Goal: Information Seeking & Learning: Learn about a topic

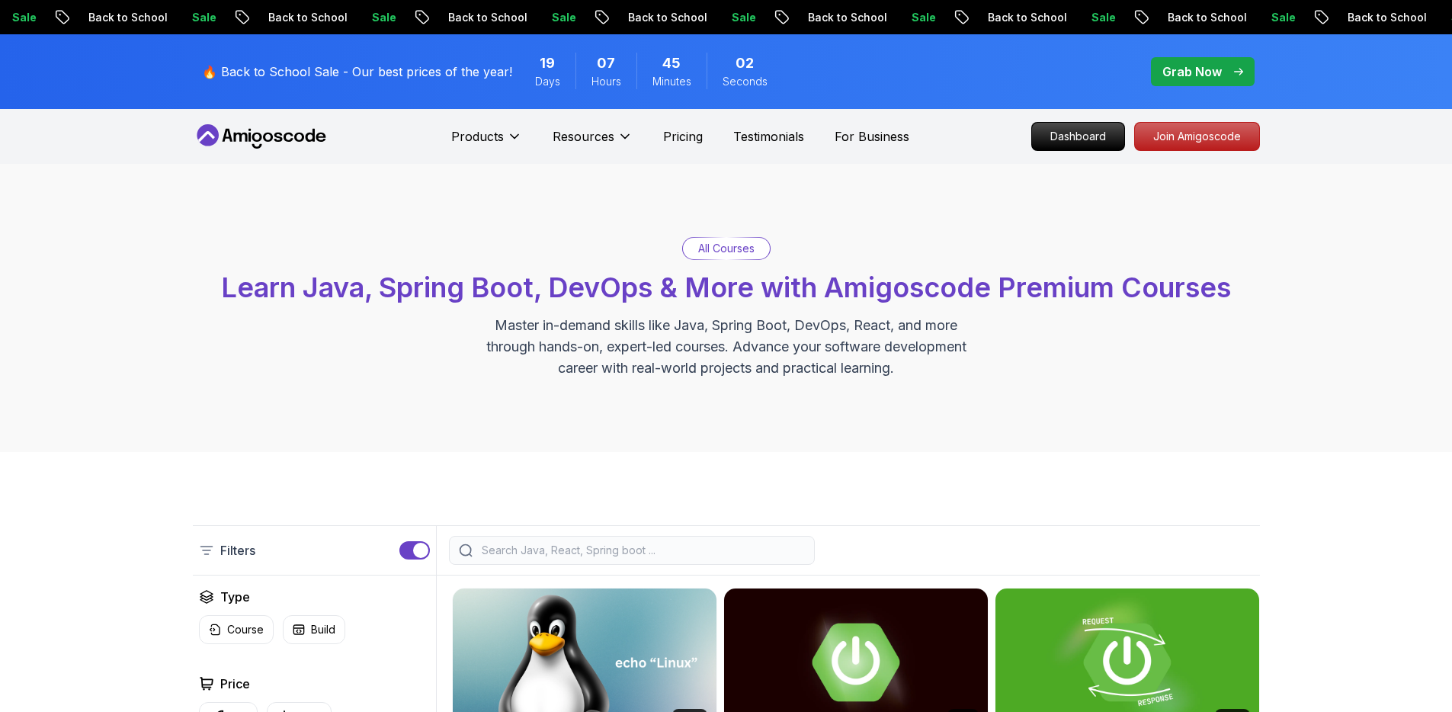
click at [283, 133] on icon at bounding box center [261, 136] width 137 height 24
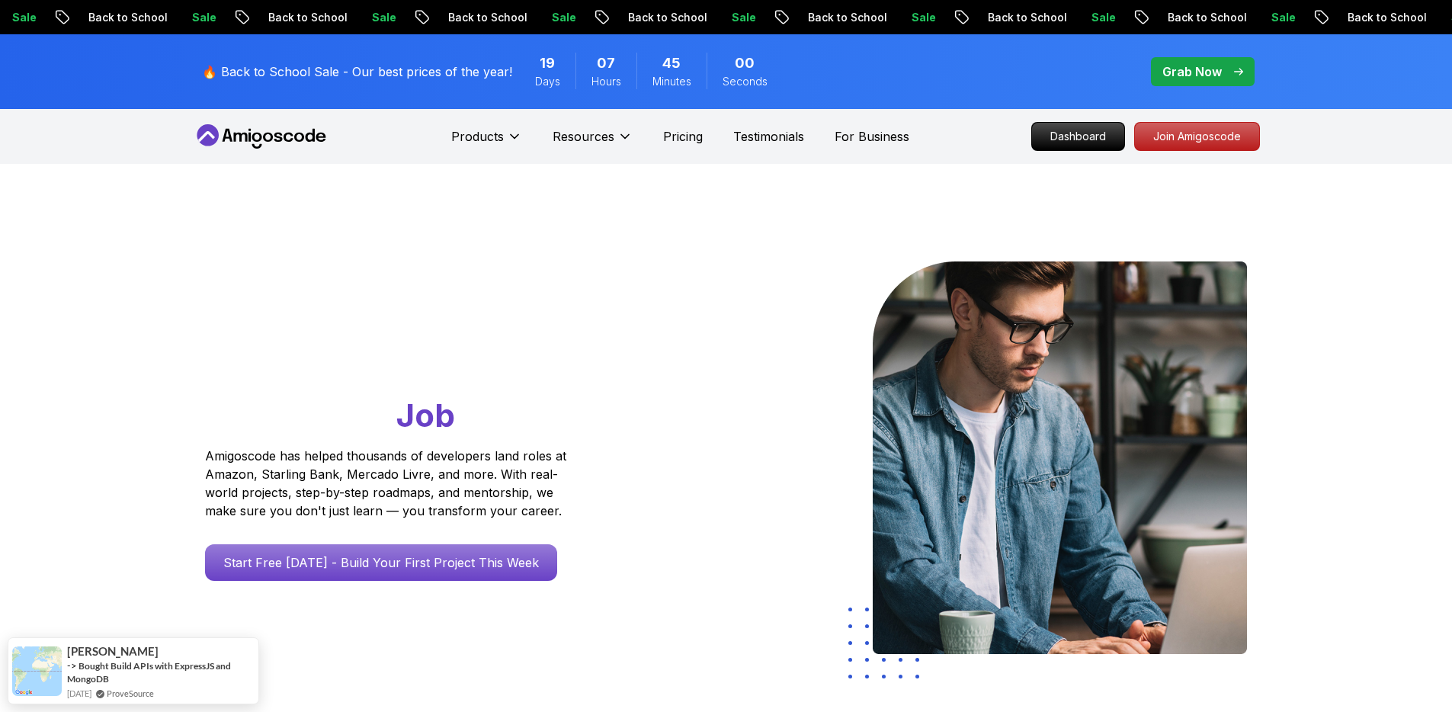
click at [283, 133] on icon at bounding box center [261, 136] width 137 height 24
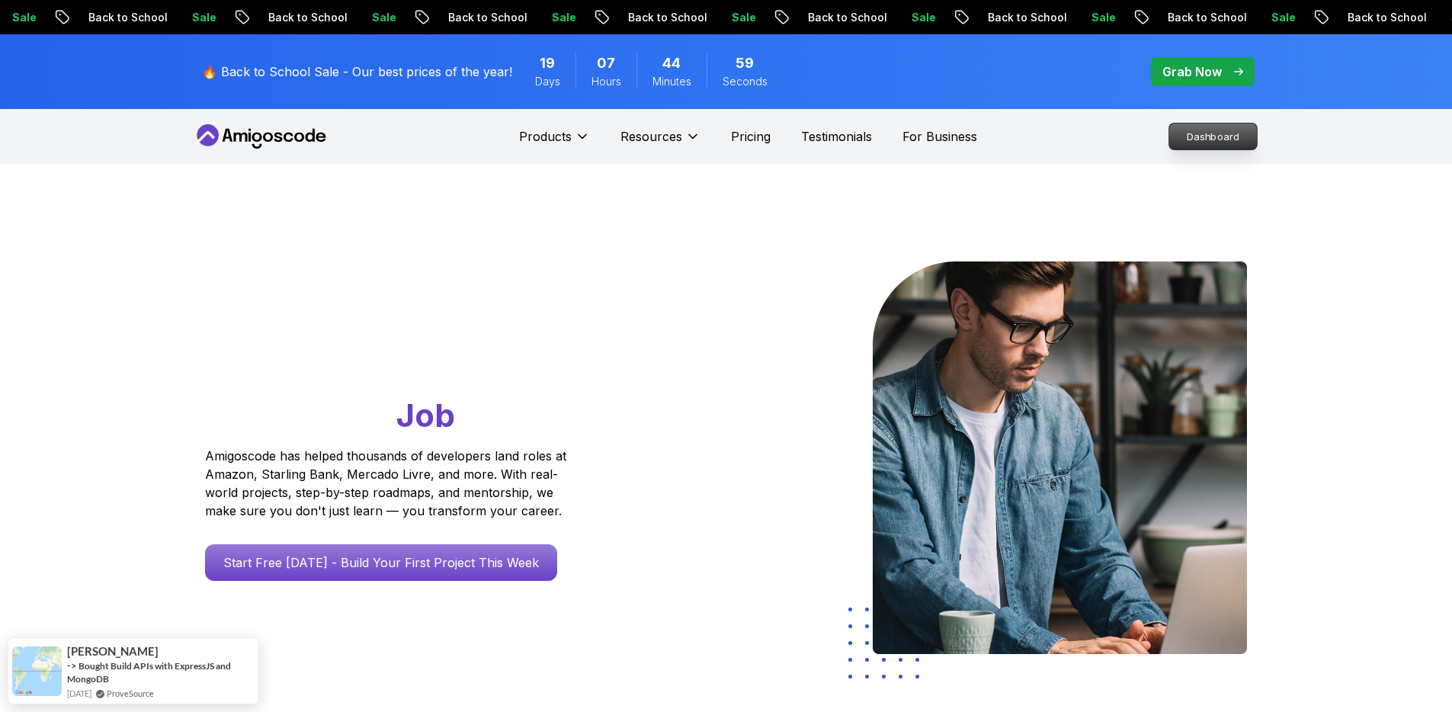
click at [1221, 137] on p "Dashboard" at bounding box center [1213, 136] width 88 height 26
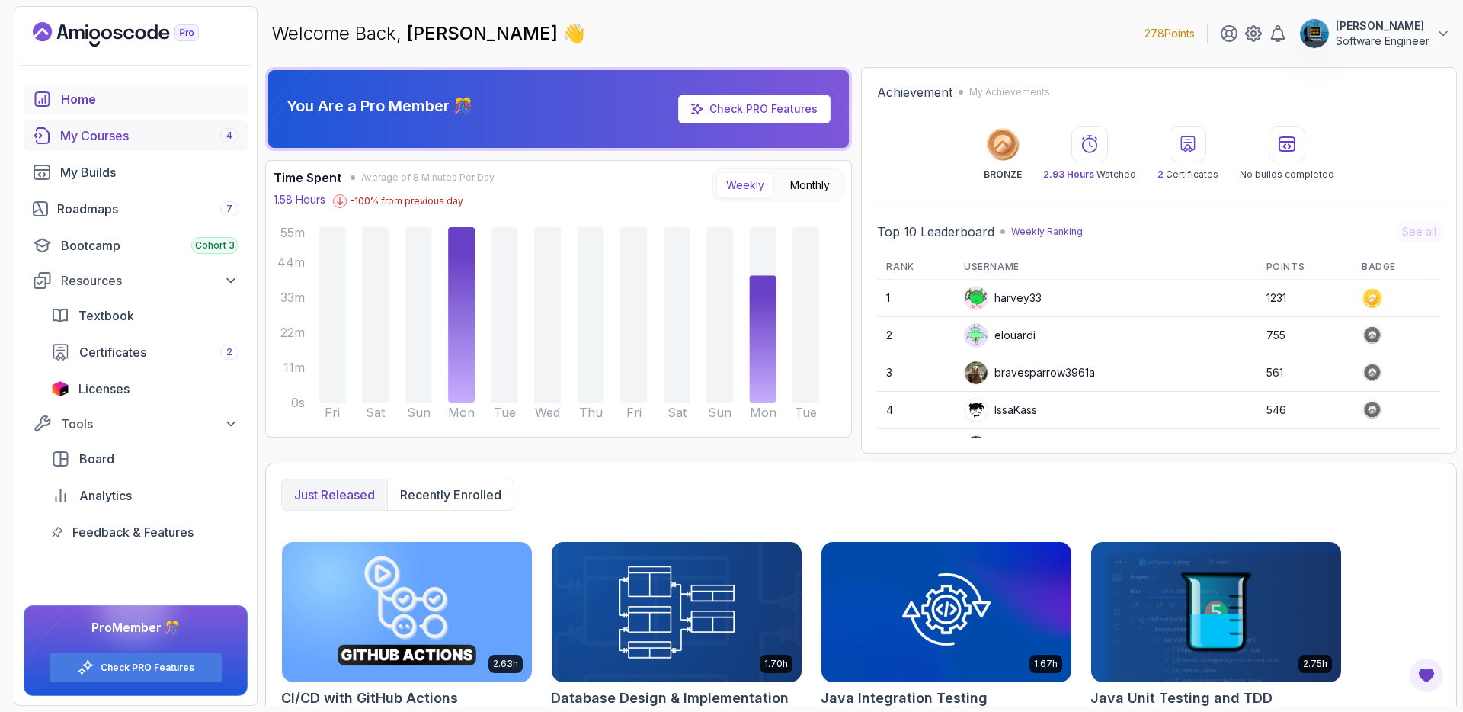
click at [109, 134] on div "My Courses 4" at bounding box center [149, 135] width 178 height 18
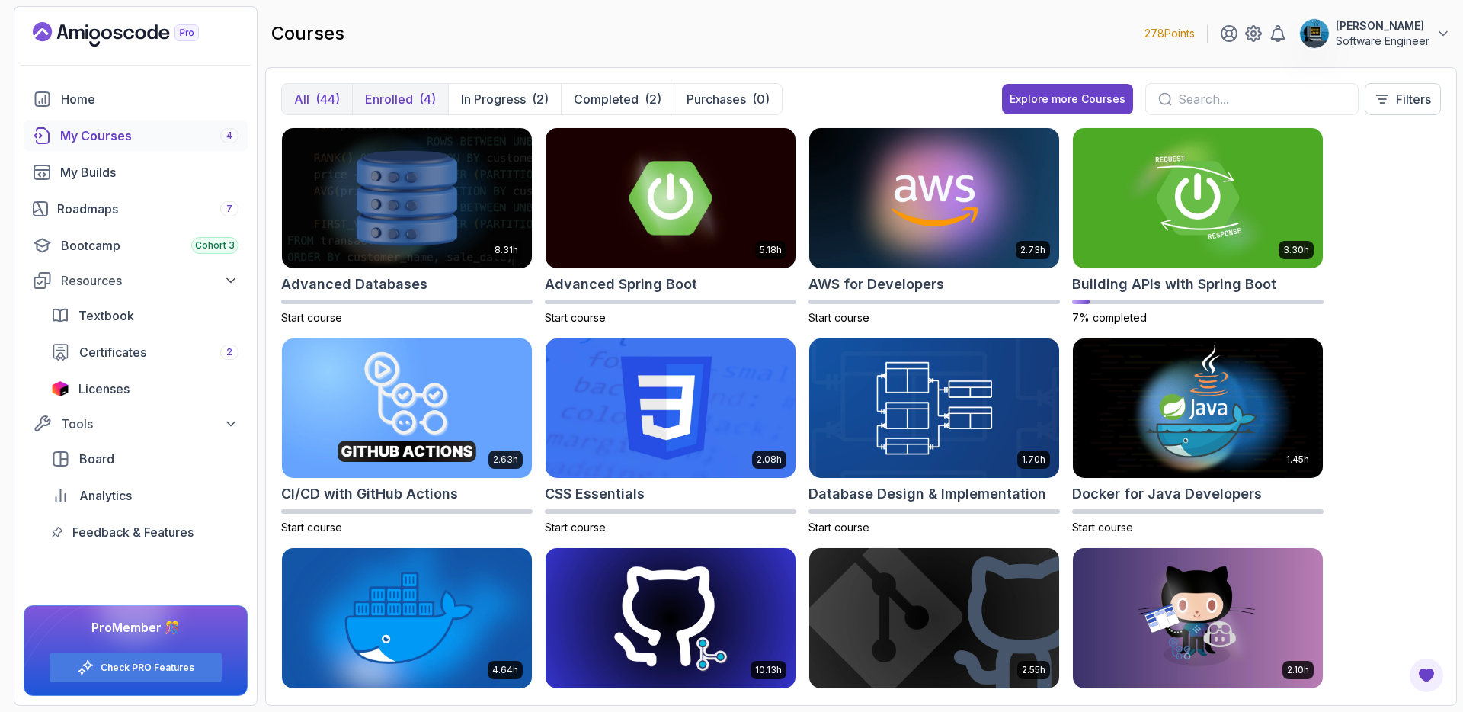
click at [407, 97] on p "Enrolled" at bounding box center [389, 99] width 48 height 18
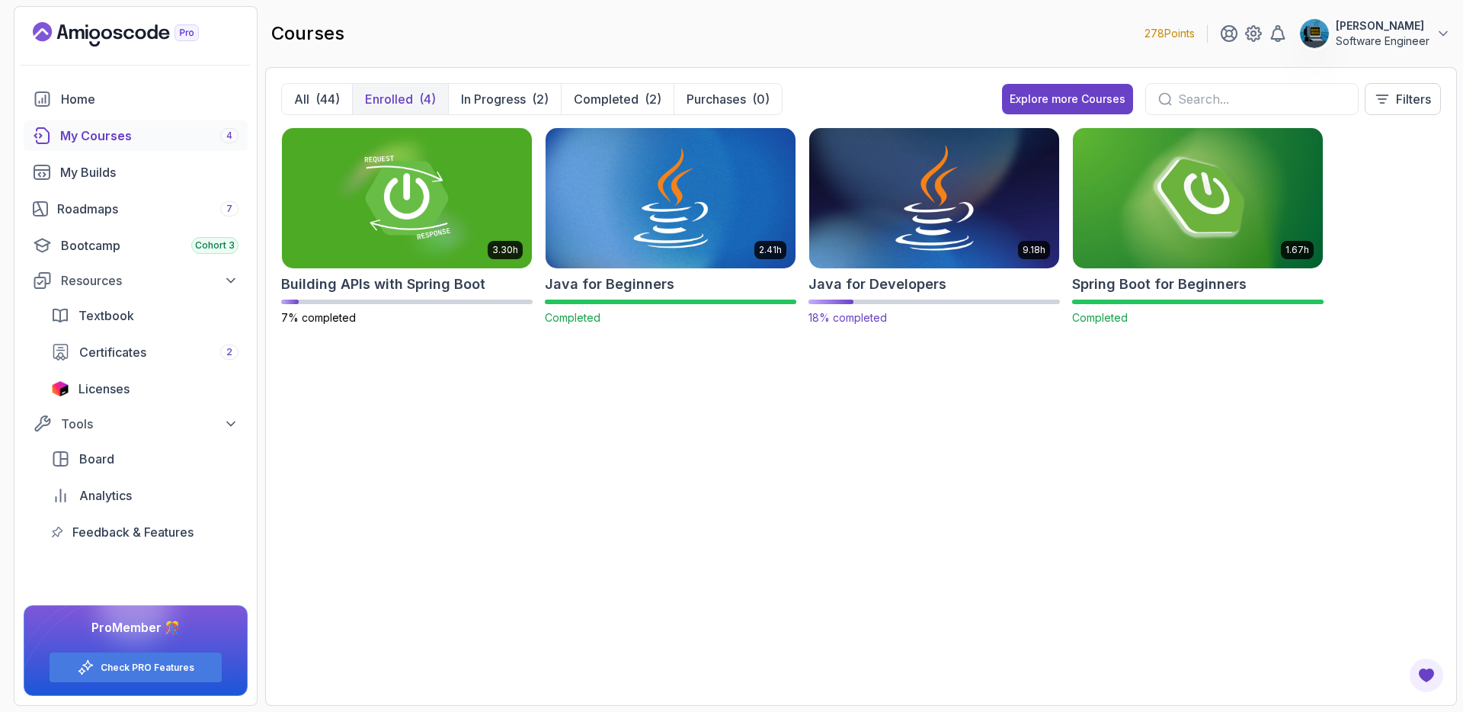
click at [902, 226] on img at bounding box center [934, 197] width 262 height 147
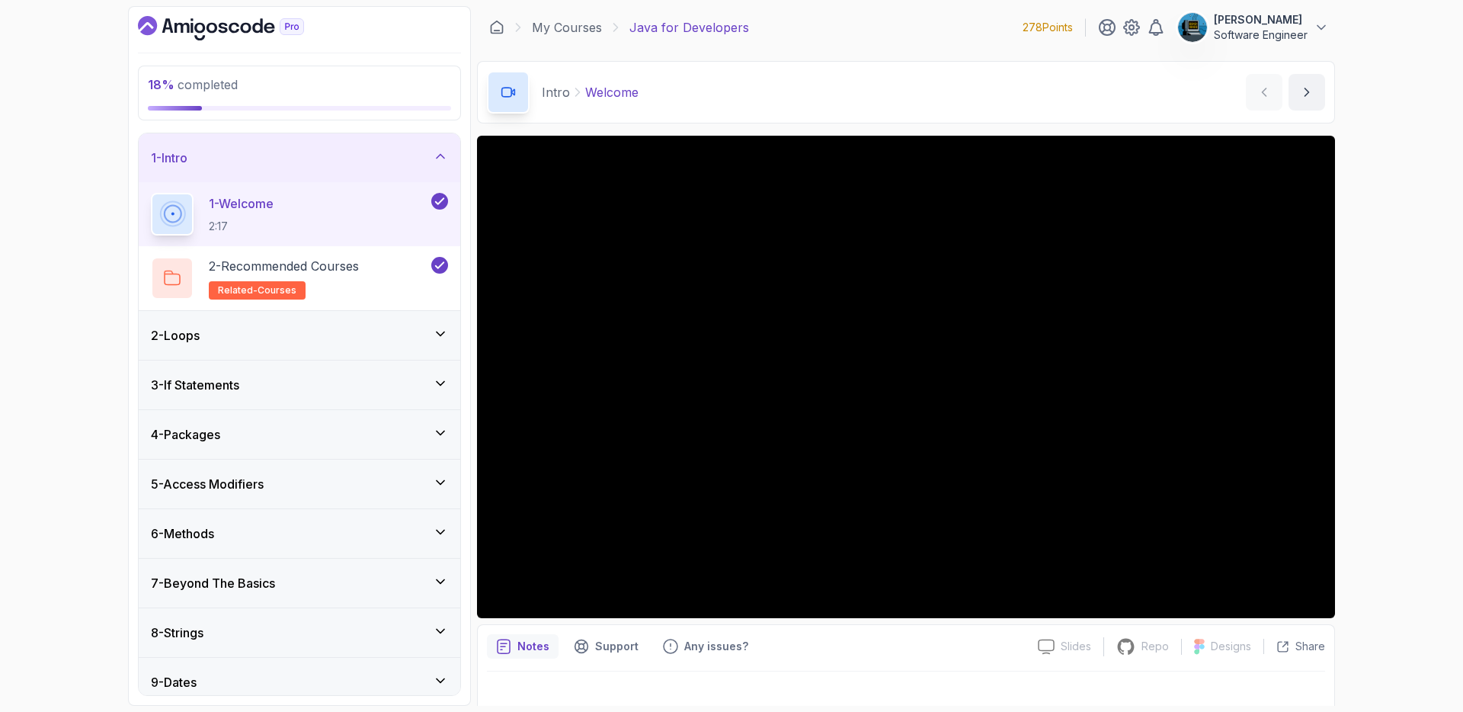
click at [445, 156] on icon at bounding box center [440, 156] width 15 height 15
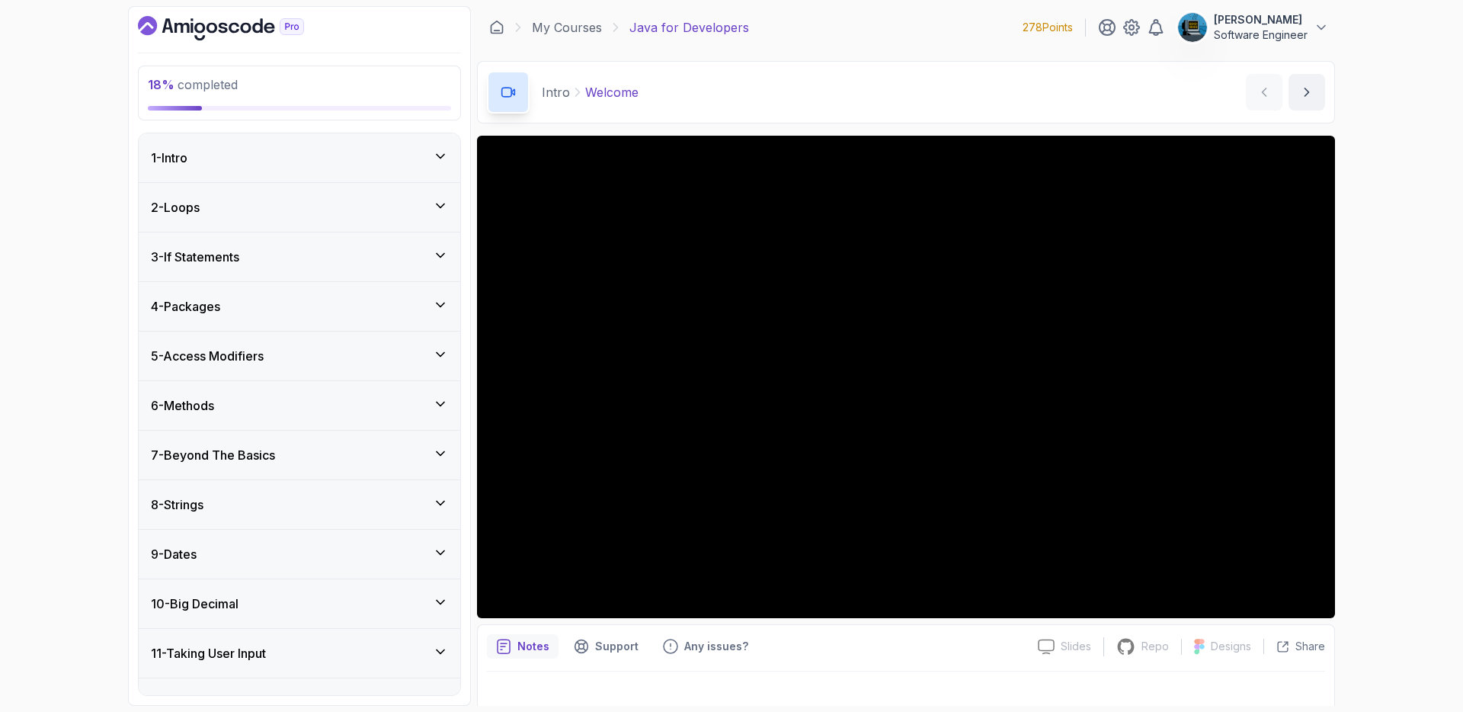
click at [418, 208] on div "2 - Loops" at bounding box center [299, 207] width 297 height 18
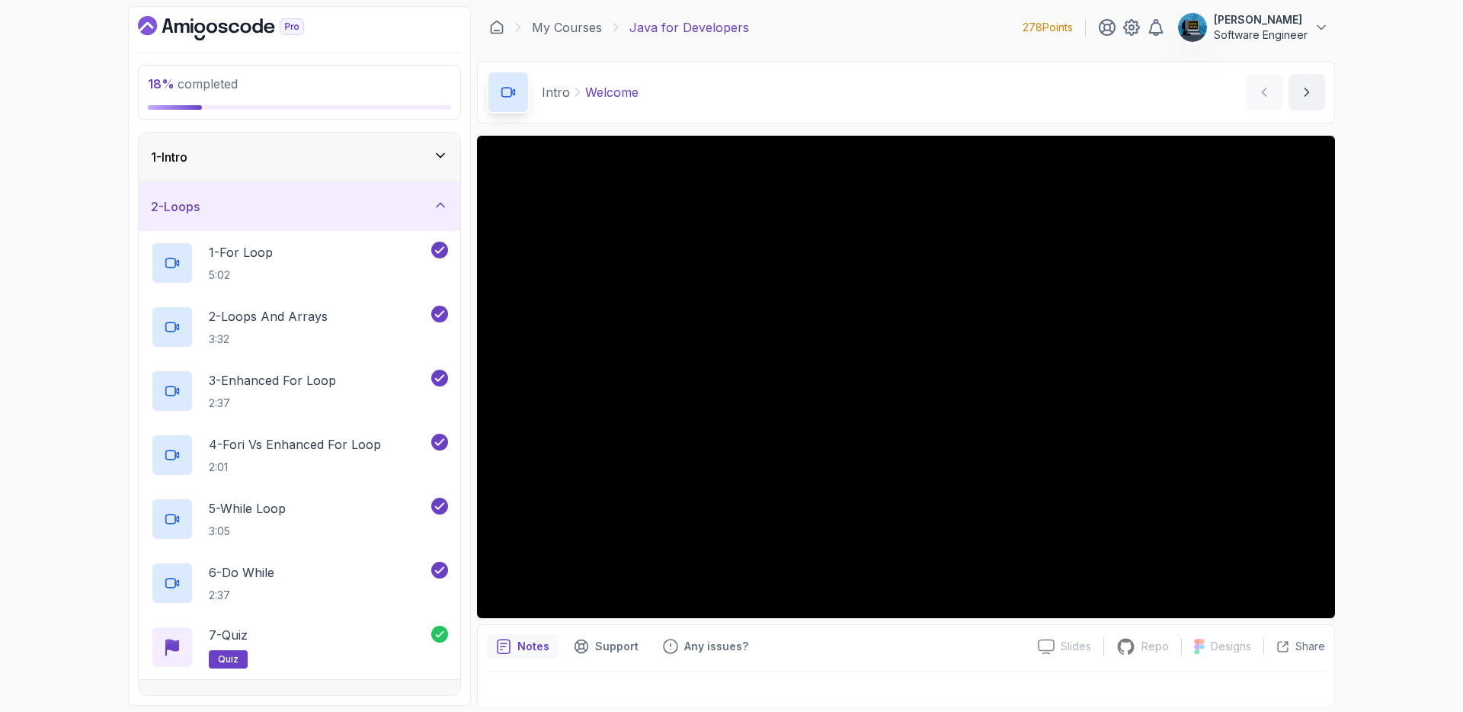
click at [419, 205] on div "2 - Loops" at bounding box center [299, 206] width 297 height 18
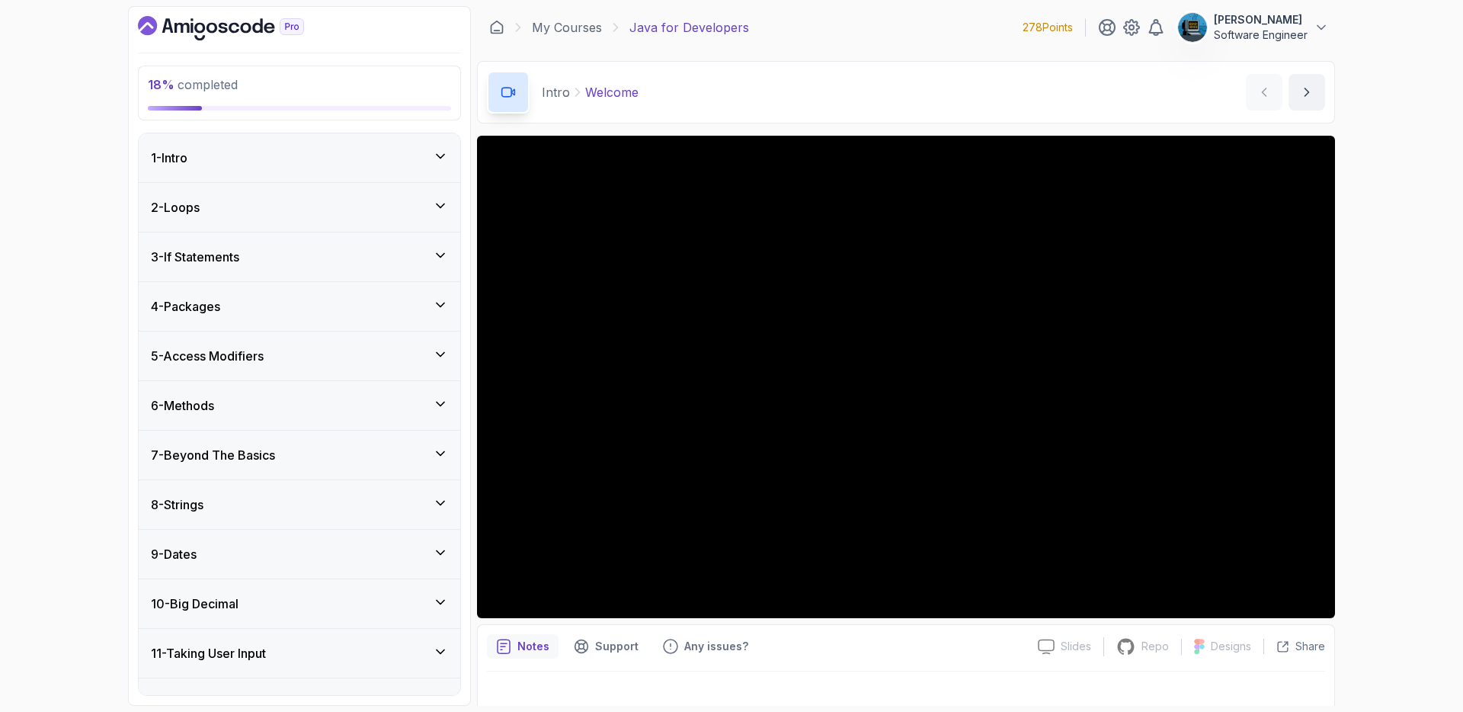
click at [411, 252] on div "3 - If Statements" at bounding box center [299, 257] width 297 height 18
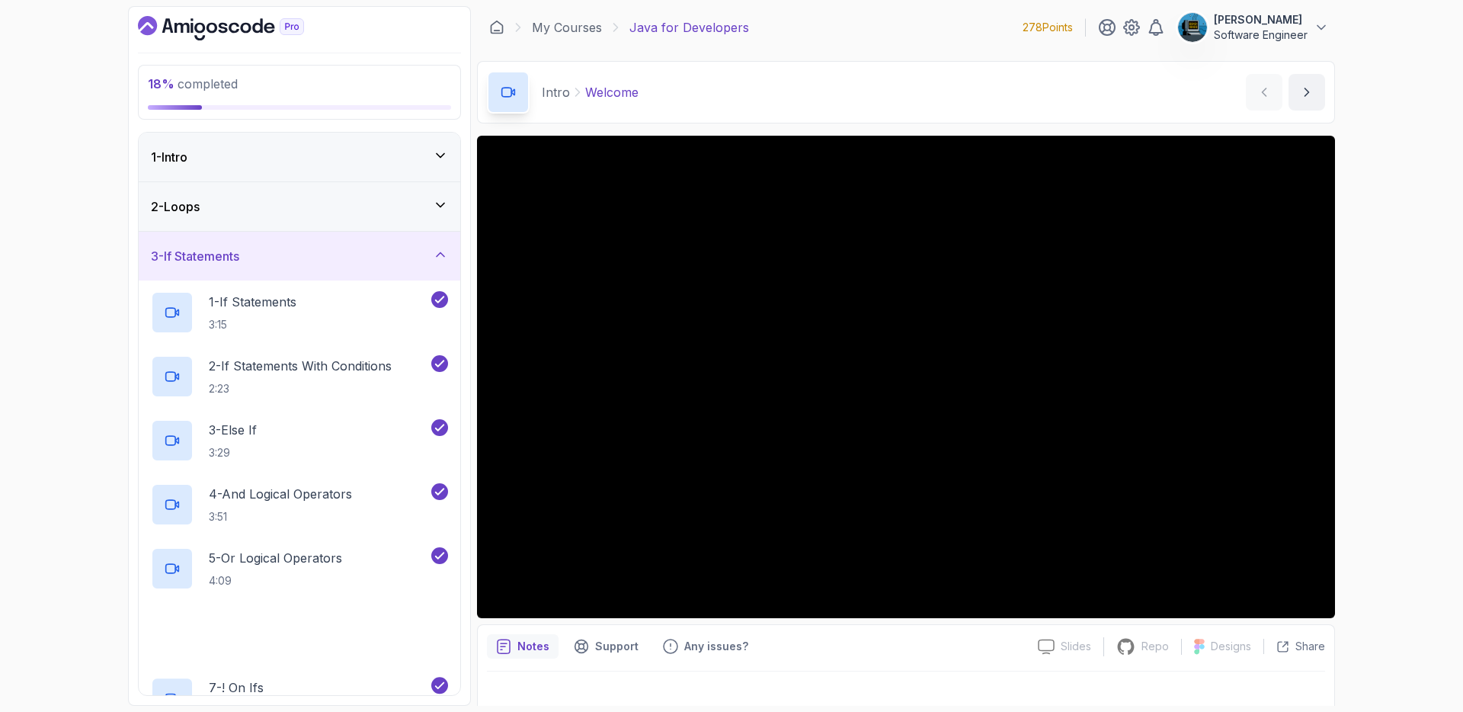
click at [411, 251] on div "3 - If Statements" at bounding box center [299, 256] width 297 height 18
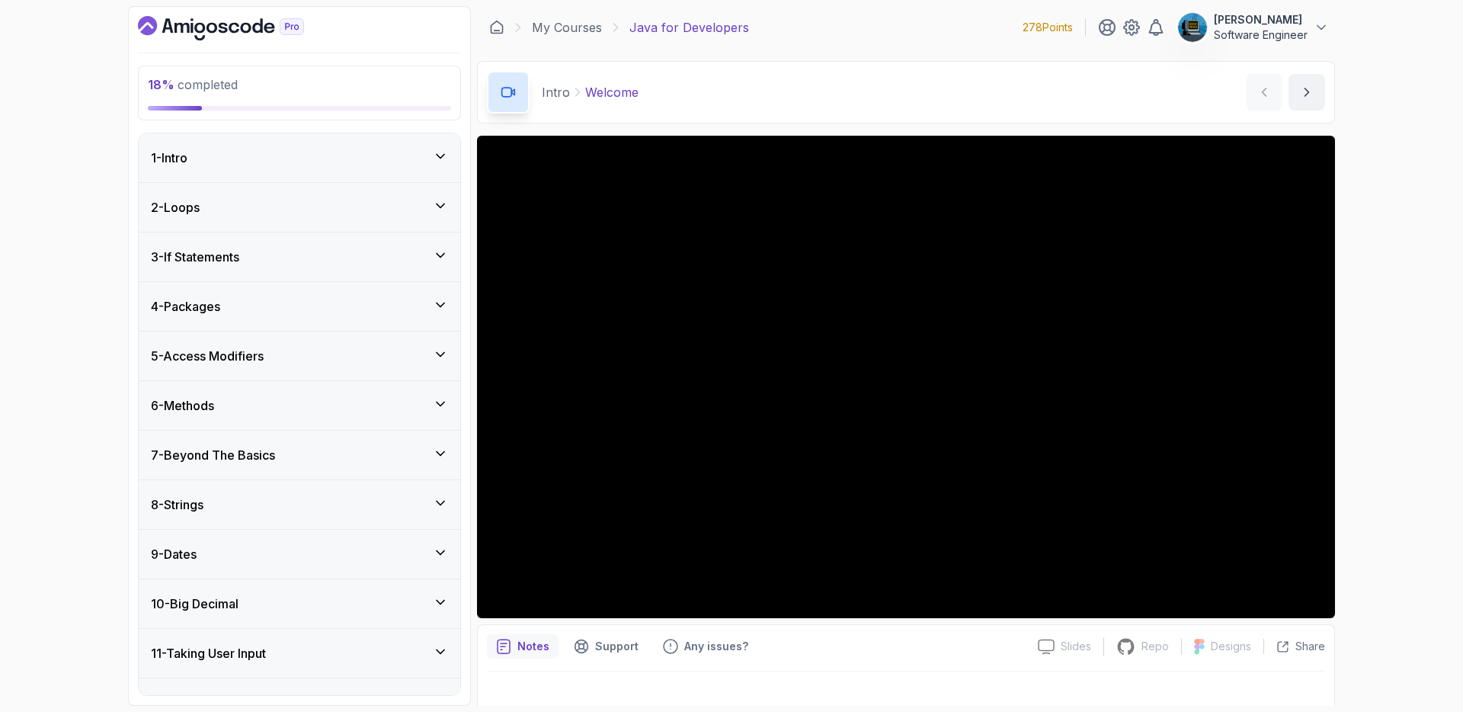
click at [379, 302] on div "4 - Packages" at bounding box center [299, 306] width 297 height 18
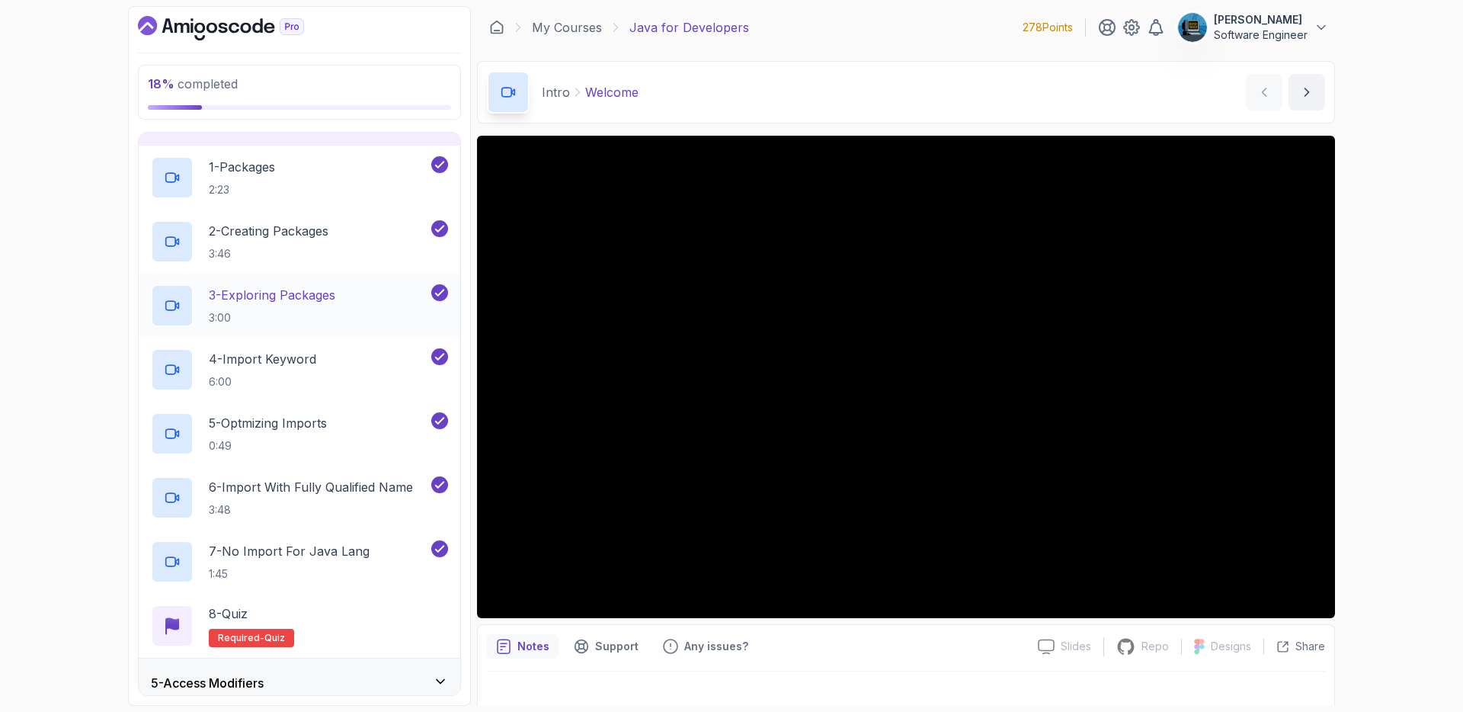
scroll to position [112, 0]
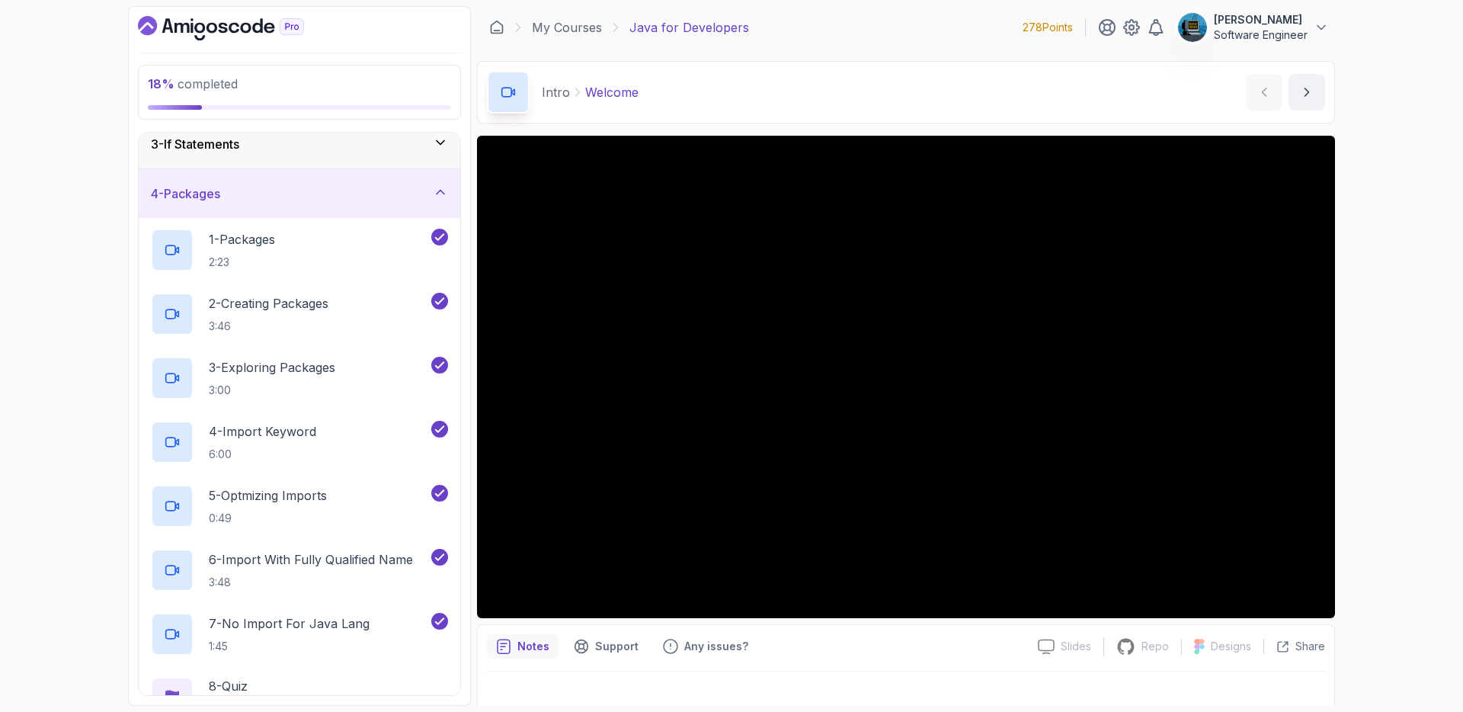
click at [377, 198] on div "4 - Packages" at bounding box center [299, 193] width 297 height 18
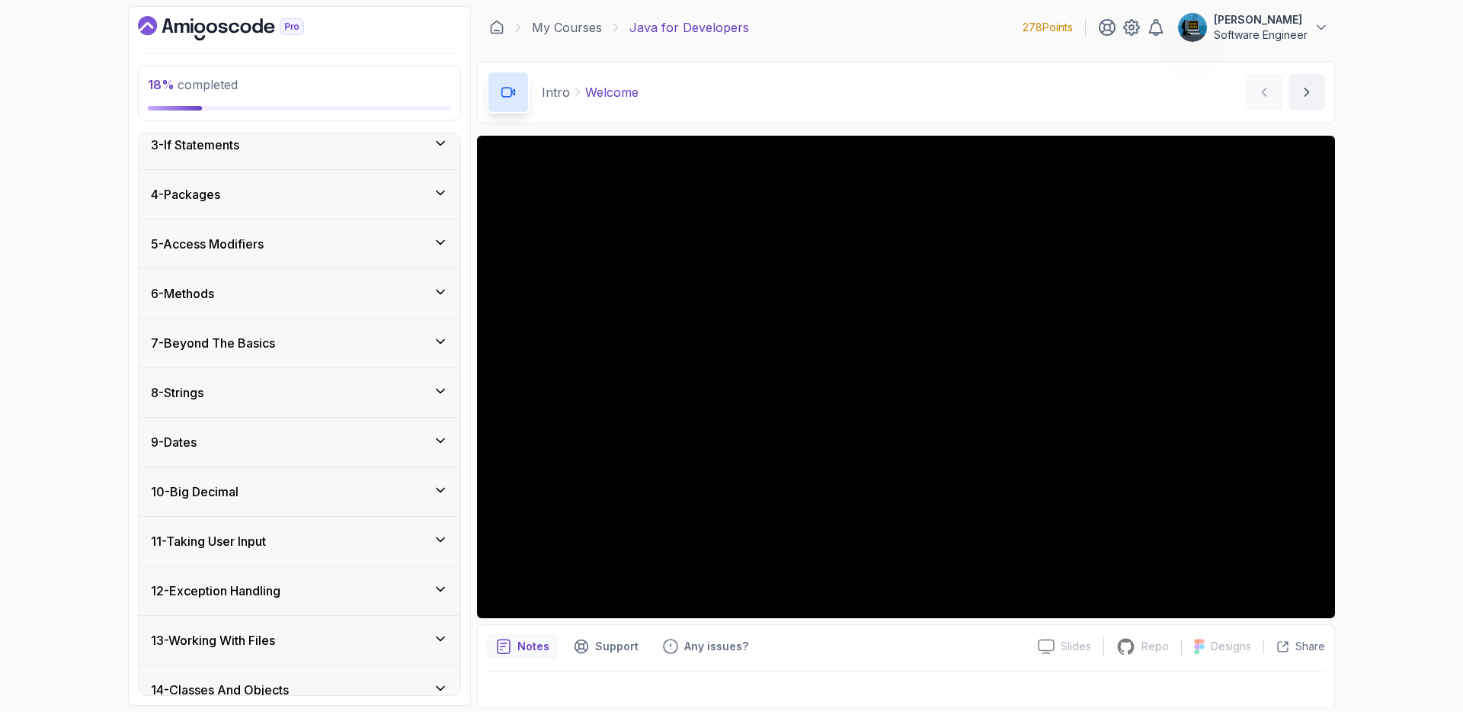
click at [359, 255] on div "5 - Access Modifiers" at bounding box center [300, 243] width 322 height 49
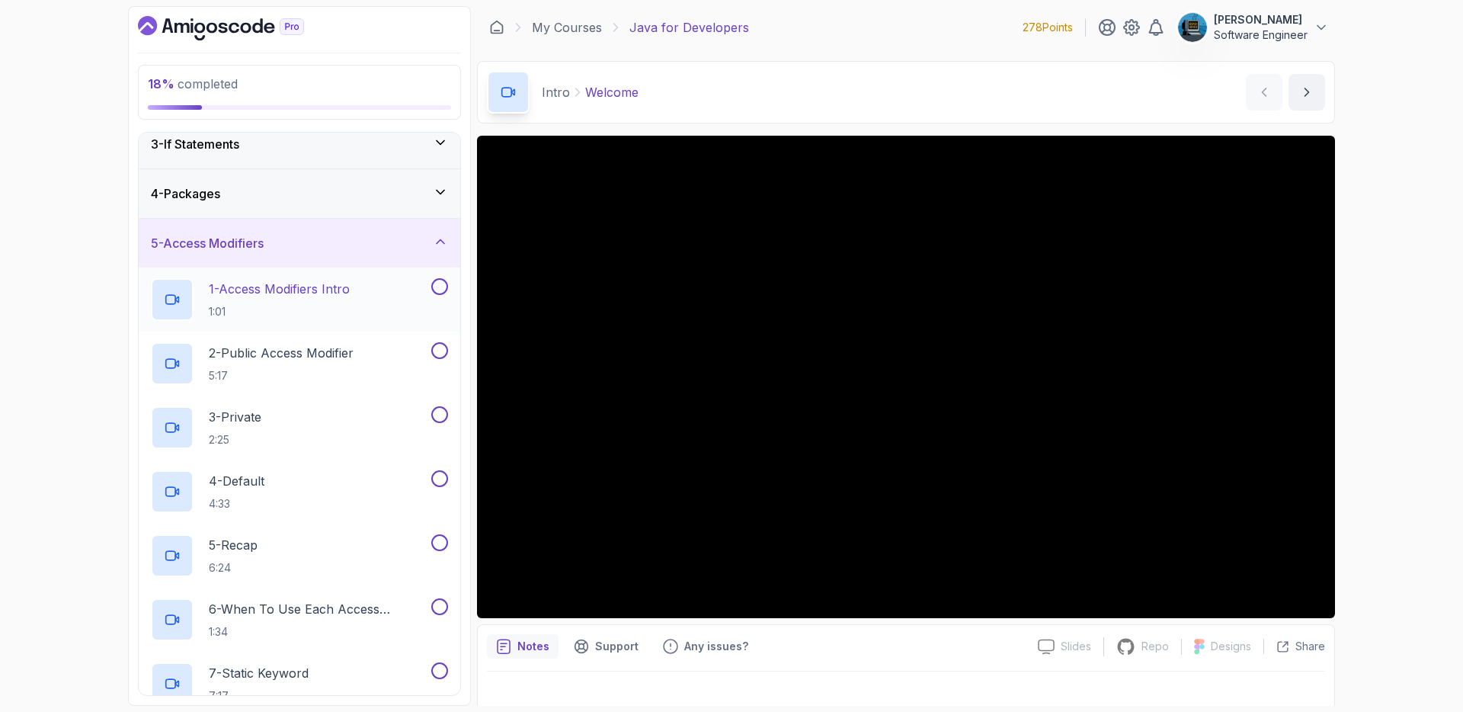
click at [360, 287] on div "1 - Access Modifiers Intro 1:01" at bounding box center [289, 299] width 277 height 43
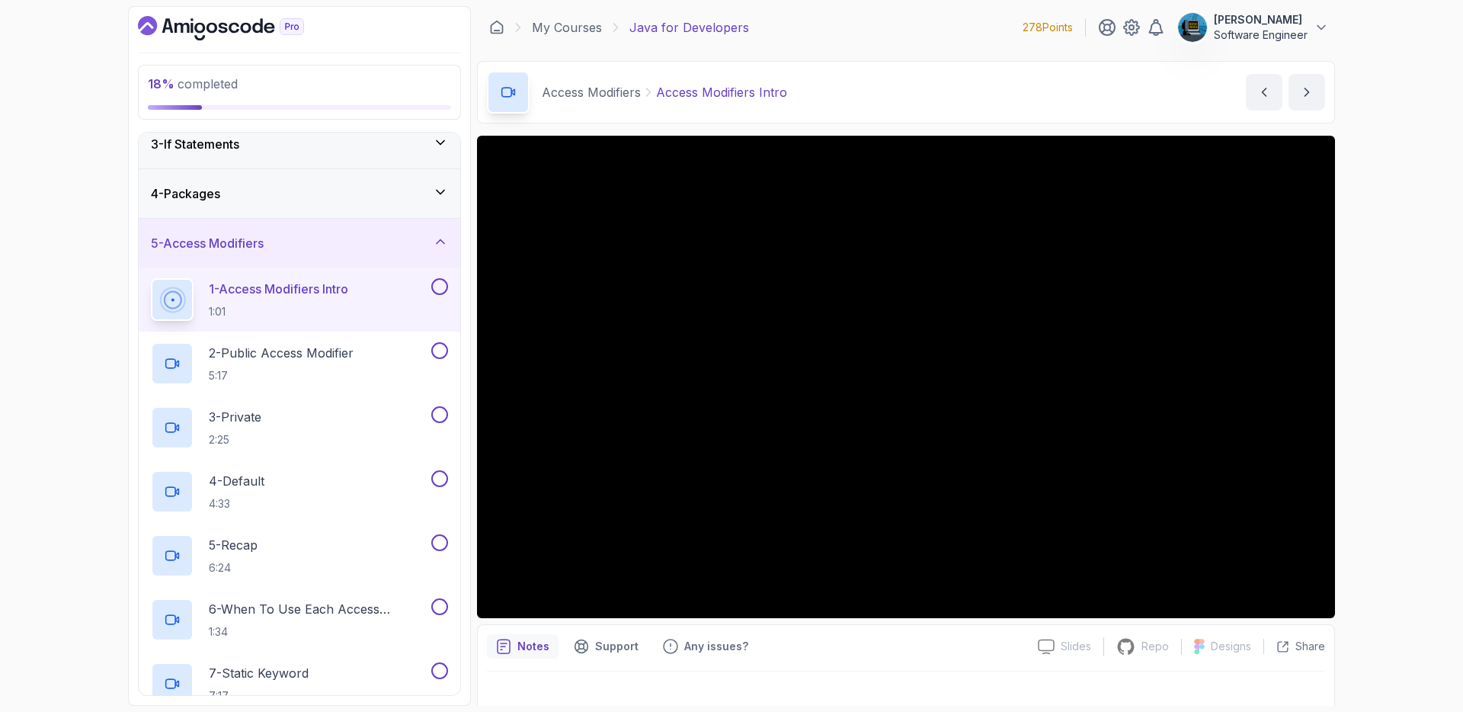
click at [408, 198] on div "4 - Packages" at bounding box center [299, 193] width 297 height 18
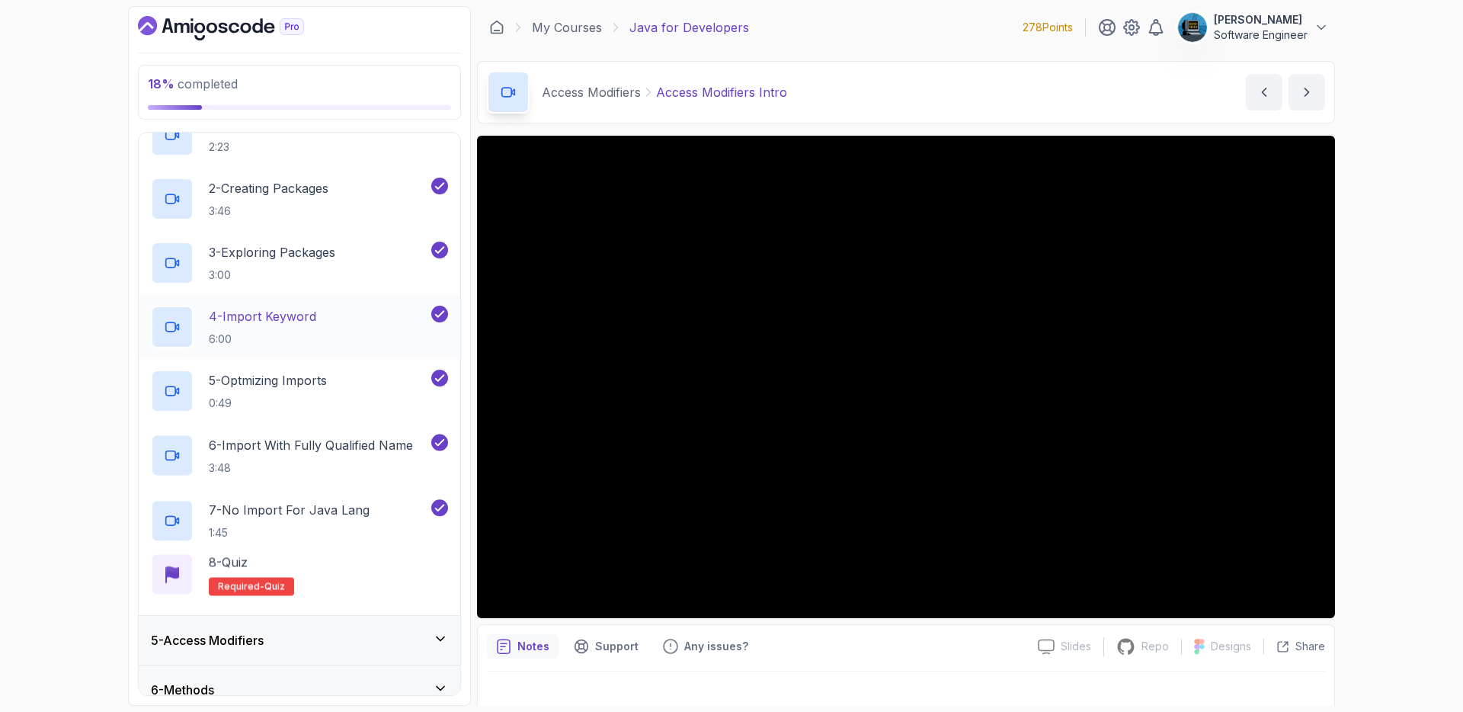
scroll to position [243, 0]
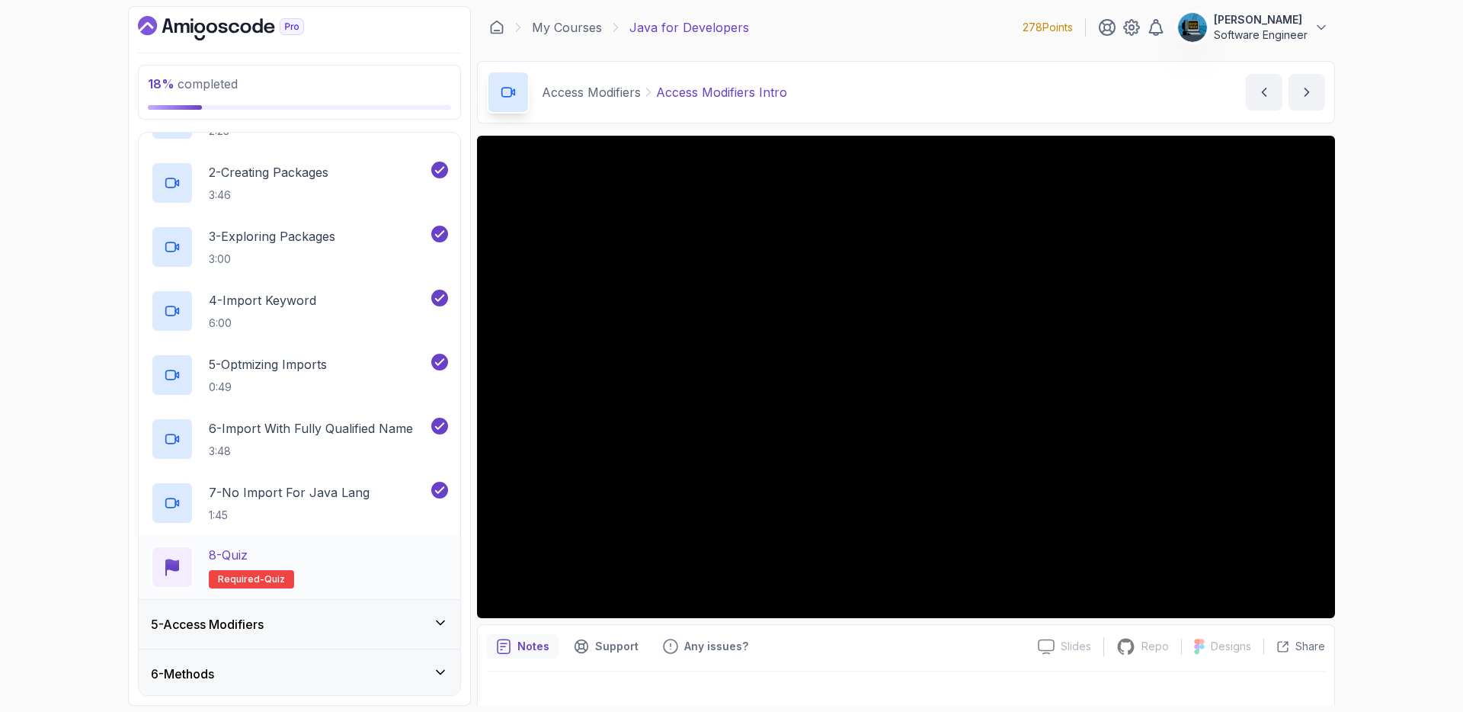
click at [236, 552] on p "8 - Quiz" at bounding box center [228, 555] width 39 height 18
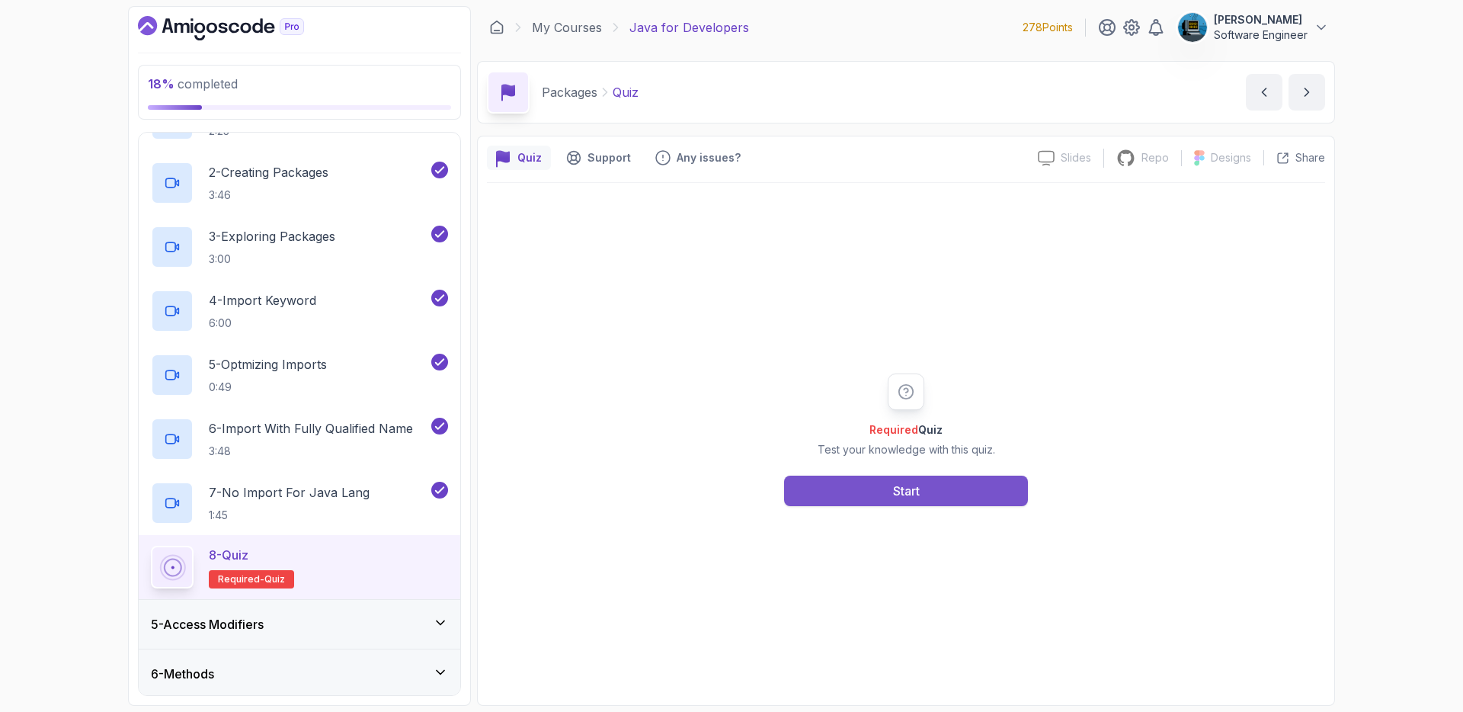
click at [902, 495] on div "Start" at bounding box center [906, 491] width 27 height 18
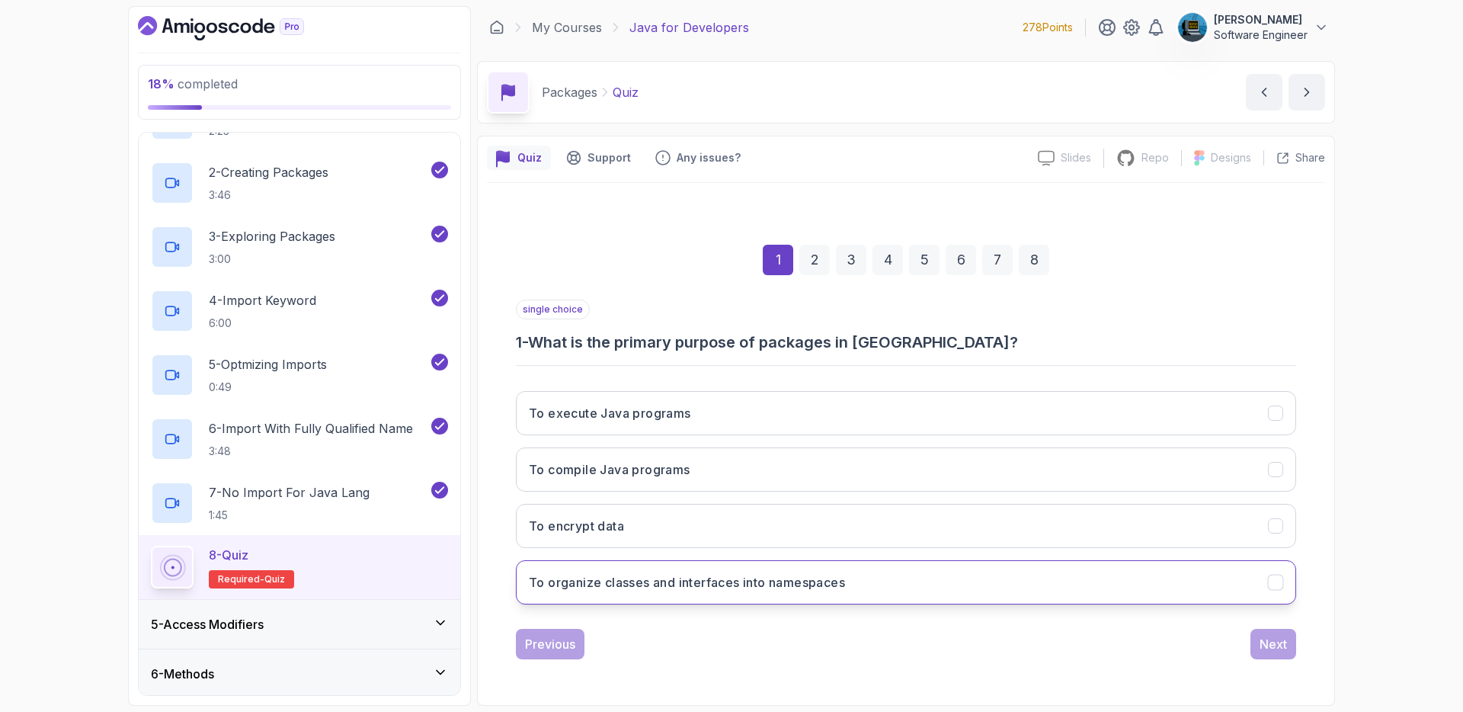
click at [726, 575] on h3 "To organize classes and interfaces into namespaces" at bounding box center [687, 582] width 316 height 18
click at [1286, 645] on div "Next" at bounding box center [1273, 644] width 27 height 18
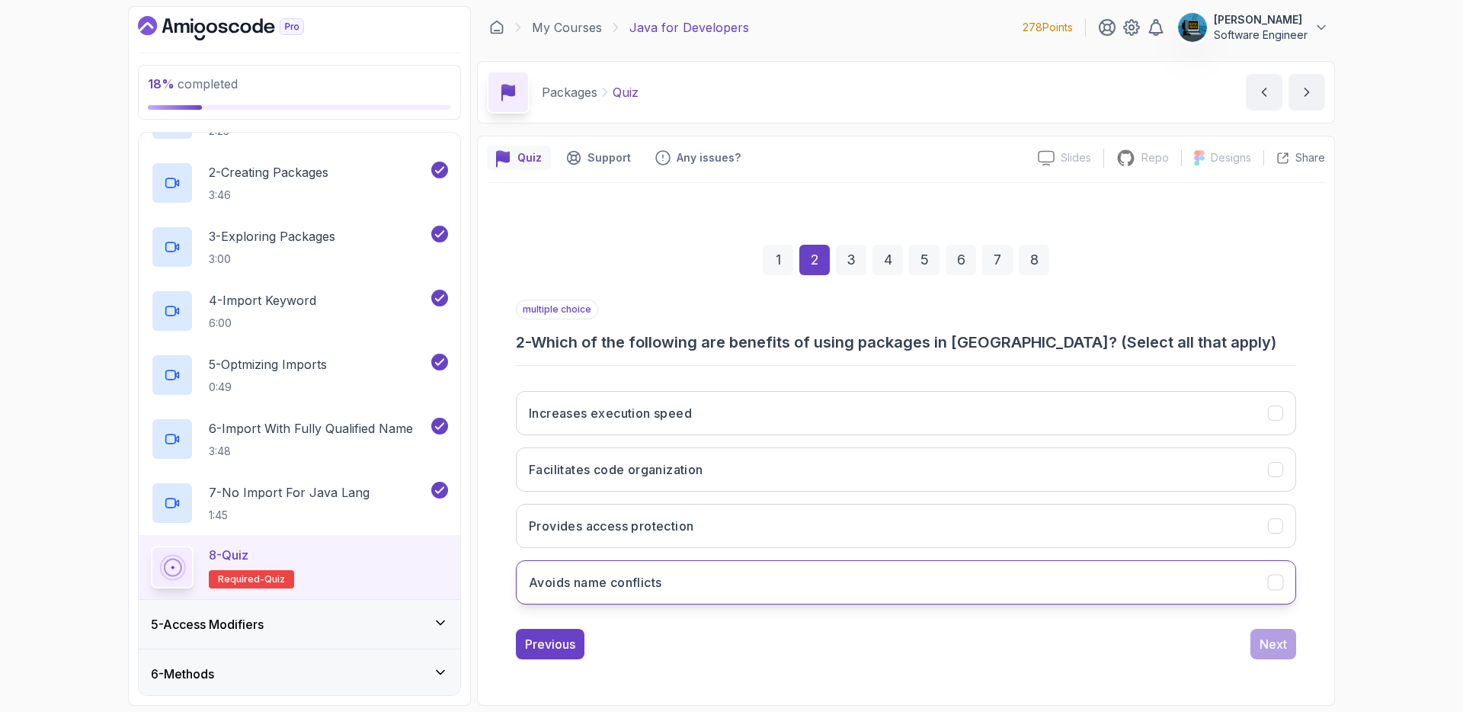
click at [649, 576] on h3 "Avoids name conflicts" at bounding box center [595, 582] width 133 height 18
click at [652, 526] on h3 "Provides access protection" at bounding box center [611, 526] width 165 height 18
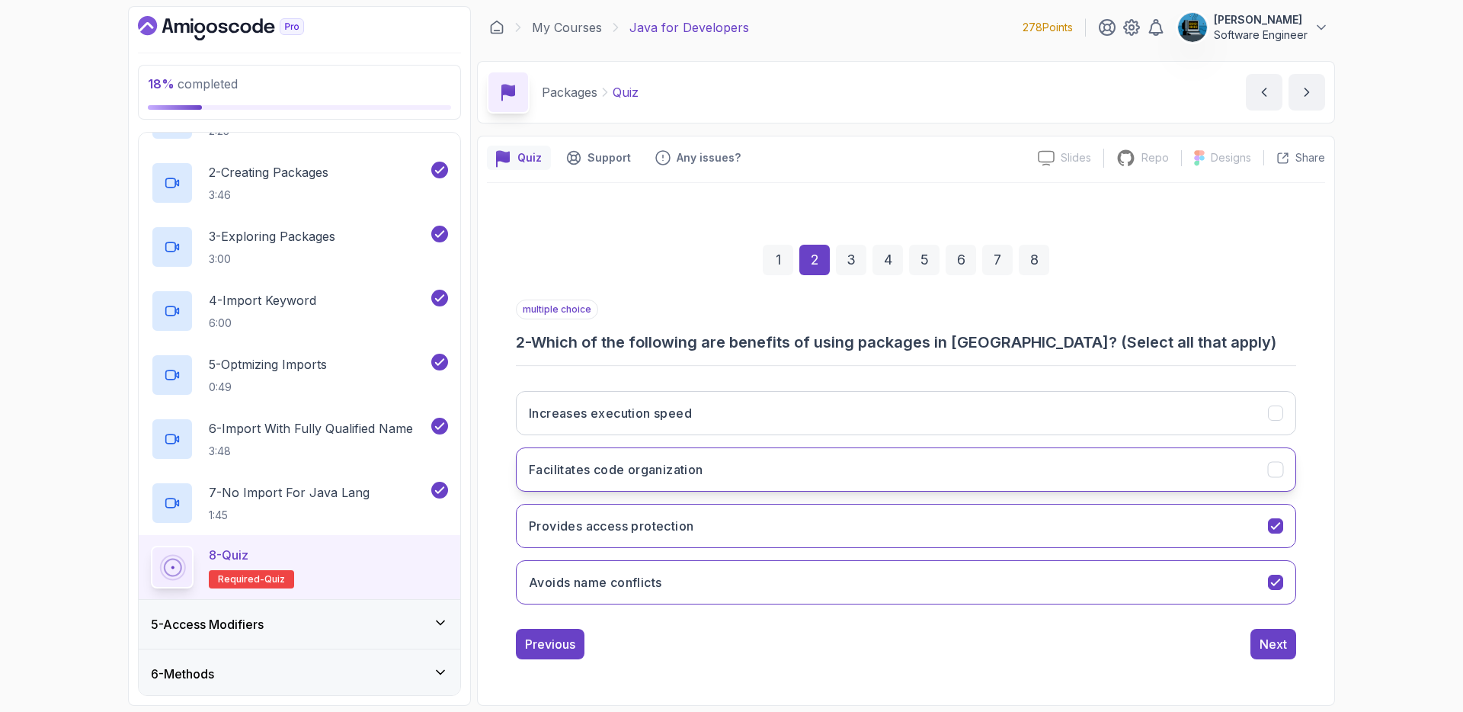
click at [668, 478] on button "Facilitates code organization" at bounding box center [906, 469] width 780 height 44
click at [1266, 640] on div "Next" at bounding box center [1273, 644] width 27 height 18
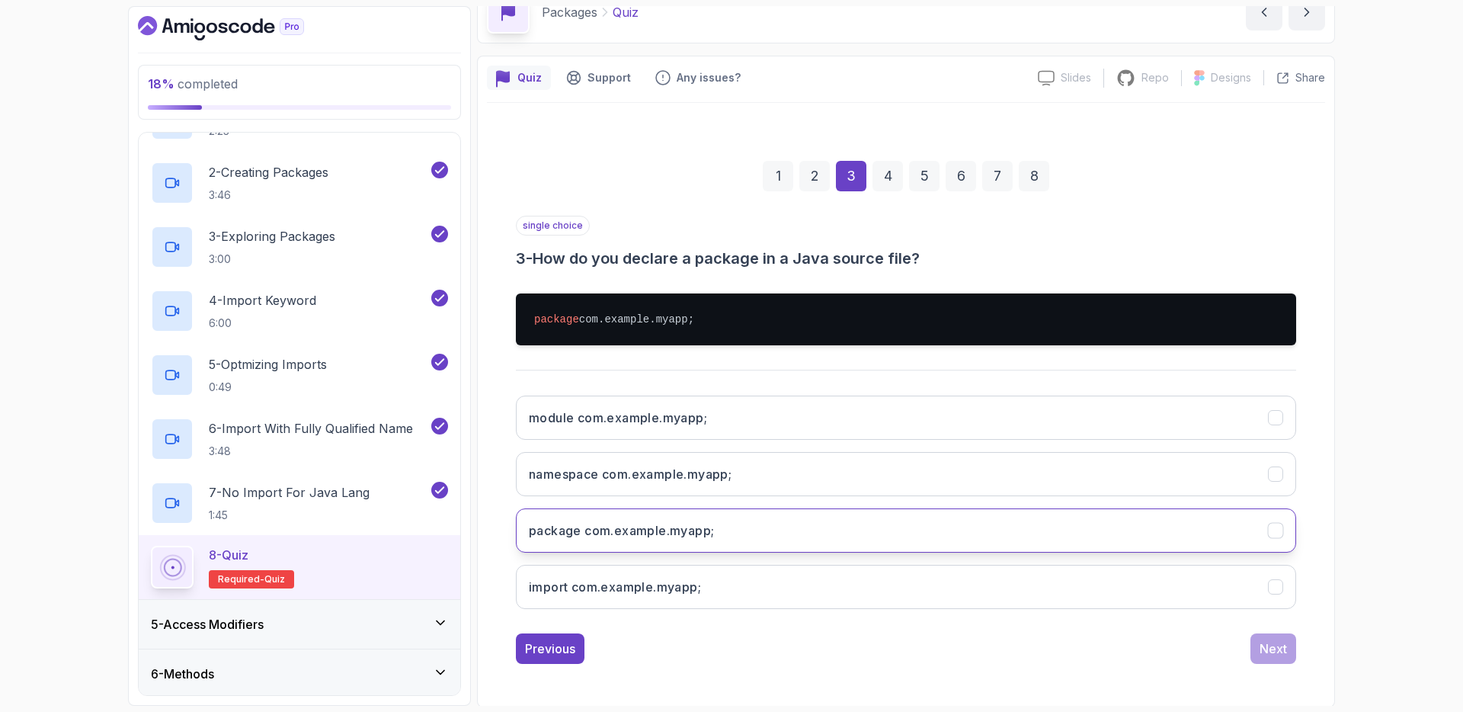
scroll to position [82, 0]
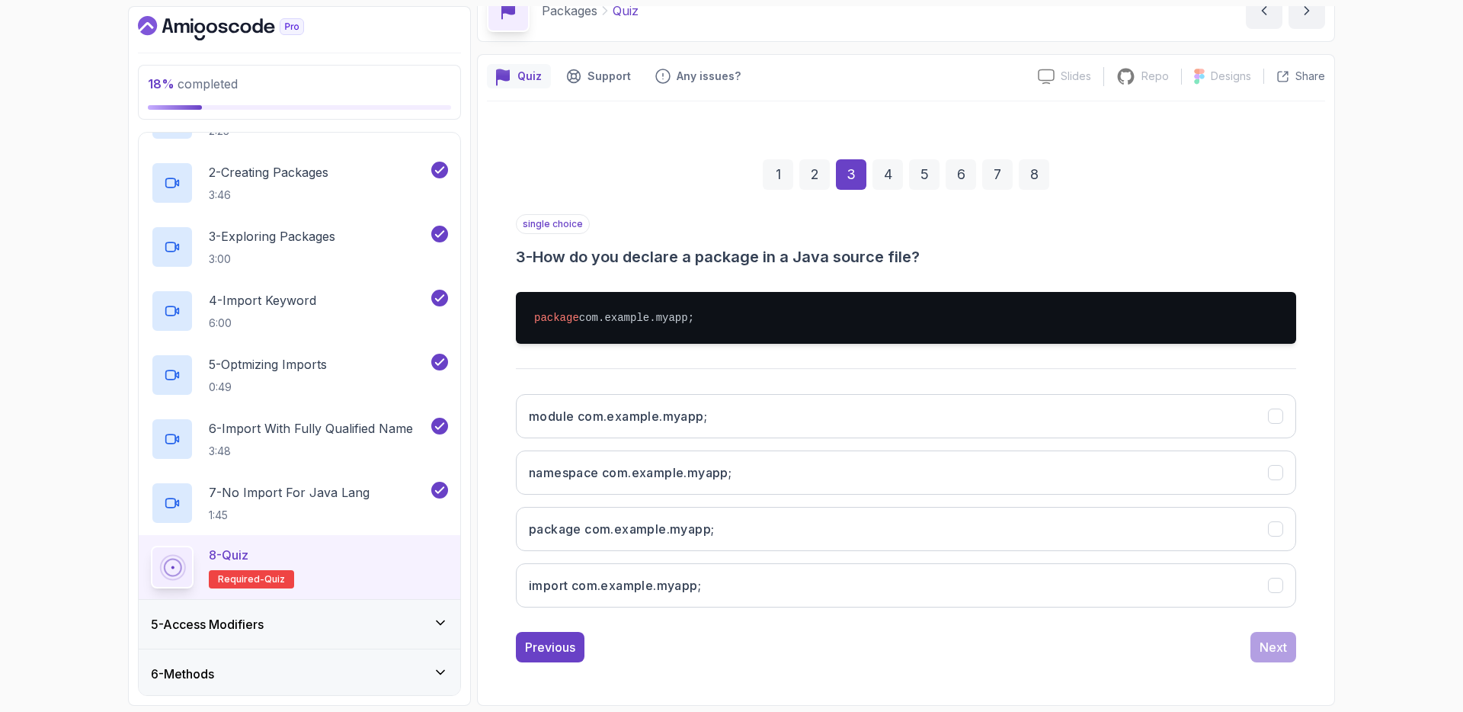
click at [621, 323] on pre "package com.example.myapp;" at bounding box center [906, 318] width 780 height 52
click at [754, 534] on button "package com.example.myapp;" at bounding box center [906, 529] width 780 height 44
click at [1263, 645] on div "Next" at bounding box center [1273, 647] width 27 height 18
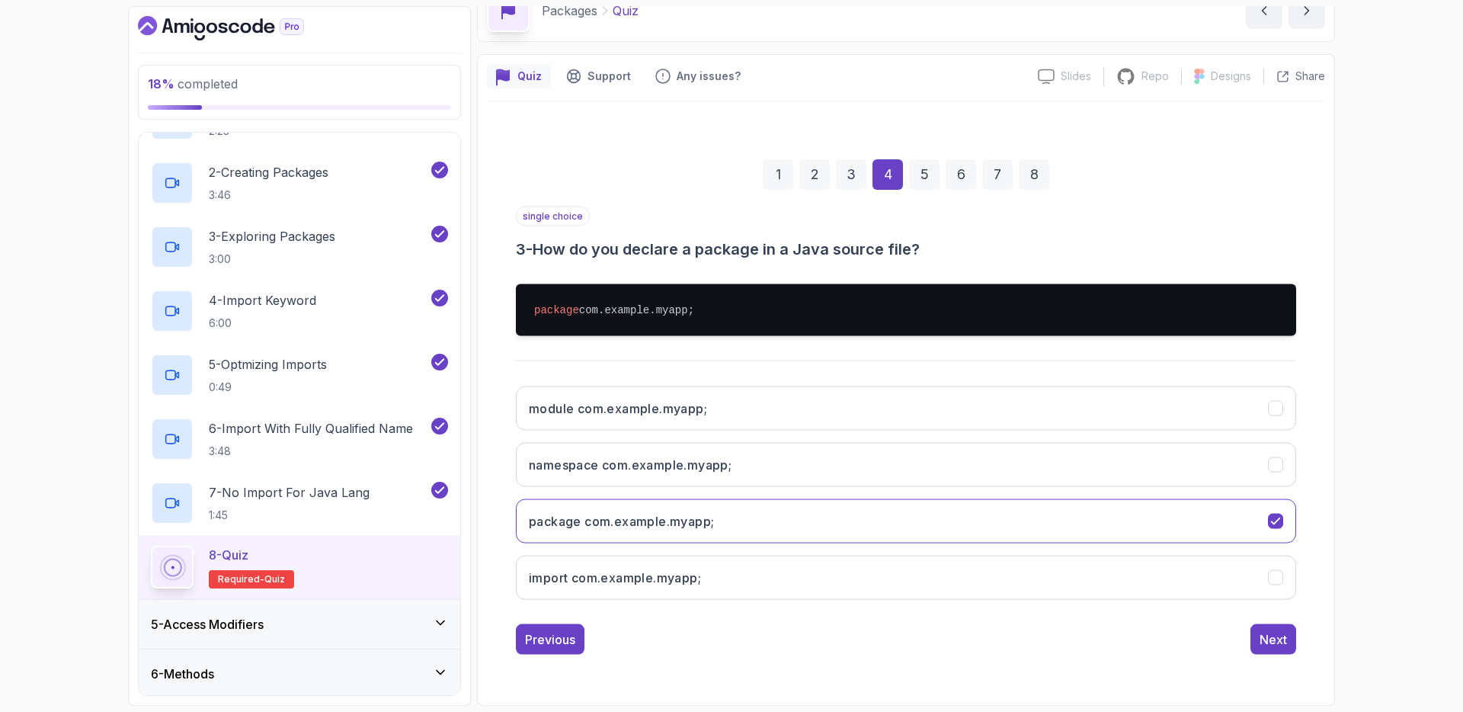
scroll to position [0, 0]
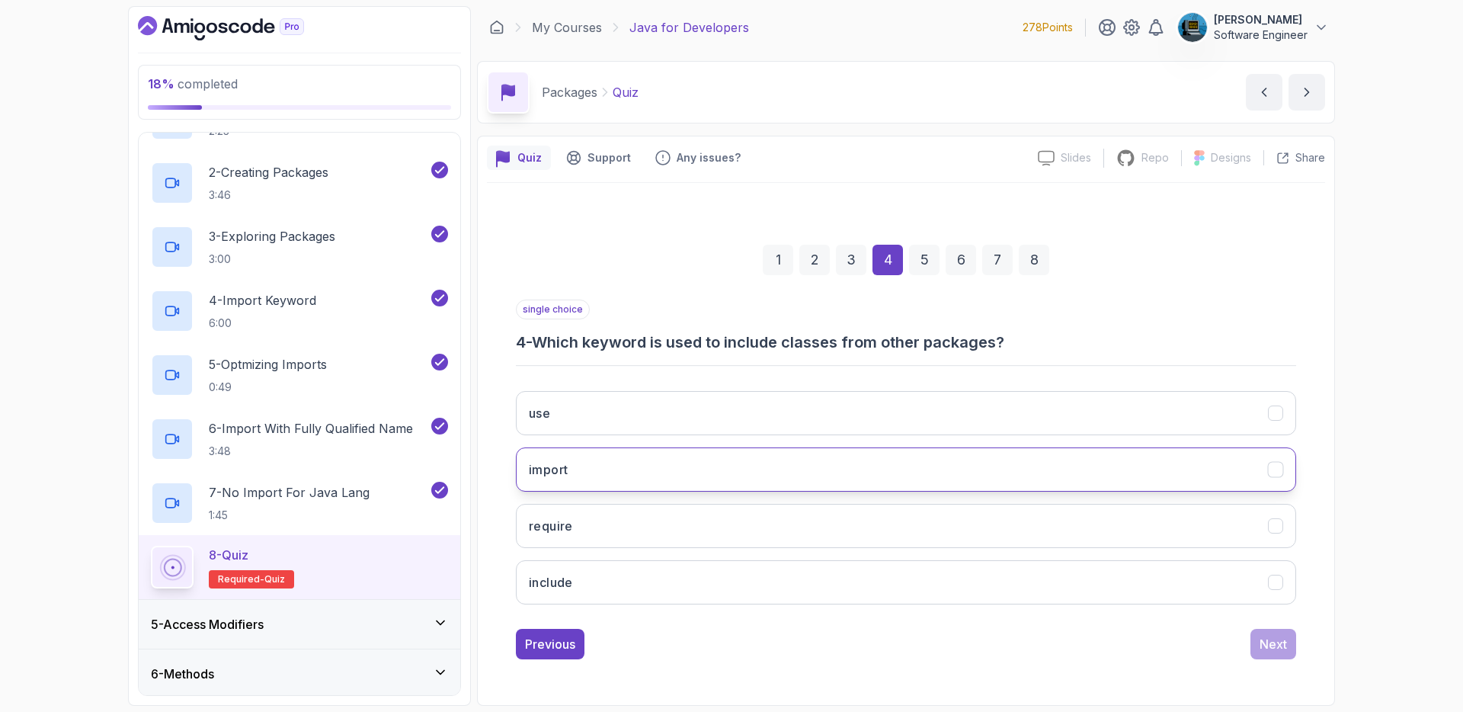
click at [631, 458] on button "import" at bounding box center [906, 469] width 780 height 44
click at [1266, 646] on div "Next" at bounding box center [1273, 644] width 27 height 18
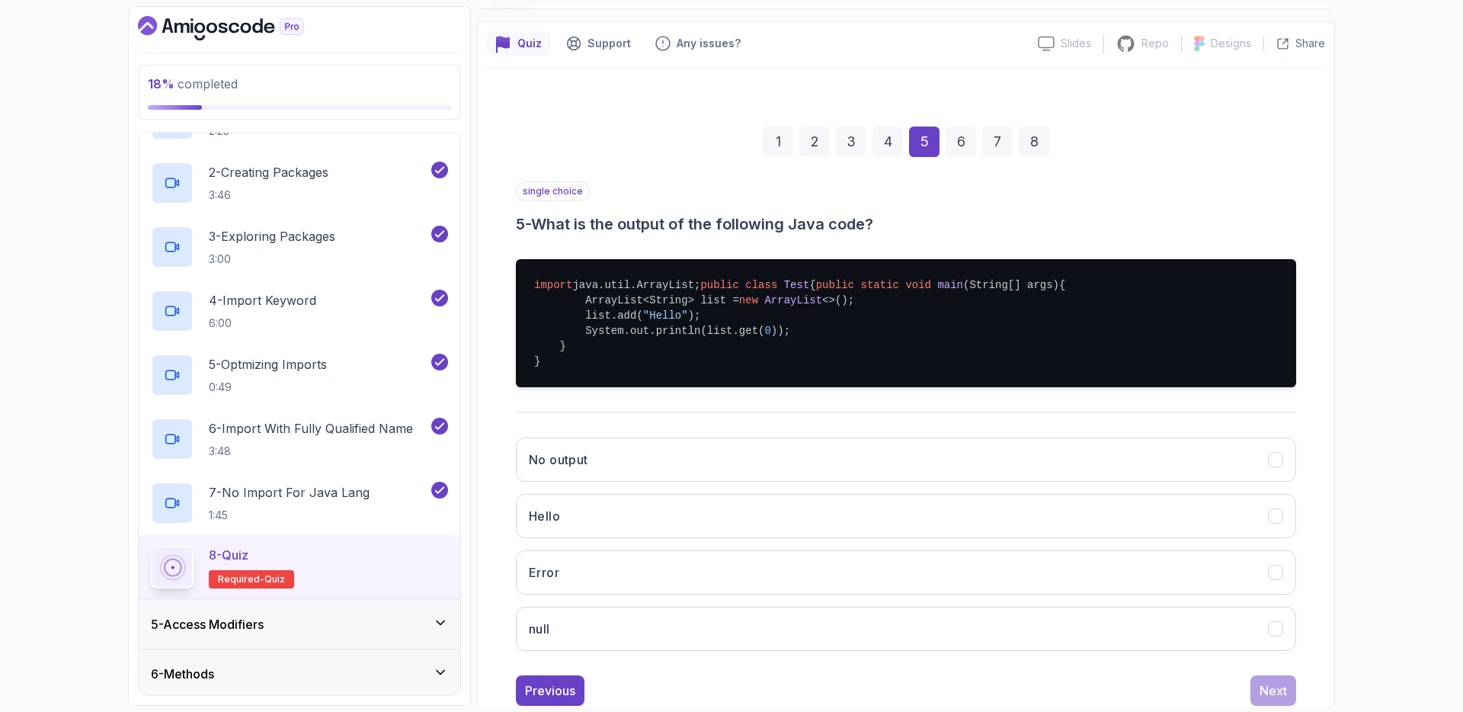
scroll to position [146, 0]
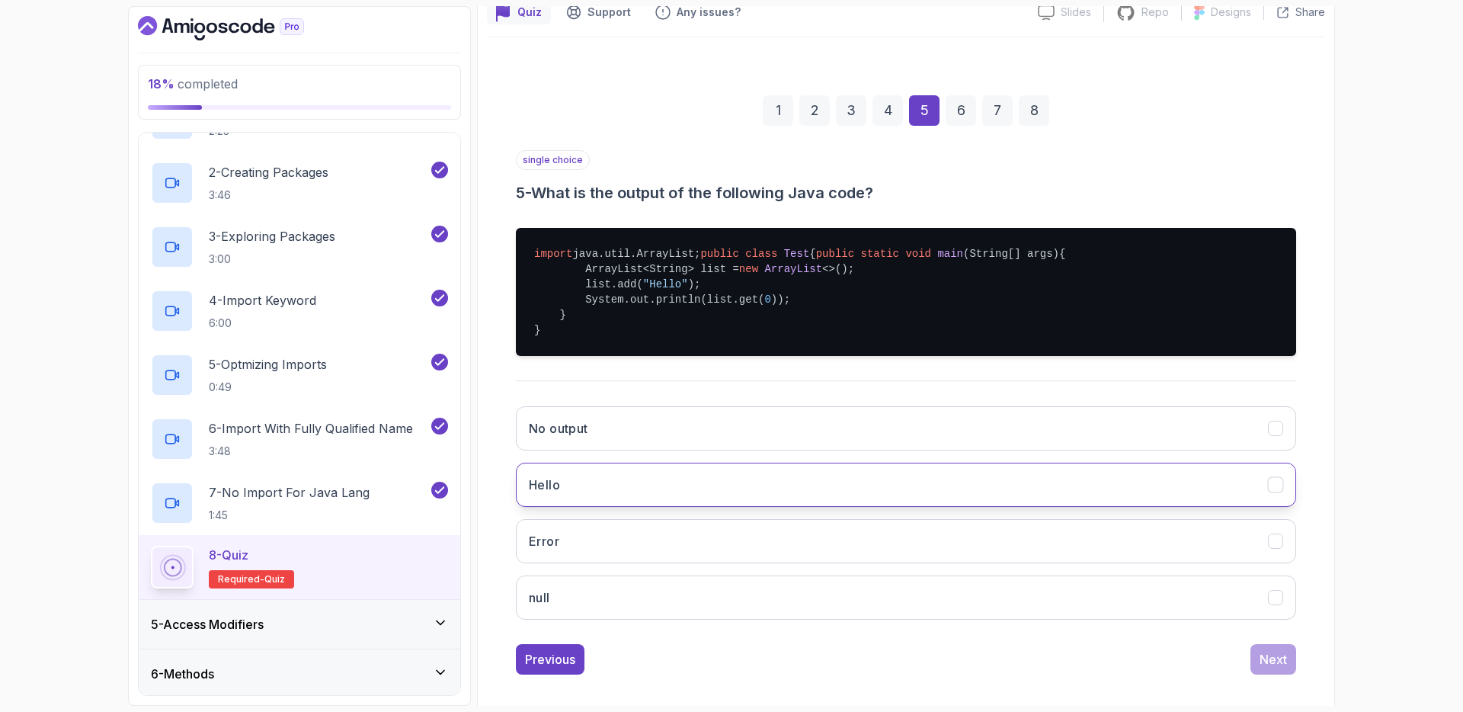
click at [639, 507] on button "Hello" at bounding box center [906, 485] width 780 height 44
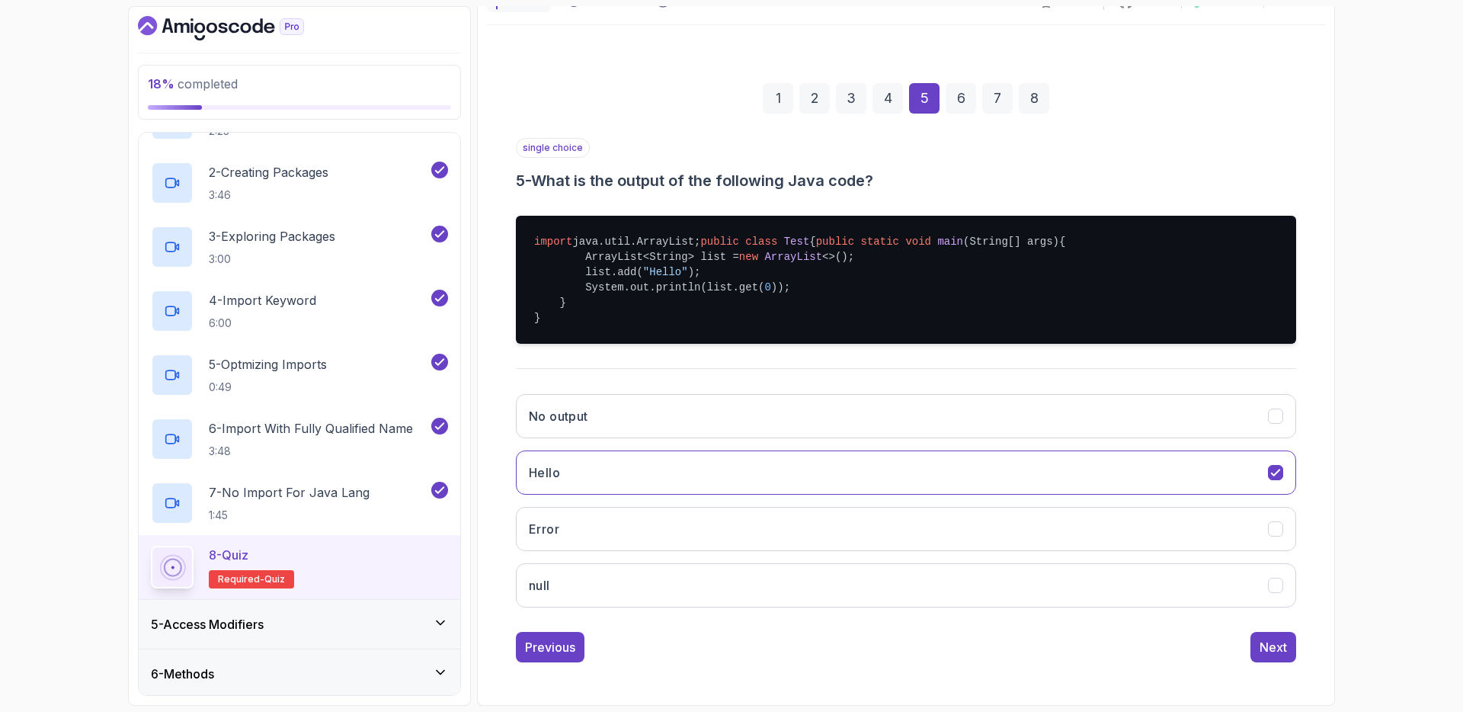
drag, startPoint x: 1271, startPoint y: 668, endPoint x: 1208, endPoint y: 651, distance: 65.4
click at [1272, 656] on div "Next" at bounding box center [1273, 647] width 27 height 18
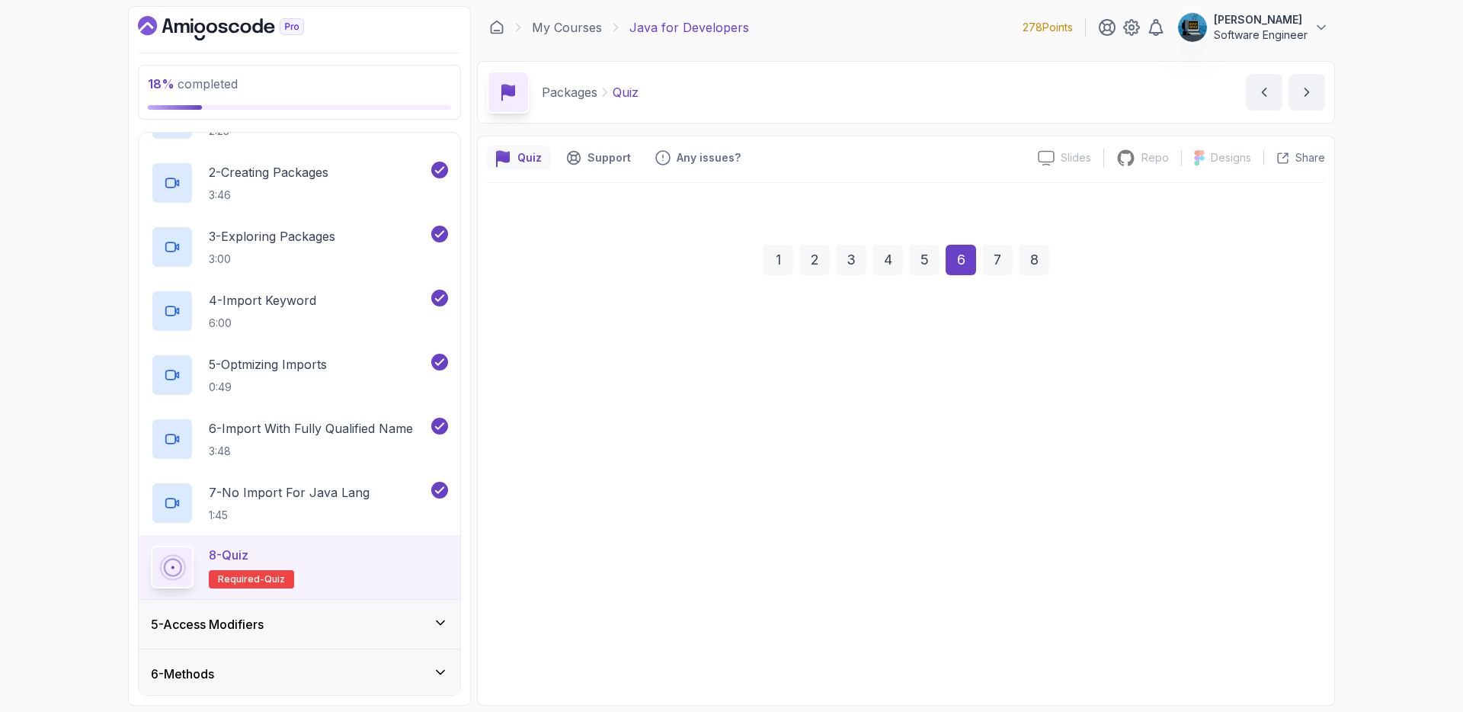
scroll to position [0, 0]
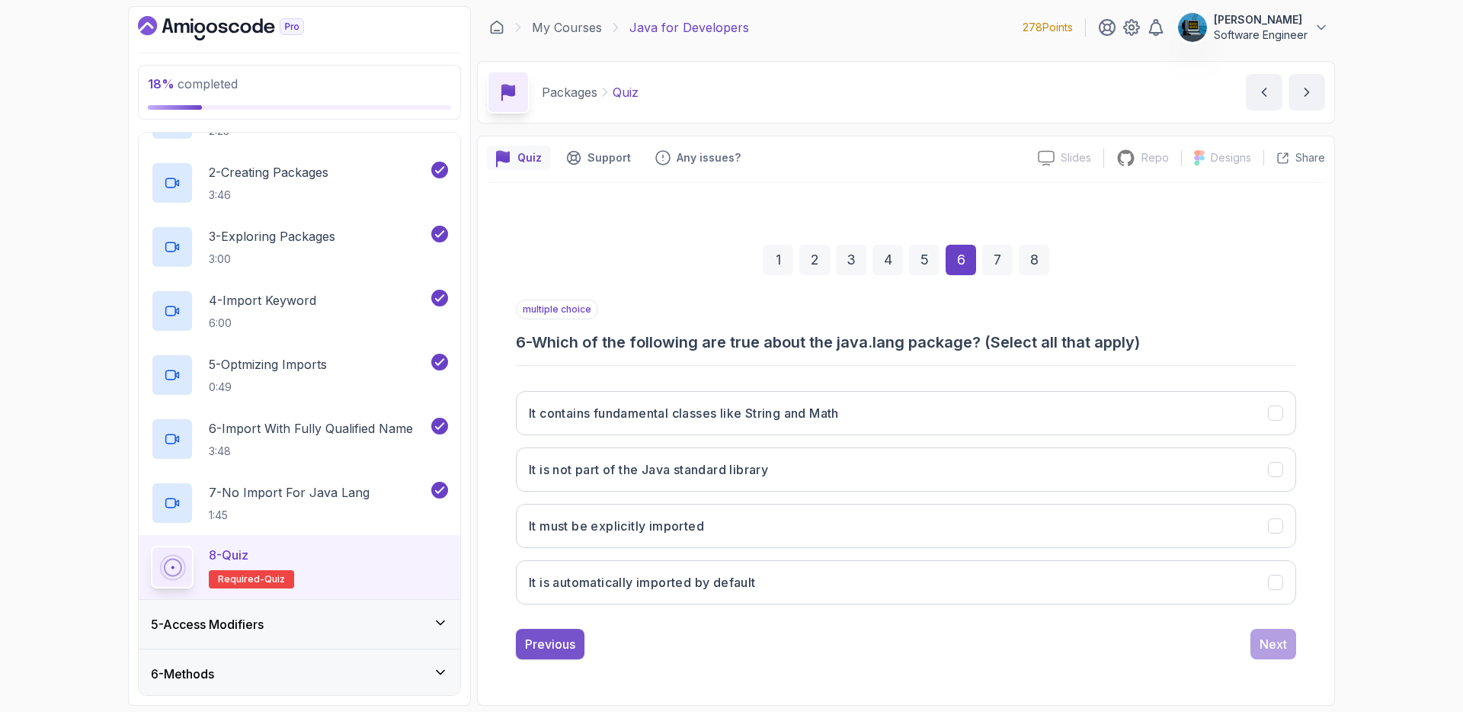
click at [569, 635] on div "Previous" at bounding box center [550, 644] width 50 height 18
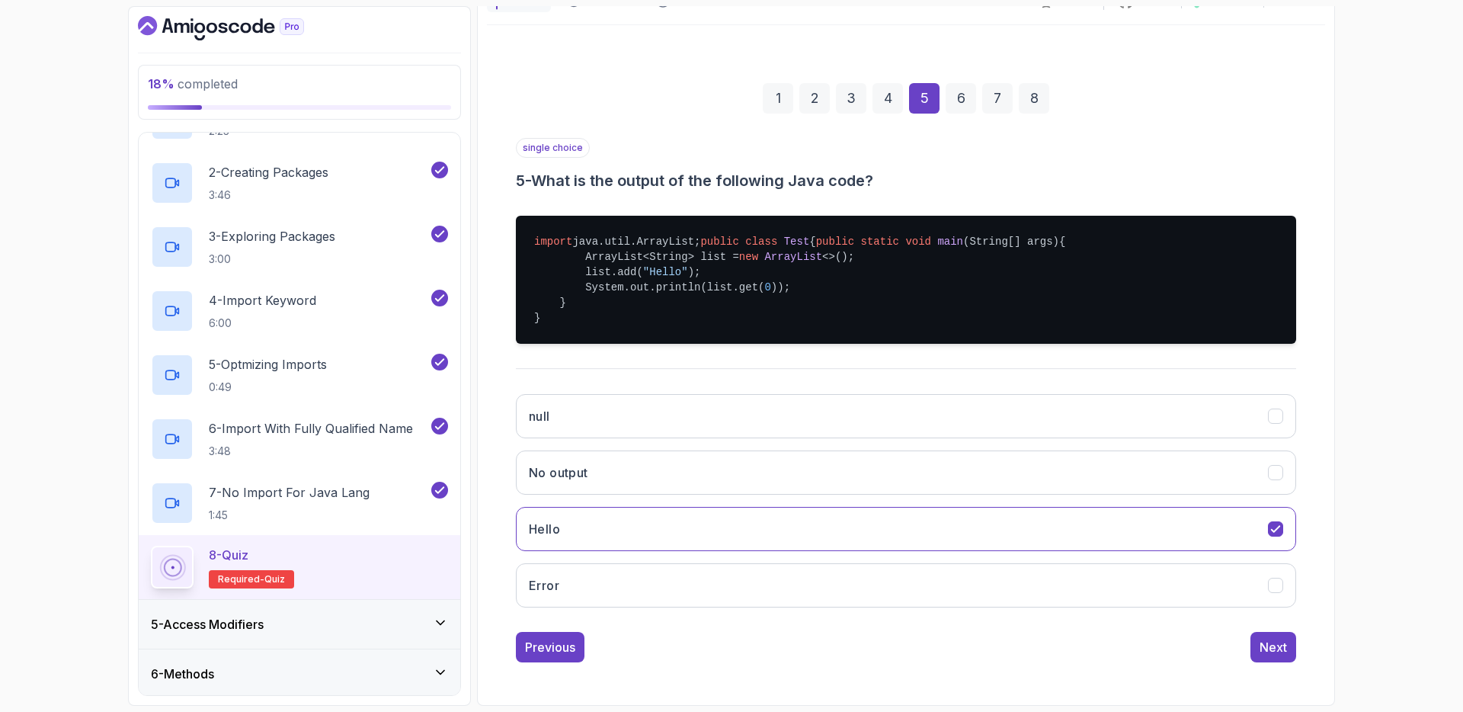
scroll to position [188, 0]
click at [1276, 643] on div "Next" at bounding box center [1273, 647] width 27 height 18
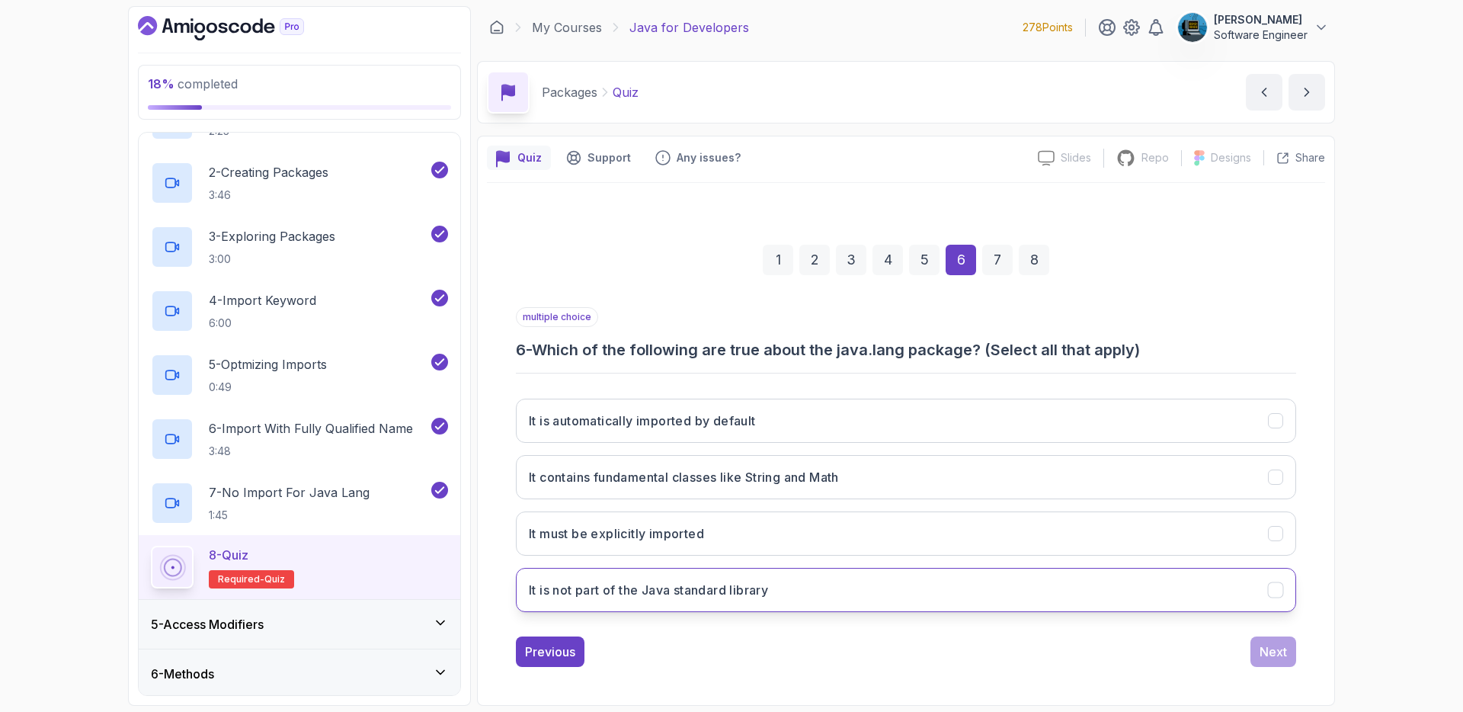
scroll to position [0, 0]
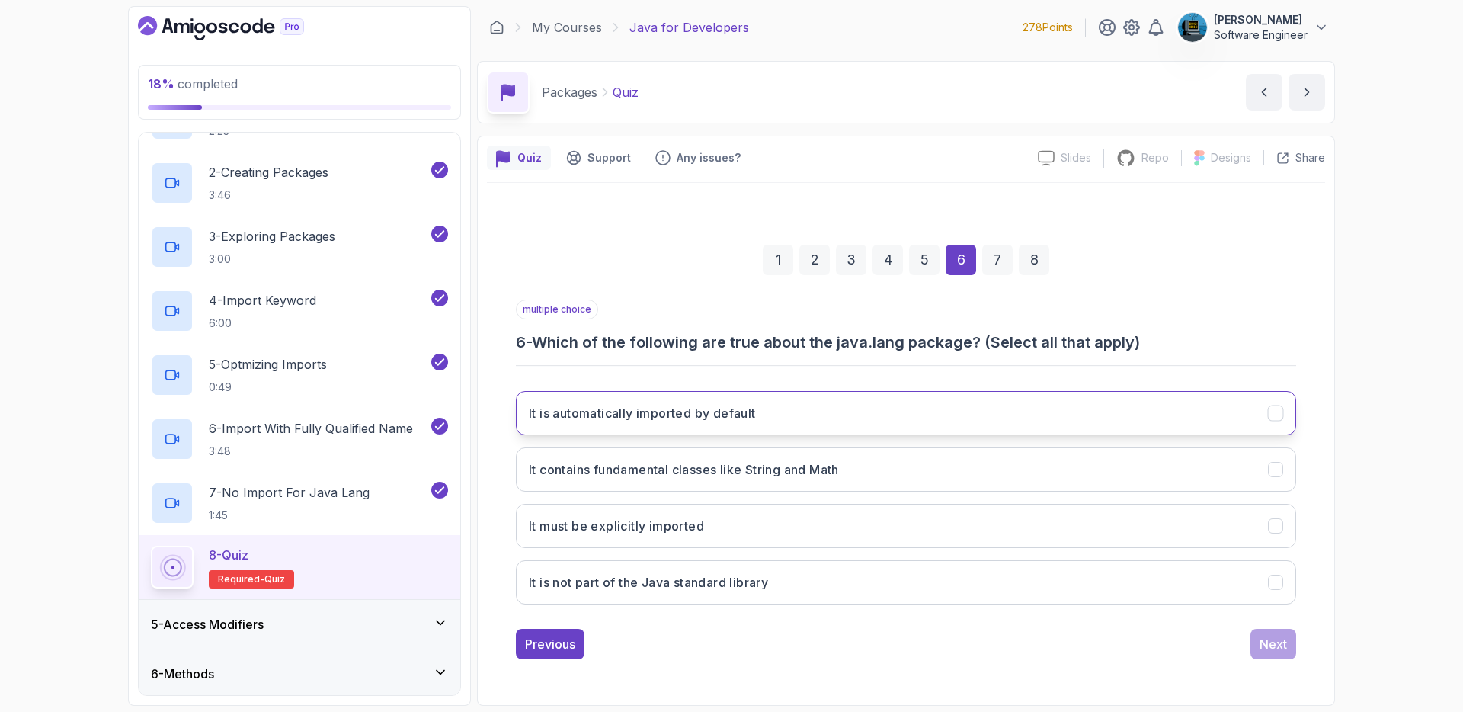
click at [814, 415] on button "It is automatically imported by default" at bounding box center [906, 413] width 780 height 44
click at [833, 477] on h3 "It contains fundamental classes like String and Math" at bounding box center [684, 469] width 310 height 18
click at [1281, 642] on div "Next" at bounding box center [1273, 644] width 27 height 18
click at [786, 405] on button "By declaring the package in the class" at bounding box center [906, 413] width 780 height 44
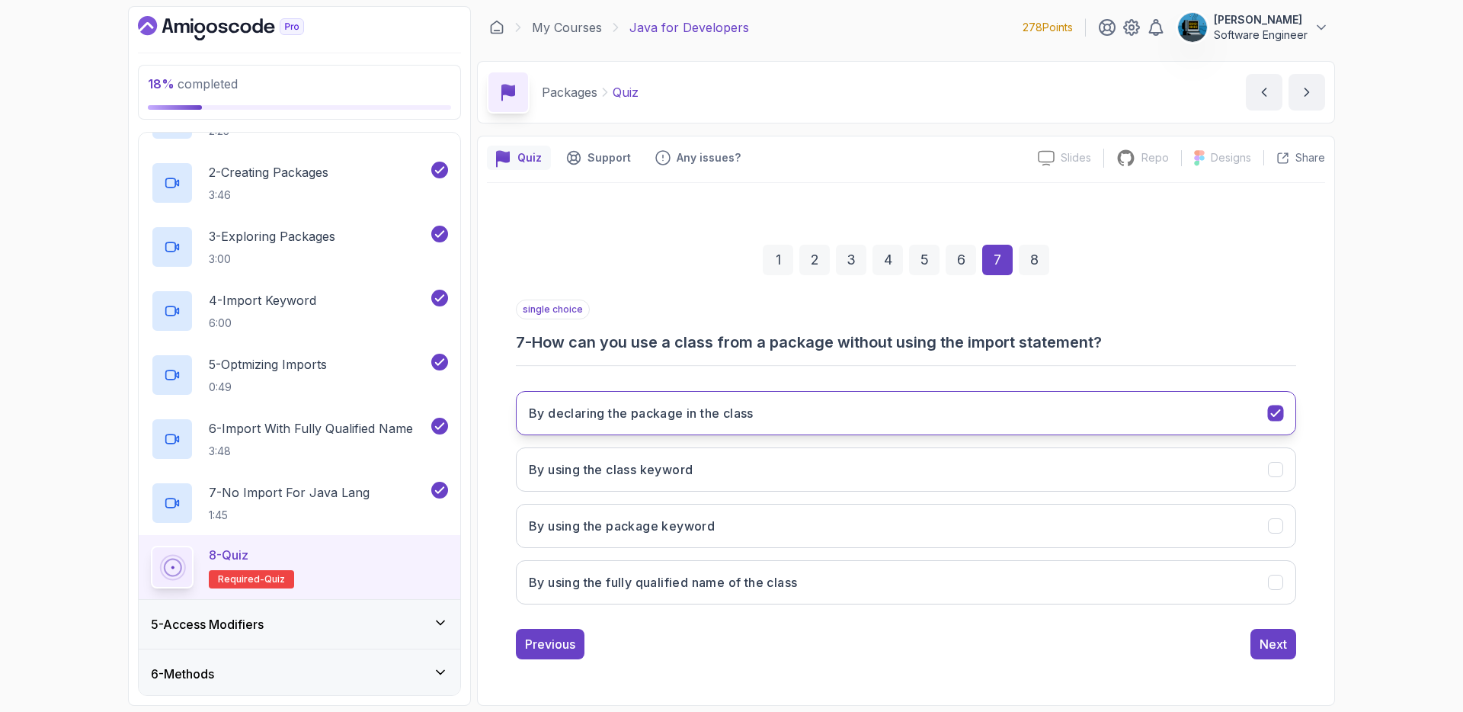
click at [829, 418] on button "By declaring the package in the class" at bounding box center [906, 413] width 780 height 44
click at [1275, 413] on icon "By declaring the package in the class" at bounding box center [1276, 412] width 14 height 14
click at [1273, 415] on icon "By declaring the package in the class" at bounding box center [1275, 413] width 8 height 6
click at [1269, 415] on icon "By declaring the package in the class" at bounding box center [1276, 412] width 14 height 14
click at [940, 596] on button "By using the fully qualified name of the class" at bounding box center [906, 582] width 780 height 44
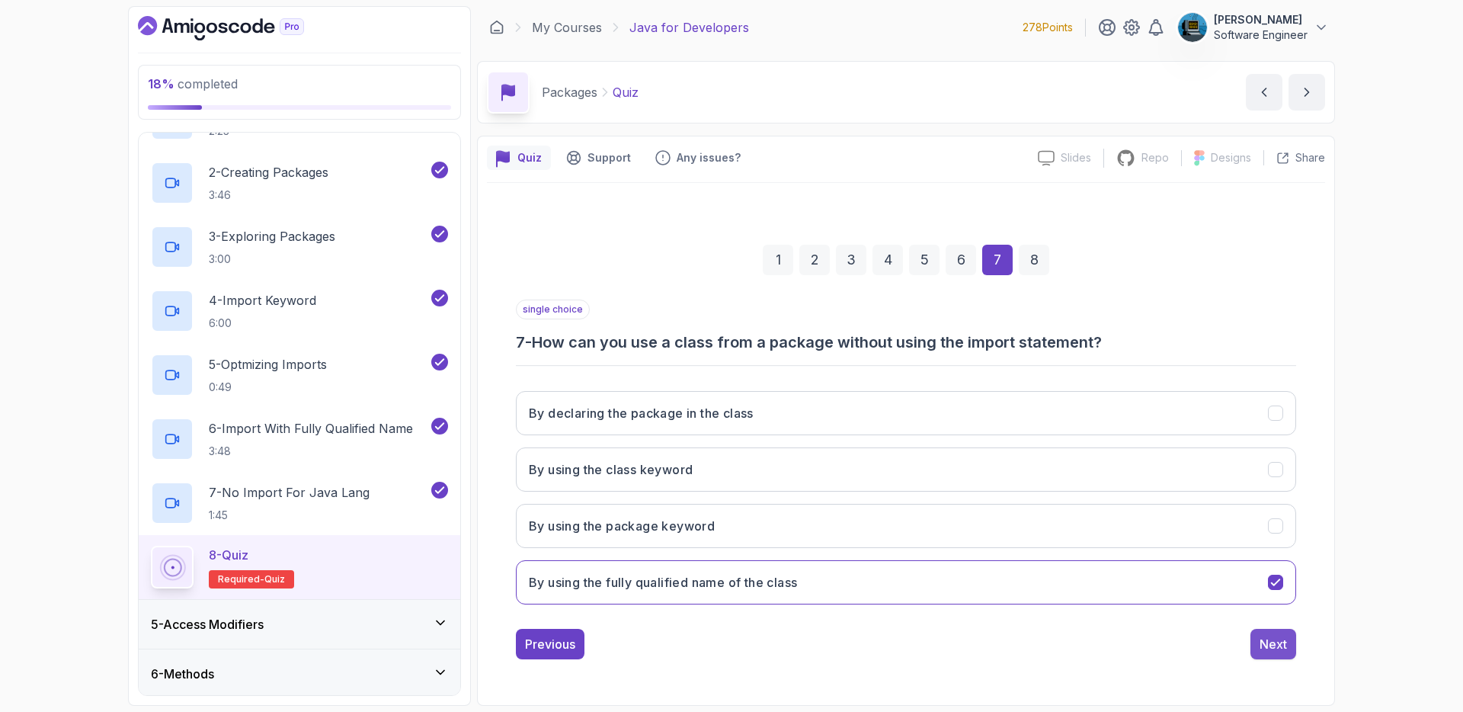
click at [1273, 645] on div "Next" at bounding box center [1273, 644] width 27 height 18
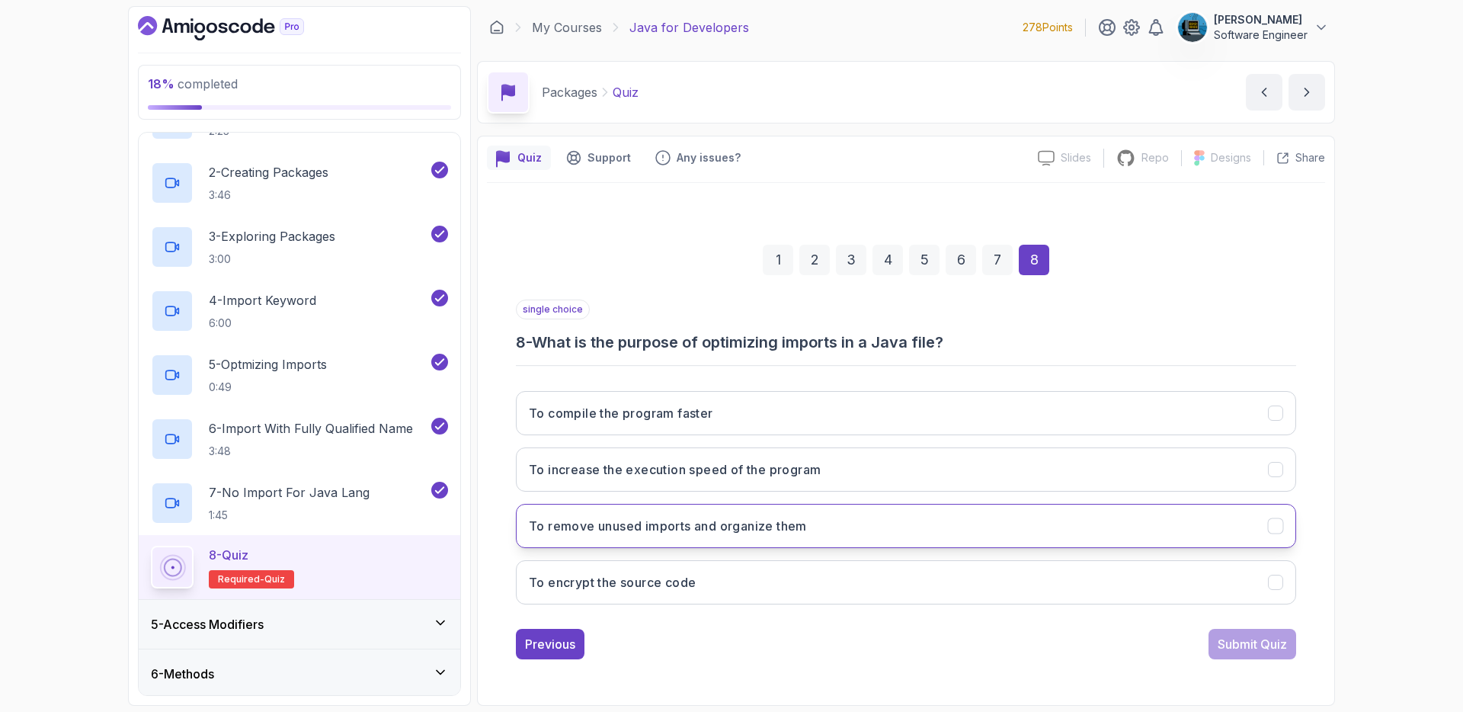
click at [754, 530] on h3 "To remove unused imports and organize them" at bounding box center [668, 526] width 278 height 18
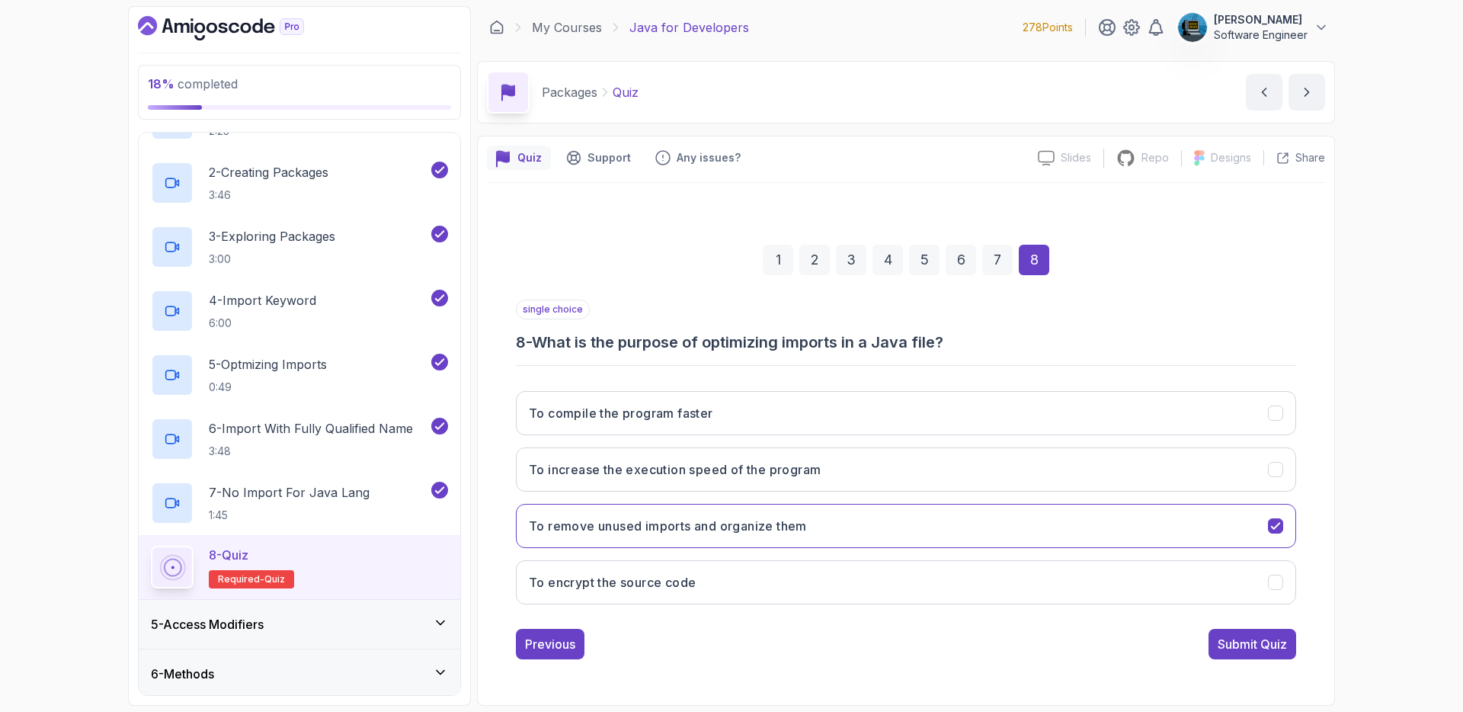
click at [1237, 643] on div "Submit Quiz" at bounding box center [1252, 644] width 69 height 18
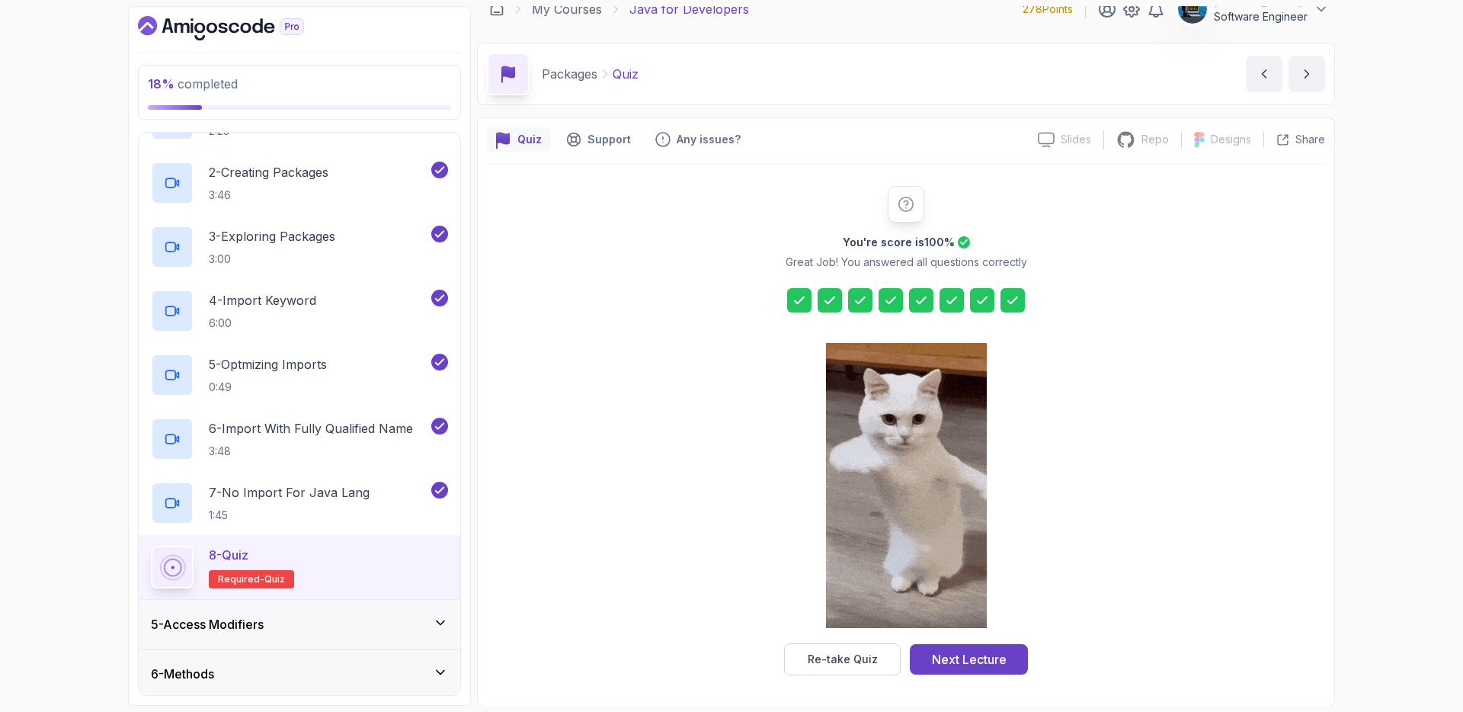
scroll to position [19, 0]
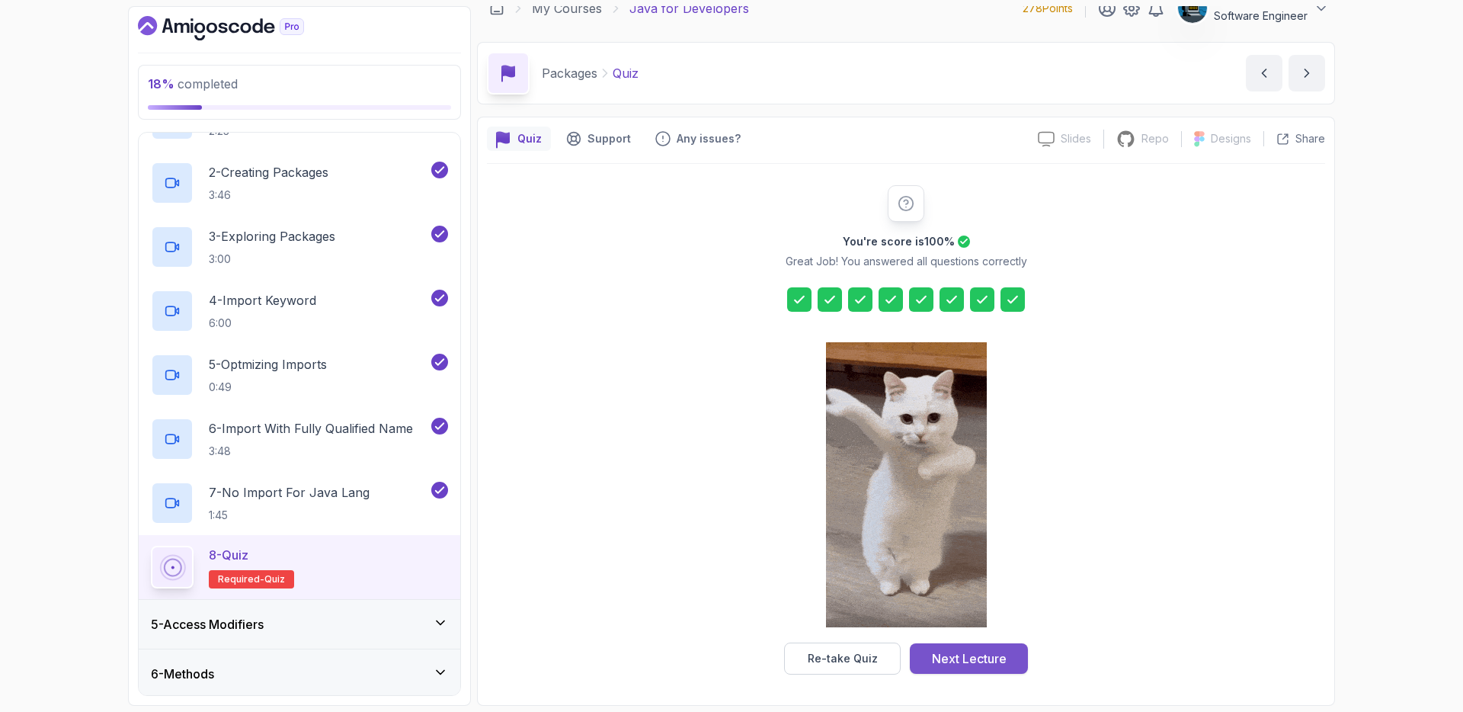
click at [997, 659] on div "Next Lecture" at bounding box center [969, 658] width 75 height 18
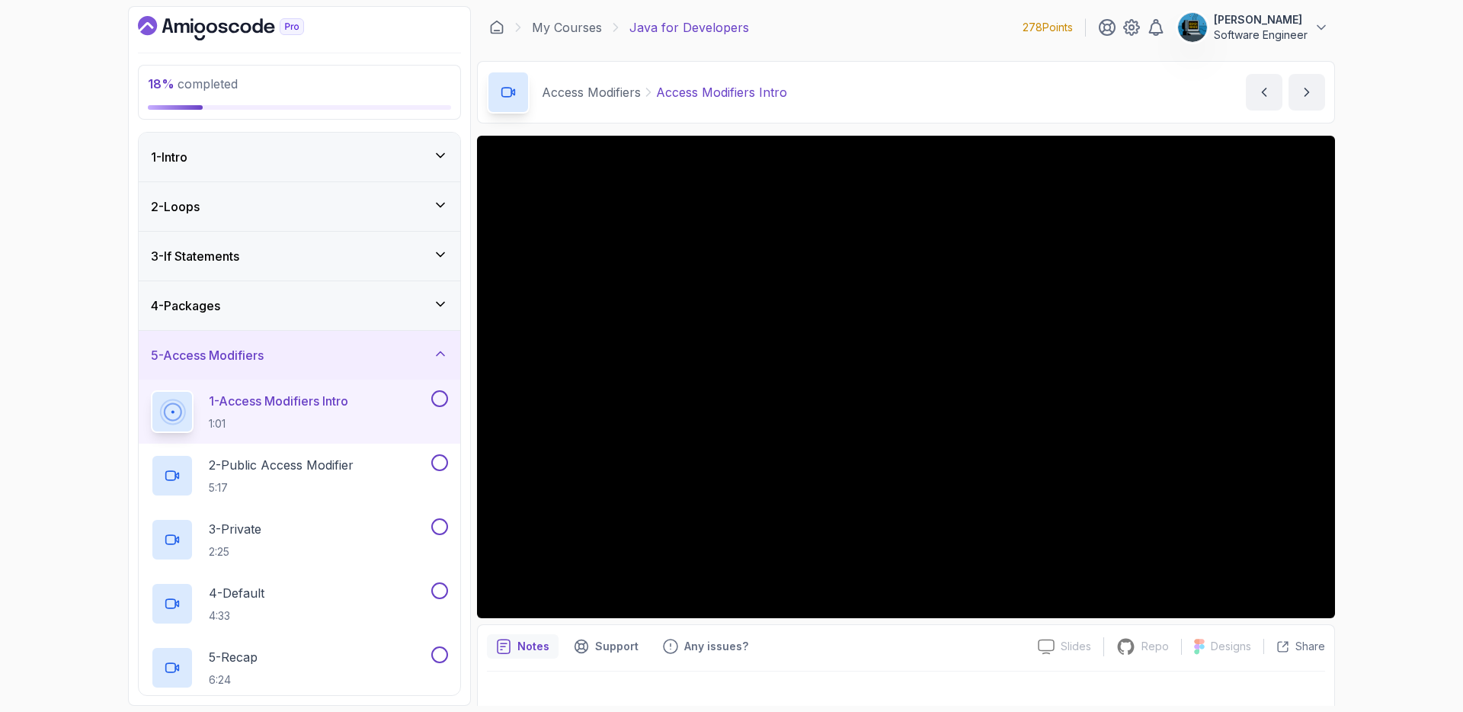
click at [322, 307] on div "4 - Packages" at bounding box center [299, 305] width 297 height 18
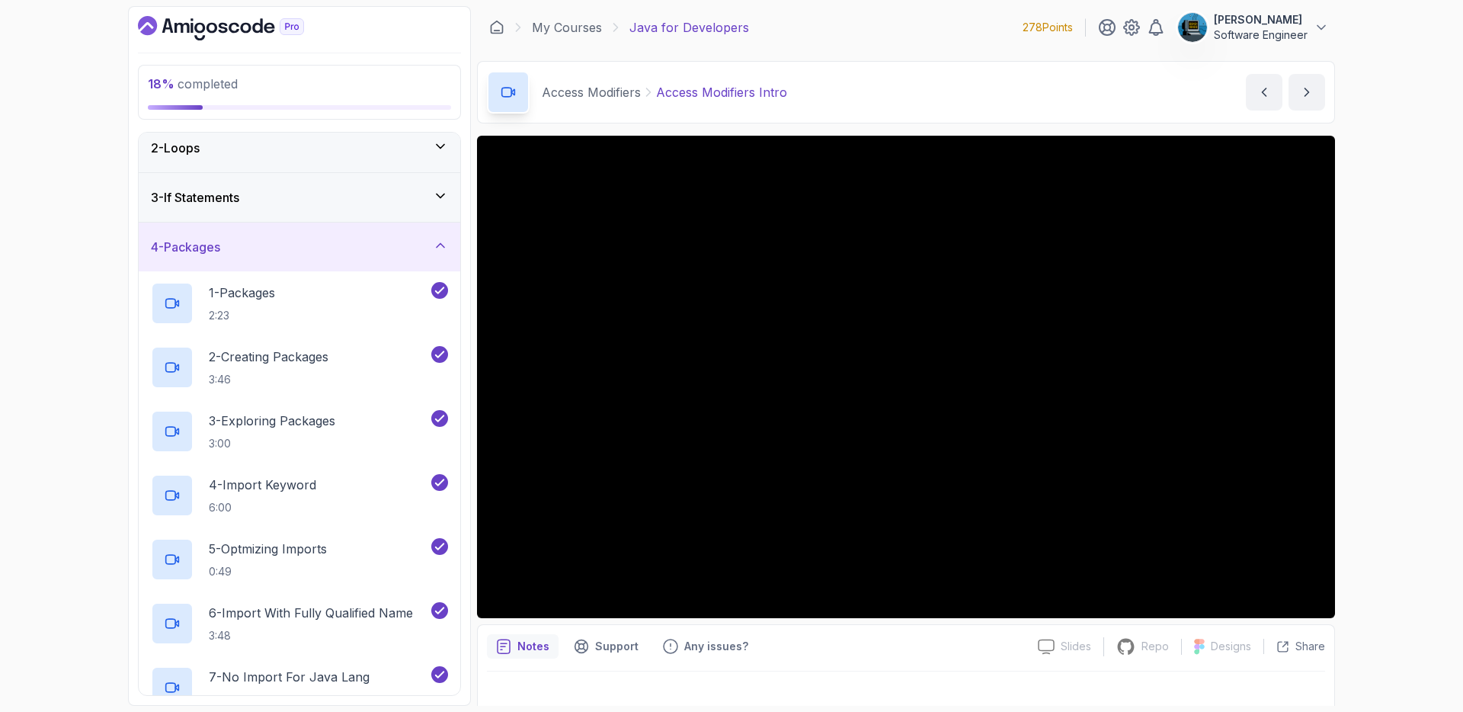
scroll to position [50, 0]
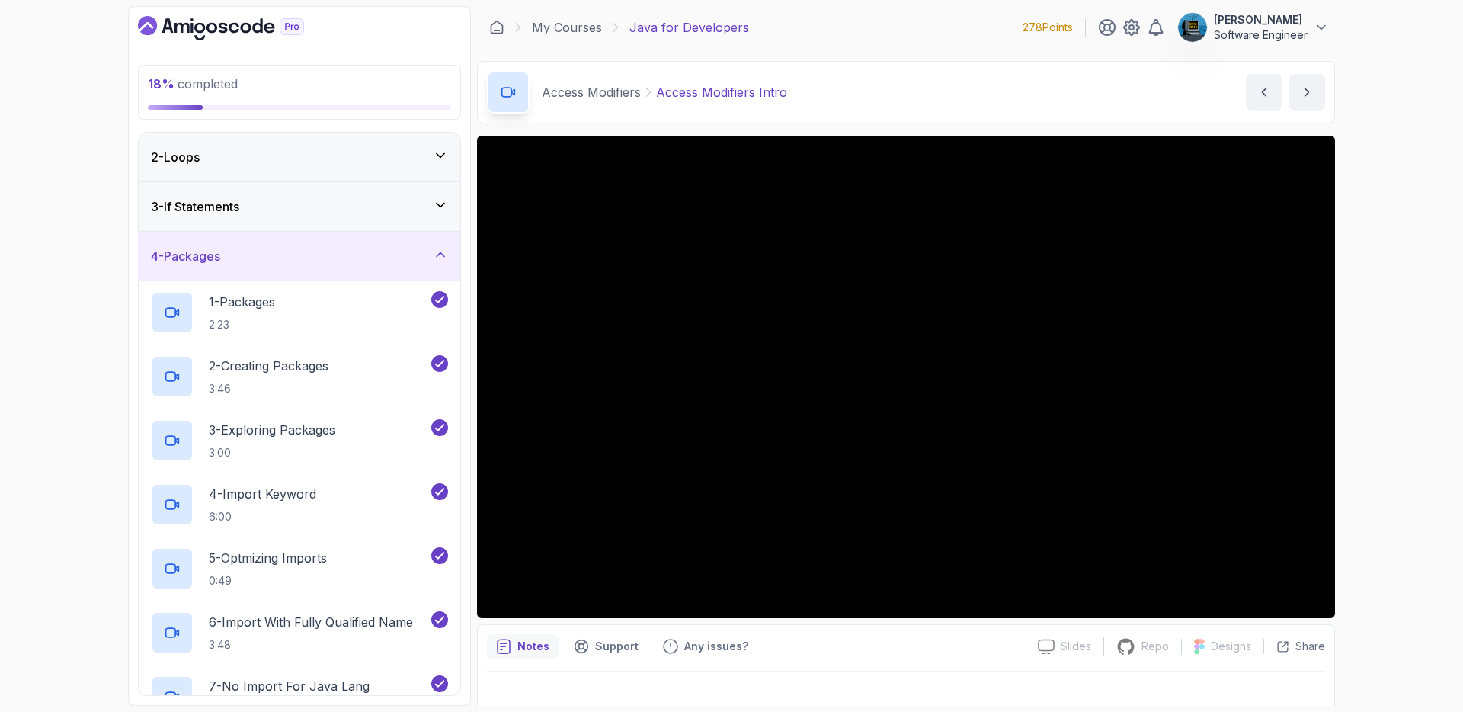
click at [363, 258] on div "4 - Packages" at bounding box center [299, 256] width 297 height 18
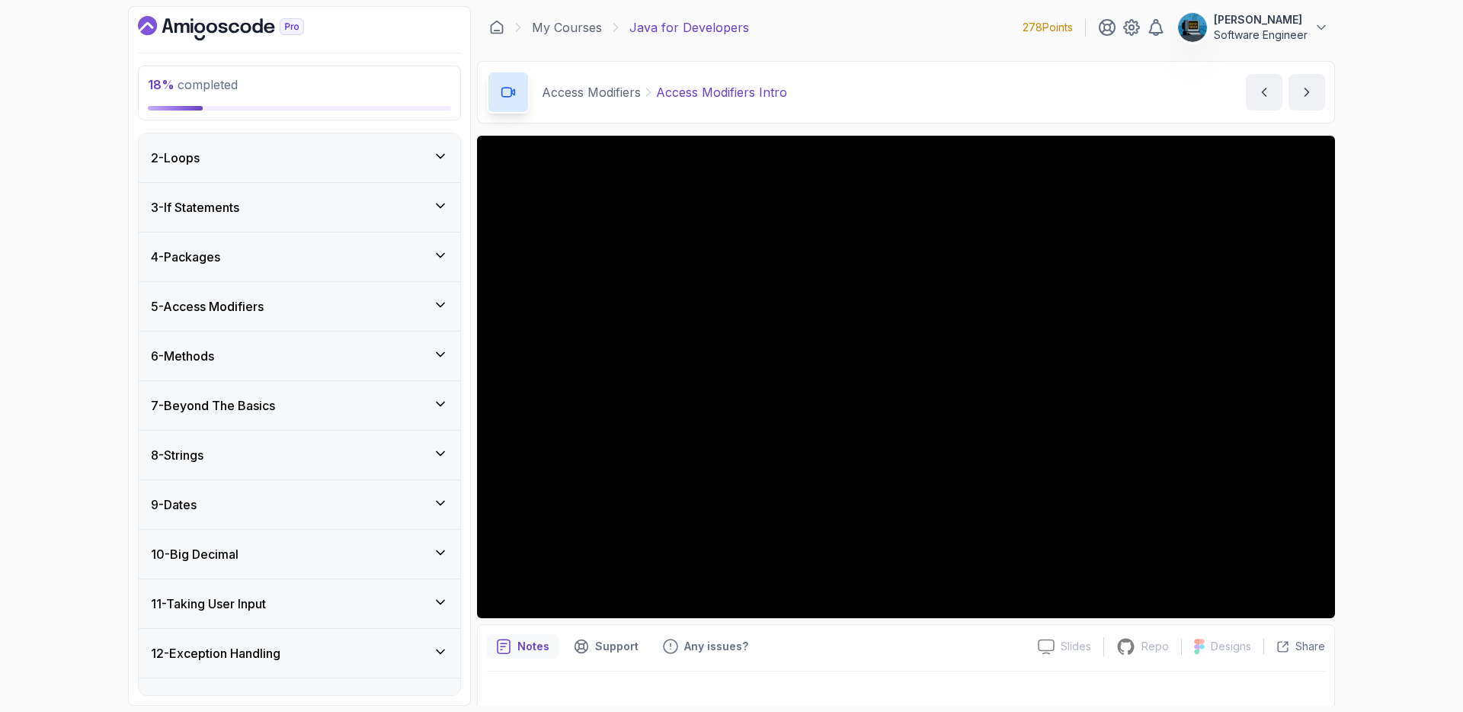
click at [370, 305] on div "5 - Access Modifiers" at bounding box center [299, 306] width 297 height 18
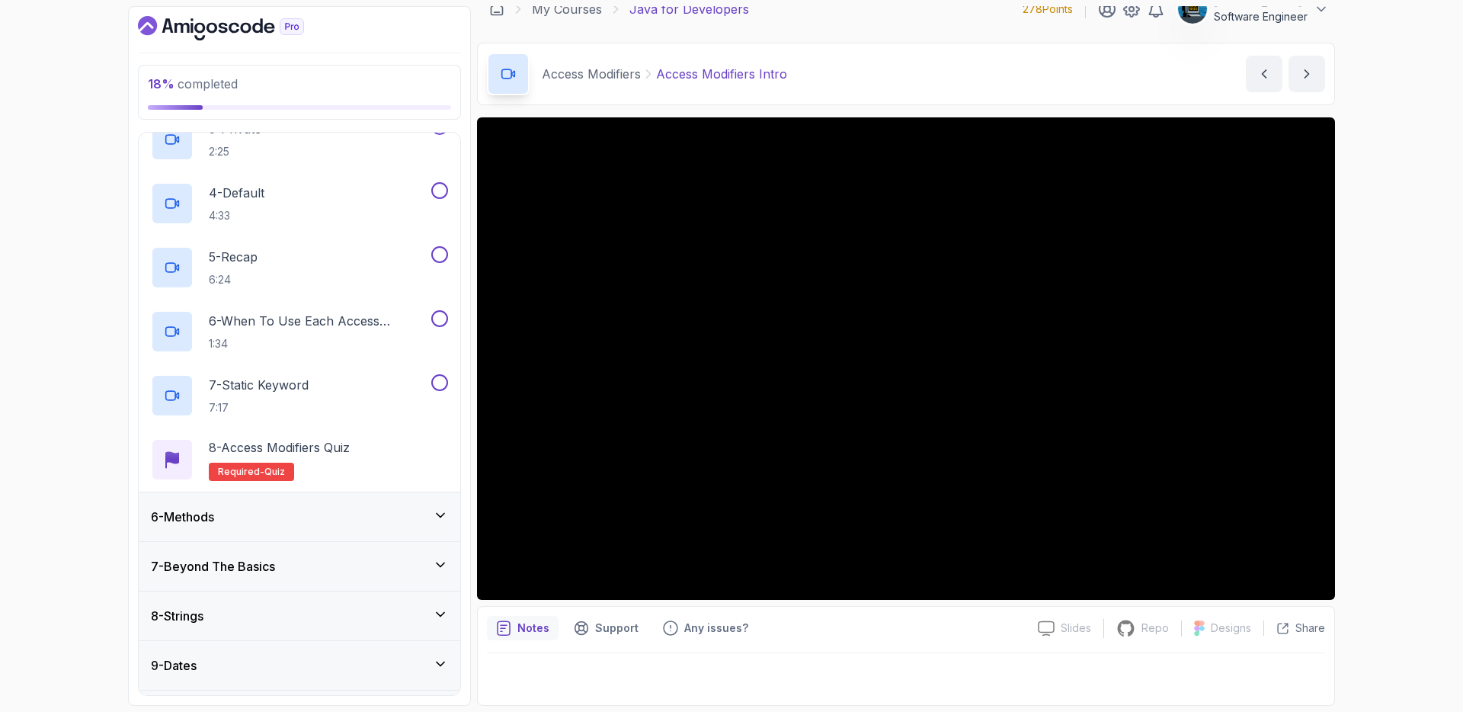
scroll to position [402, 0]
click at [339, 512] on div "6 - Methods" at bounding box center [299, 514] width 297 height 18
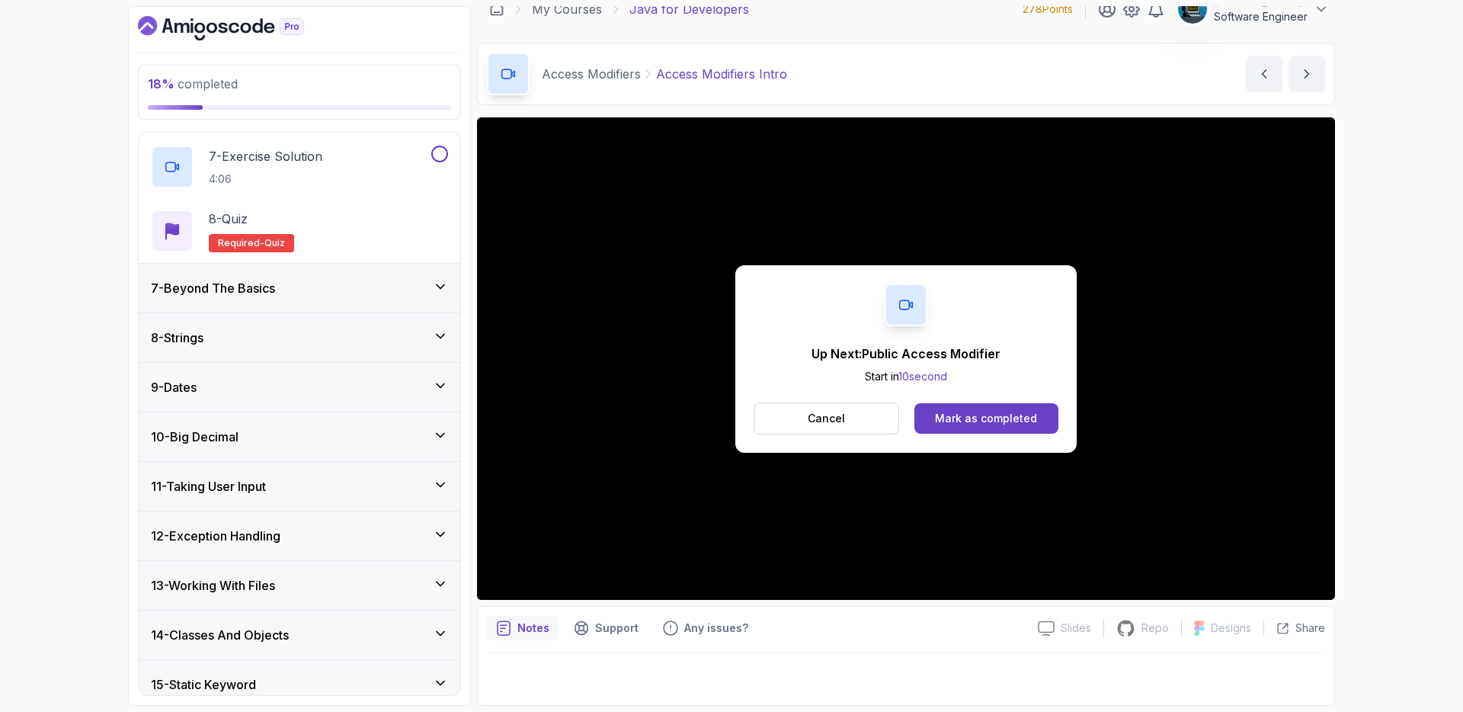
scroll to position [594, 0]
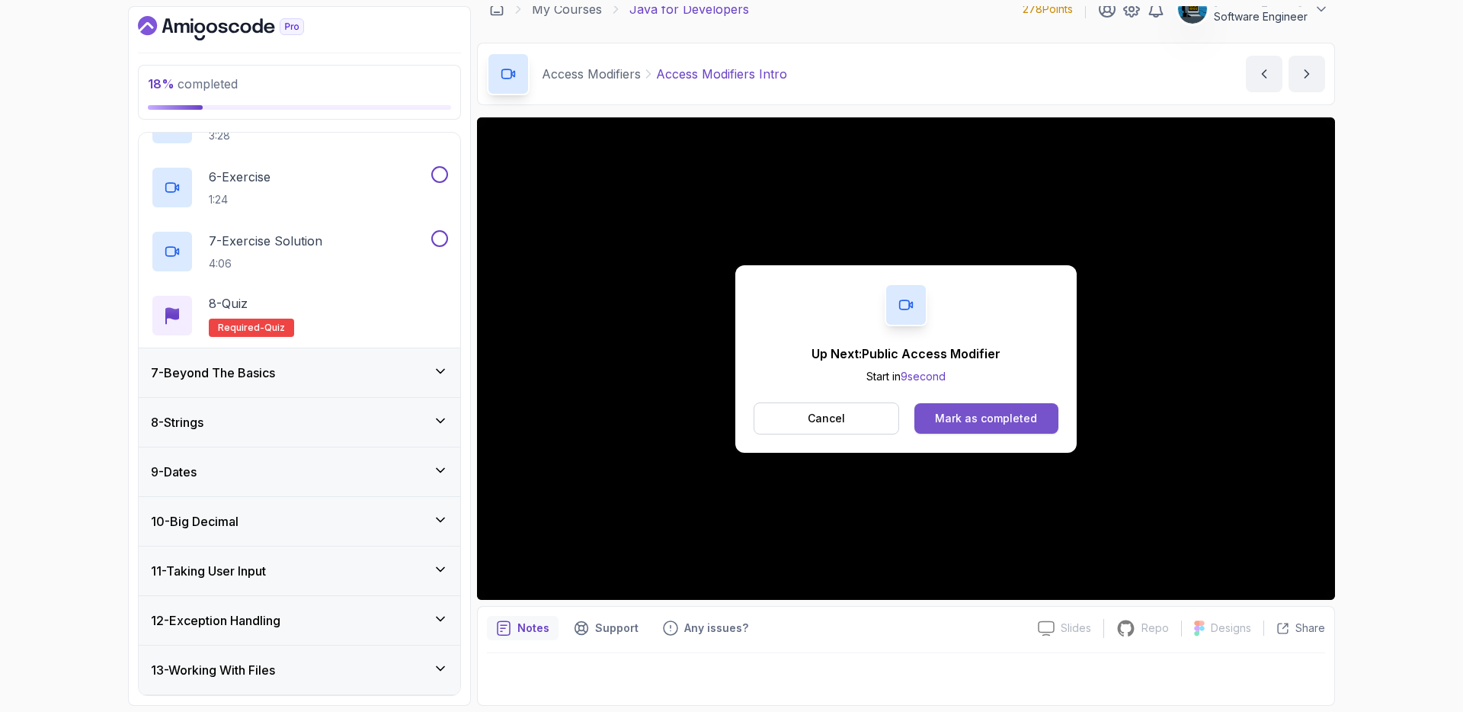
click at [1033, 421] on div "Mark as completed" at bounding box center [986, 418] width 102 height 15
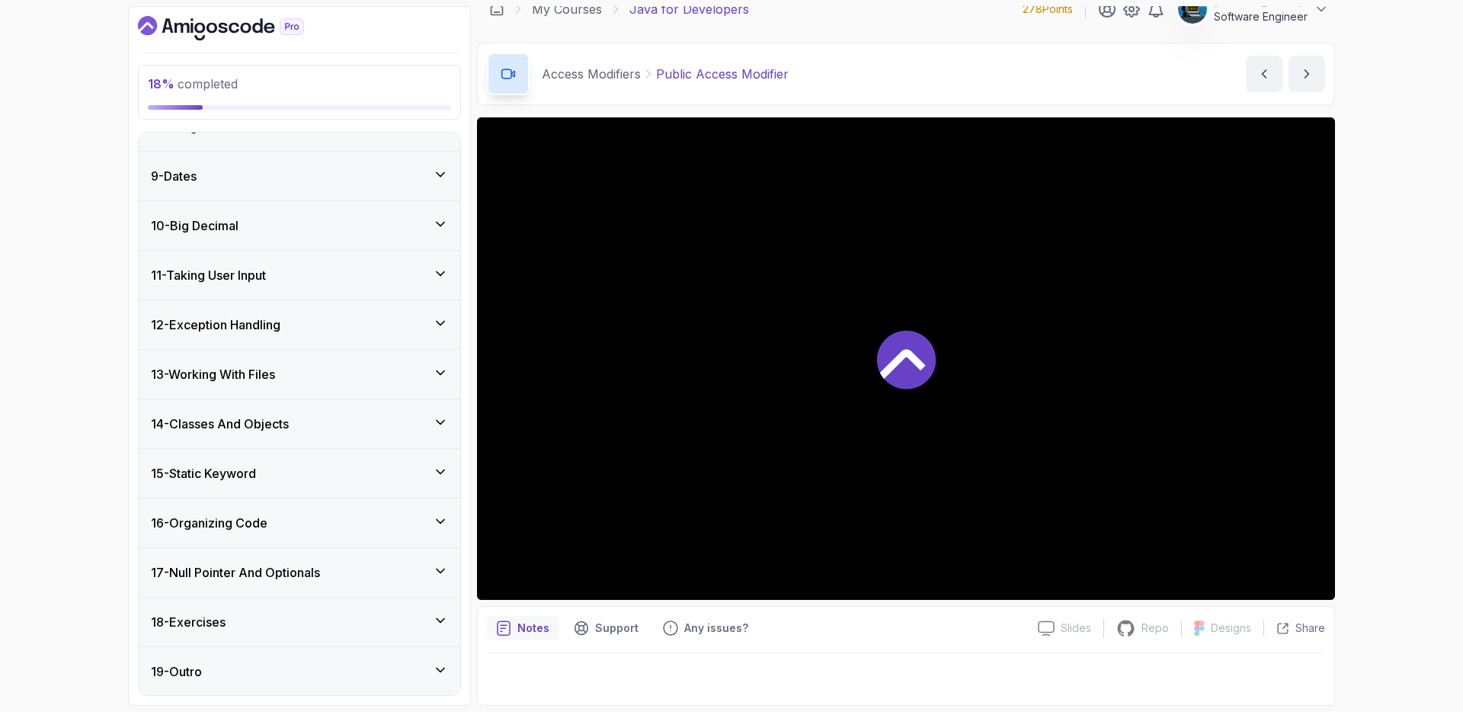
scroll to position [890, 0]
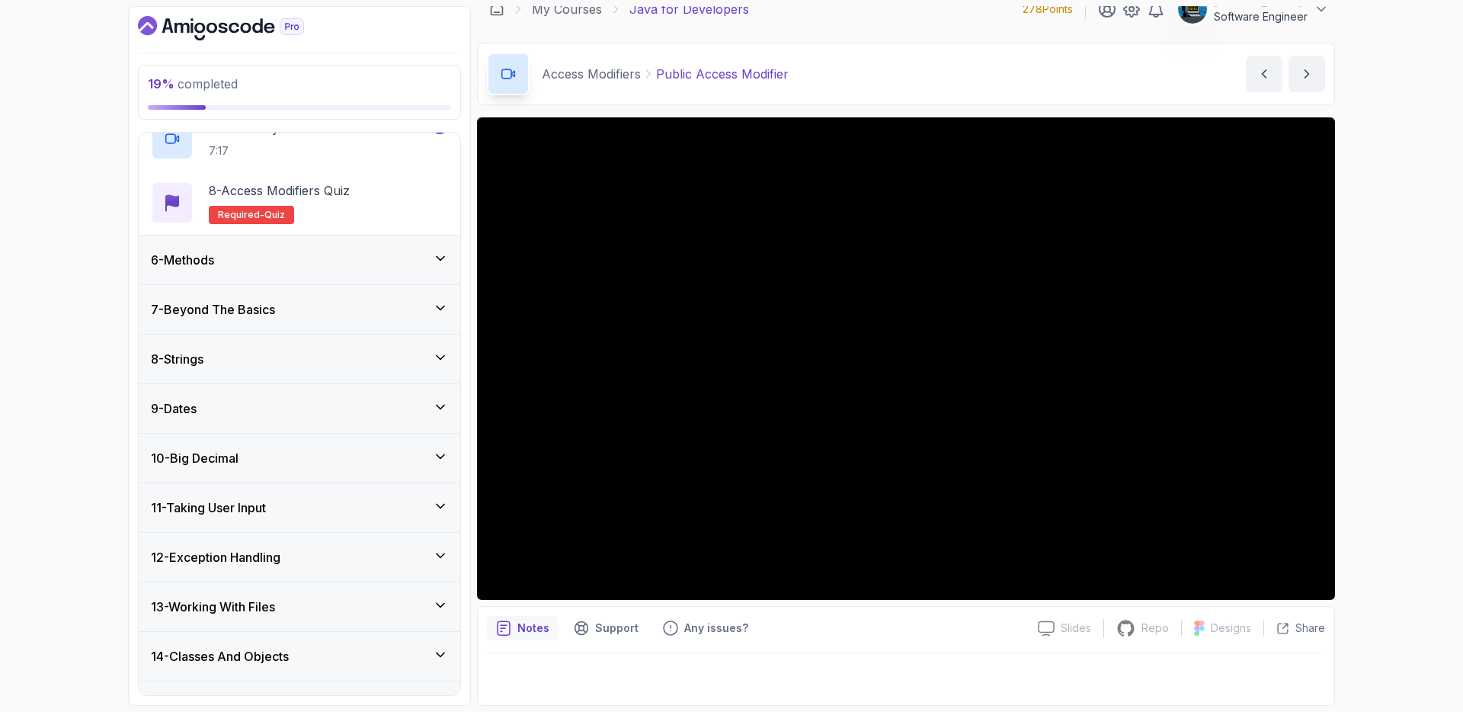
click at [393, 324] on div "7 - Beyond The Basics" at bounding box center [300, 309] width 322 height 49
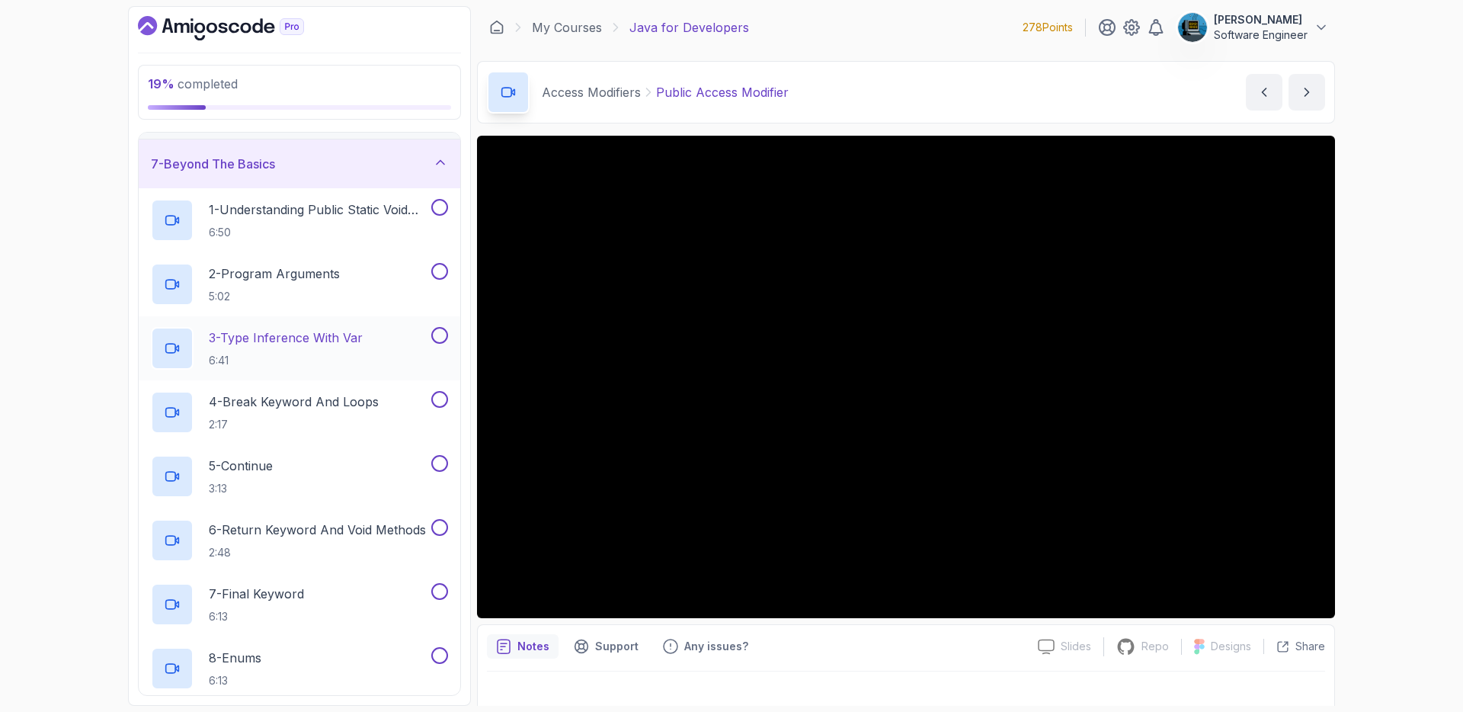
scroll to position [194, 0]
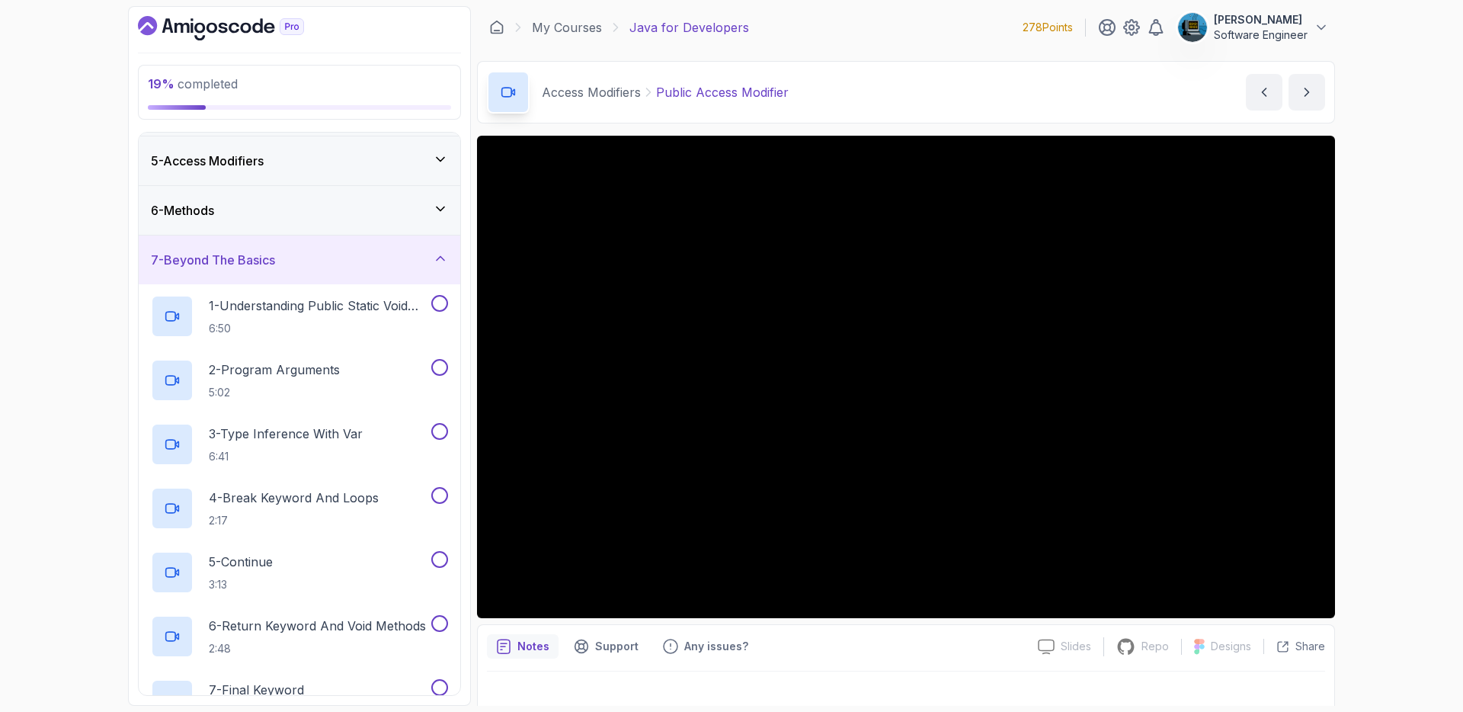
click at [336, 269] on div "7 - Beyond The Basics" at bounding box center [300, 259] width 322 height 49
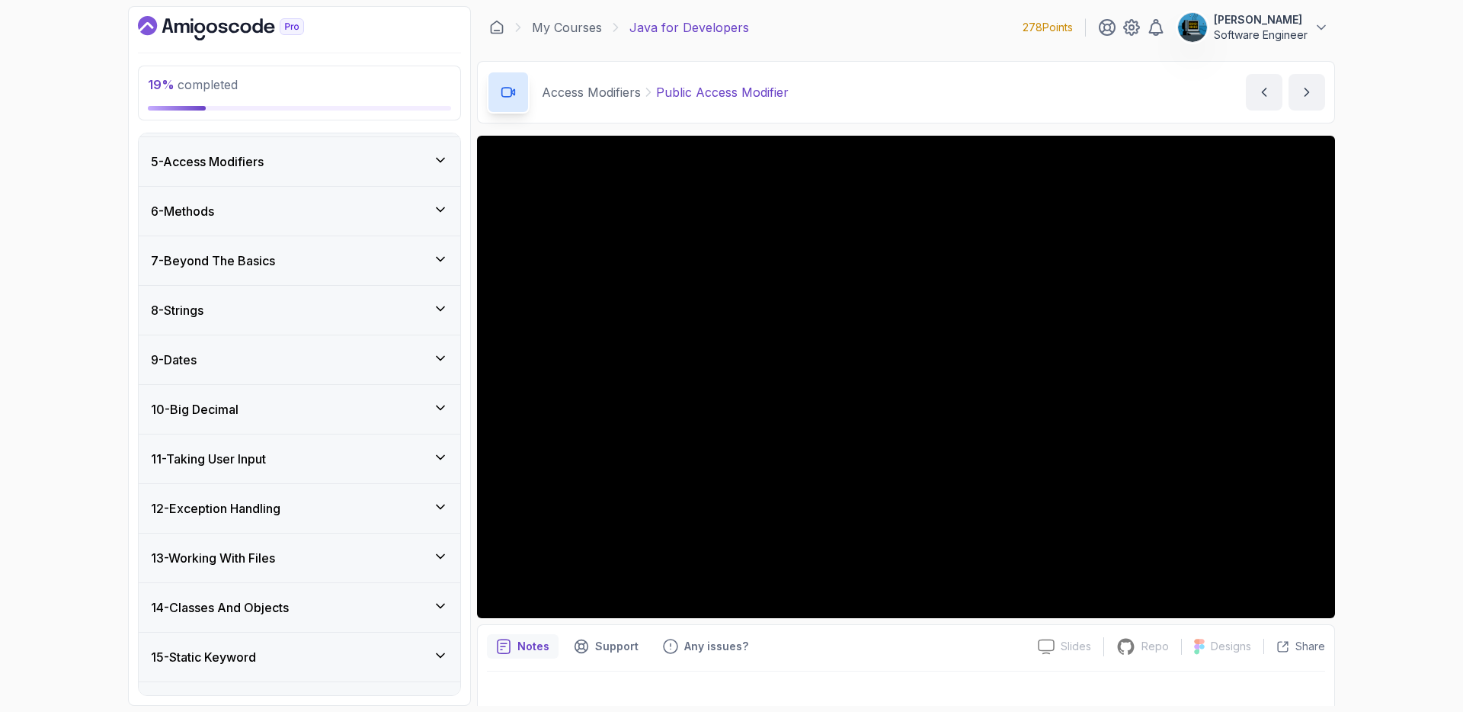
click at [317, 227] on div "6 - Methods" at bounding box center [300, 211] width 322 height 49
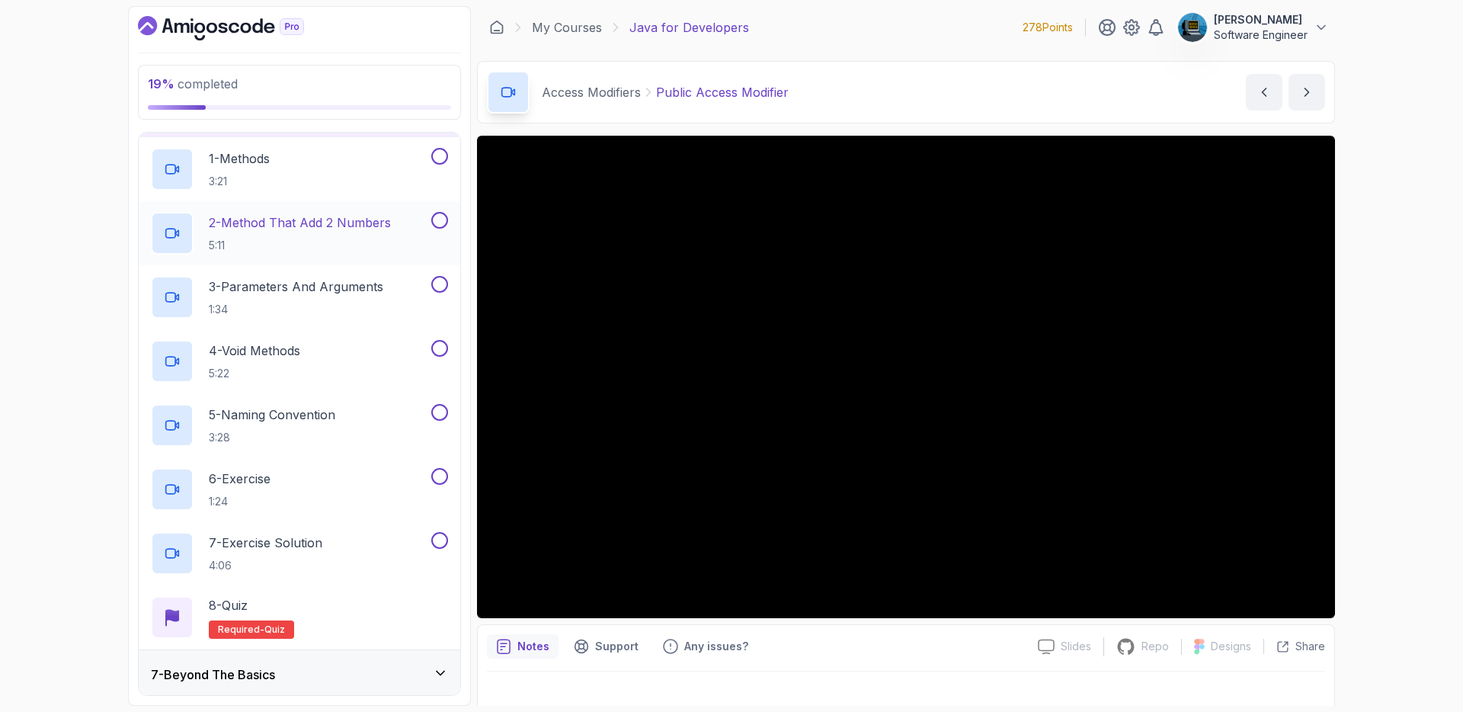
scroll to position [190, 0]
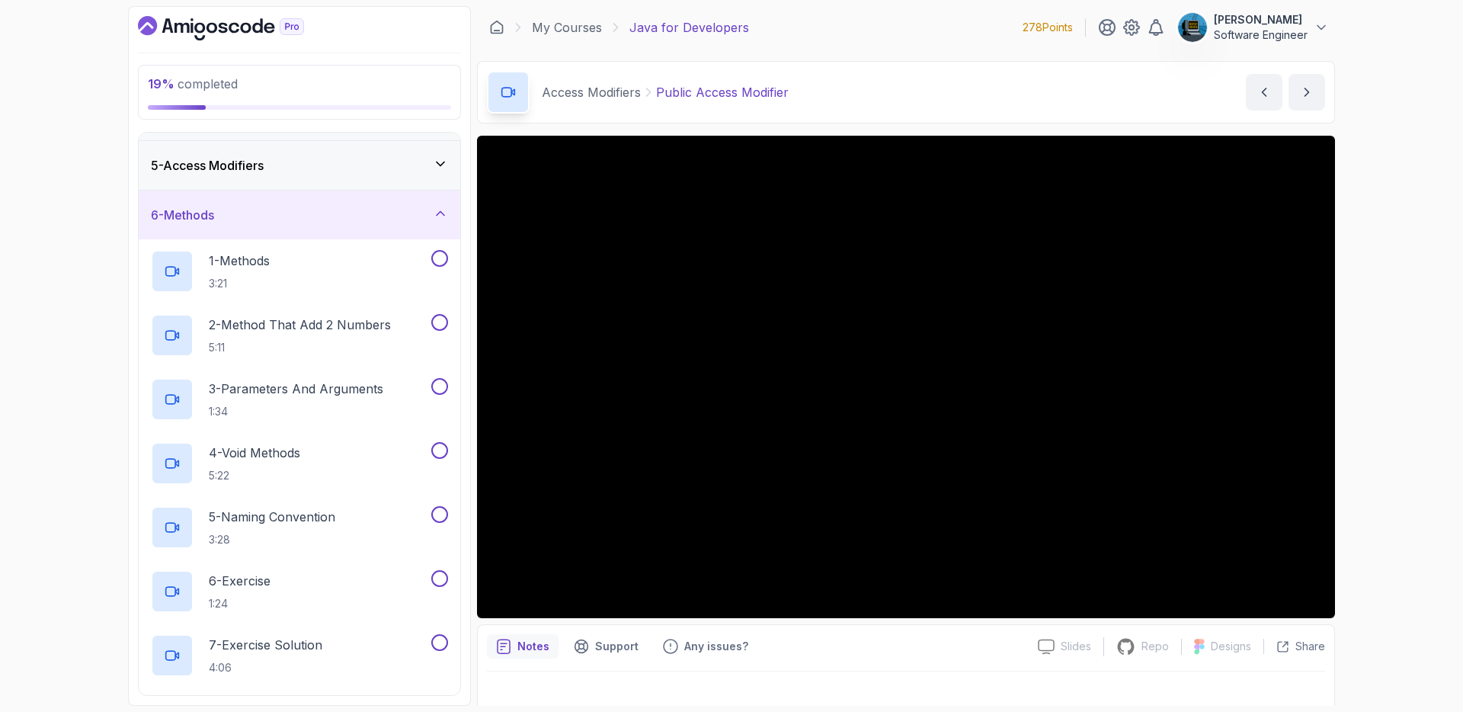
click at [315, 222] on div "6 - Methods" at bounding box center [299, 215] width 297 height 18
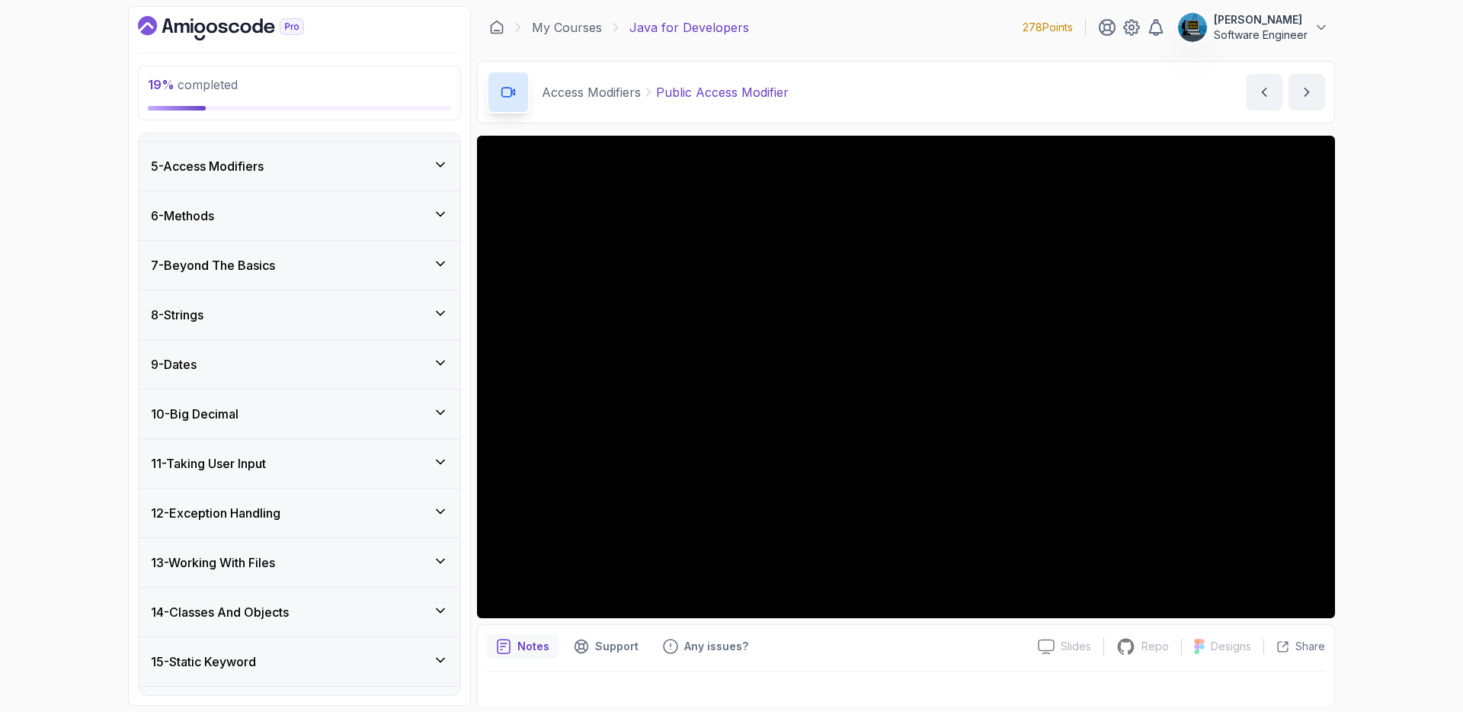
click at [276, 320] on div "8 - Strings" at bounding box center [299, 315] width 297 height 18
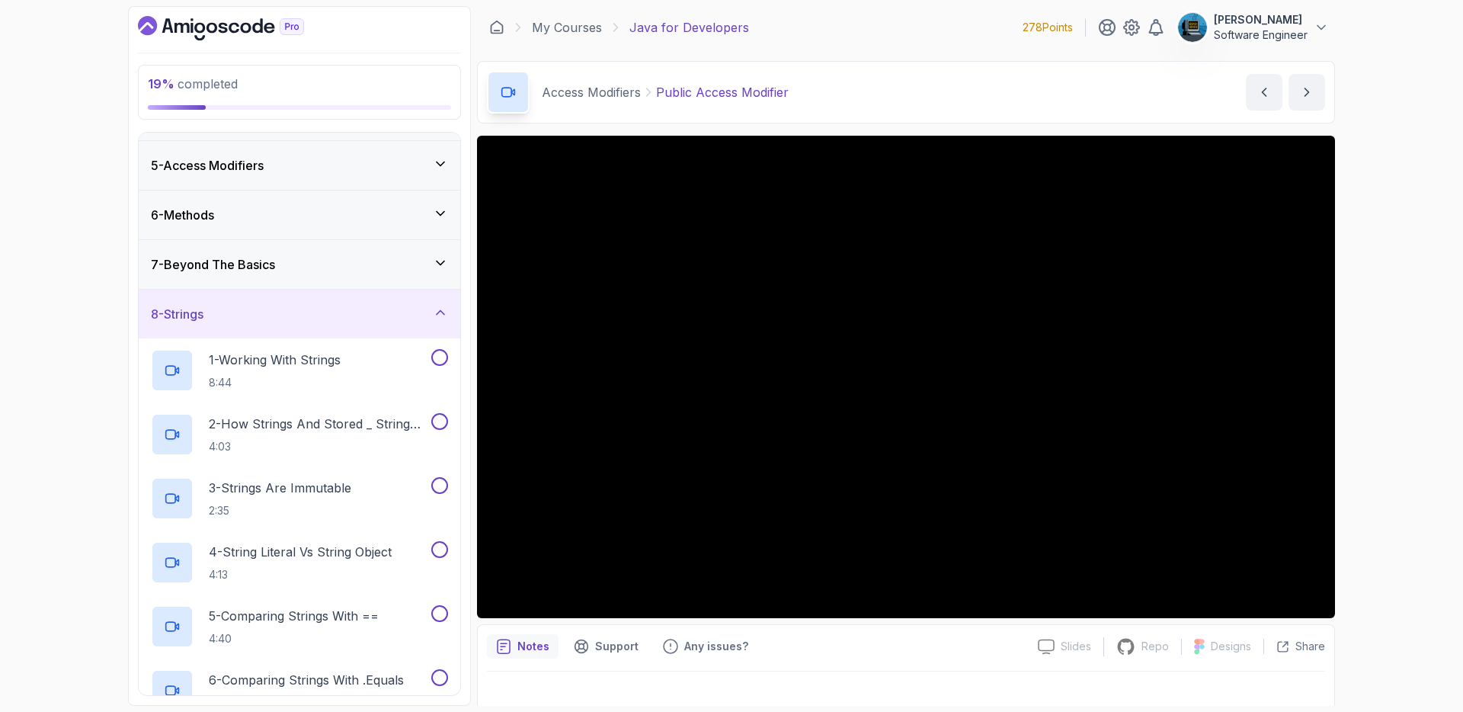
click at [276, 320] on div "8 - Strings" at bounding box center [299, 314] width 297 height 18
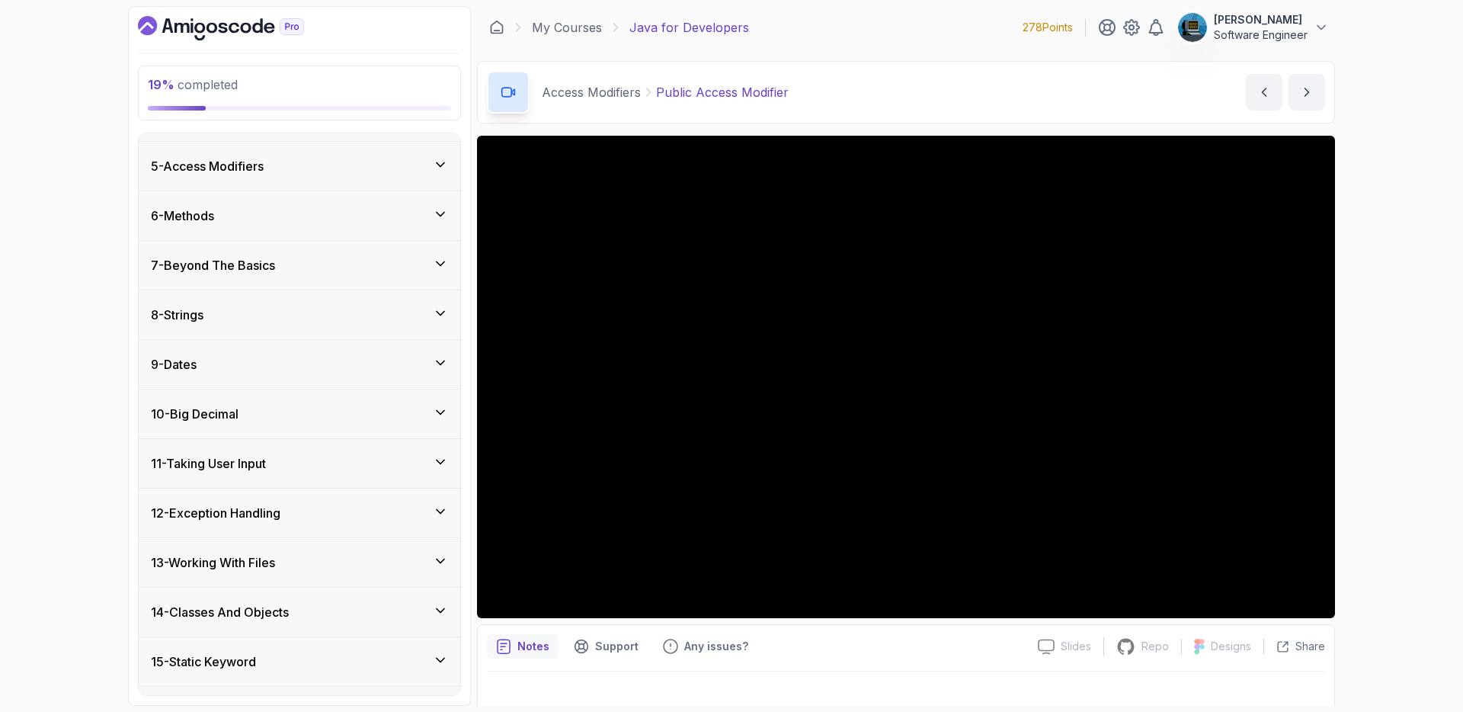
click at [277, 361] on div "9 - Dates" at bounding box center [299, 364] width 297 height 18
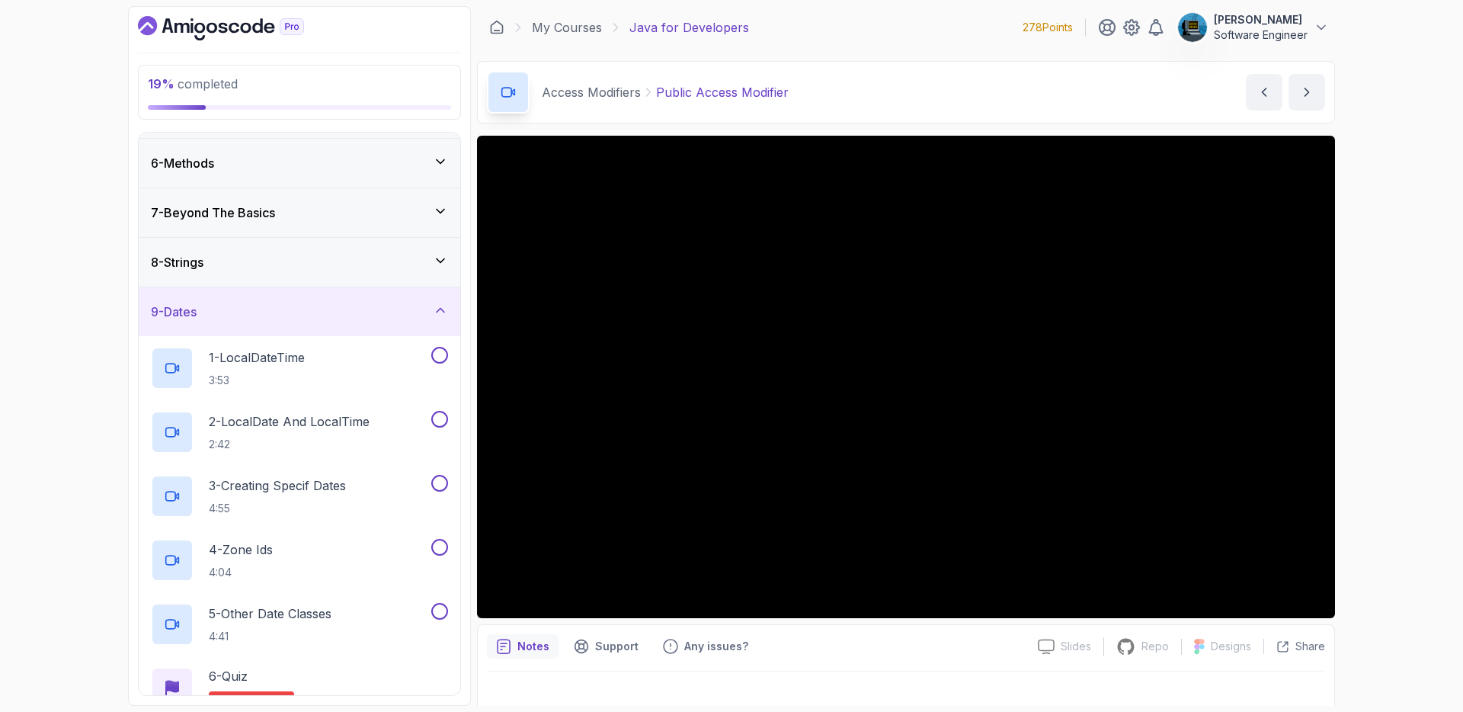
scroll to position [280, 0]
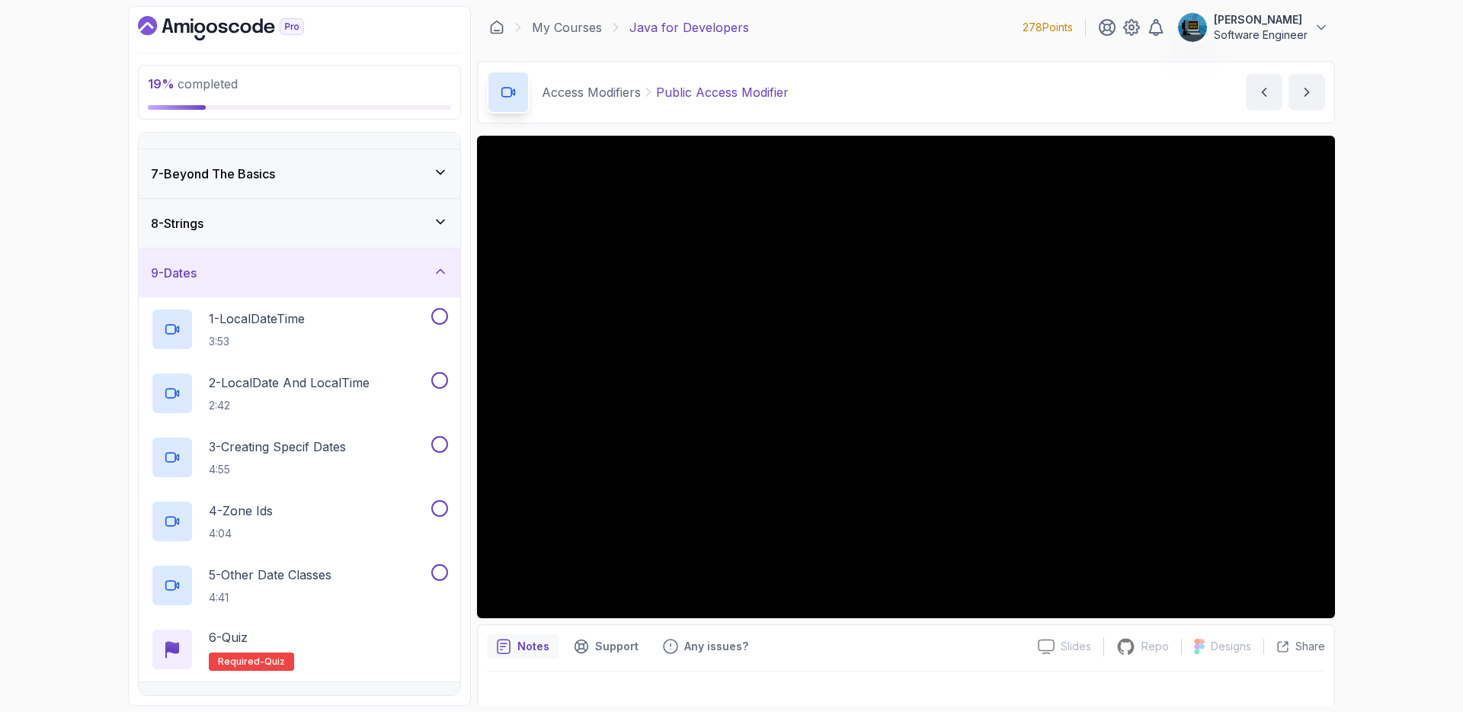
click at [288, 276] on div "9 - Dates" at bounding box center [299, 273] width 297 height 18
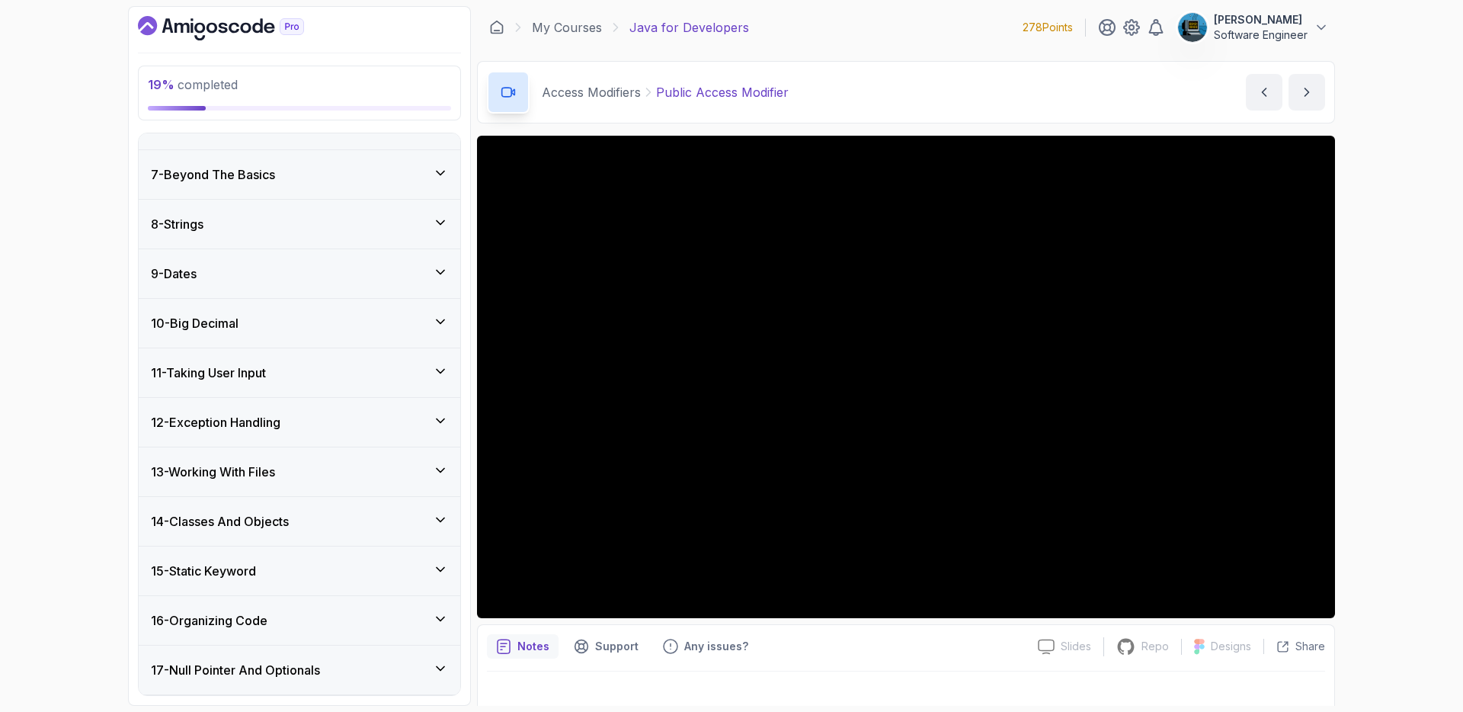
click at [280, 318] on div "10 - Big Decimal" at bounding box center [299, 323] width 297 height 18
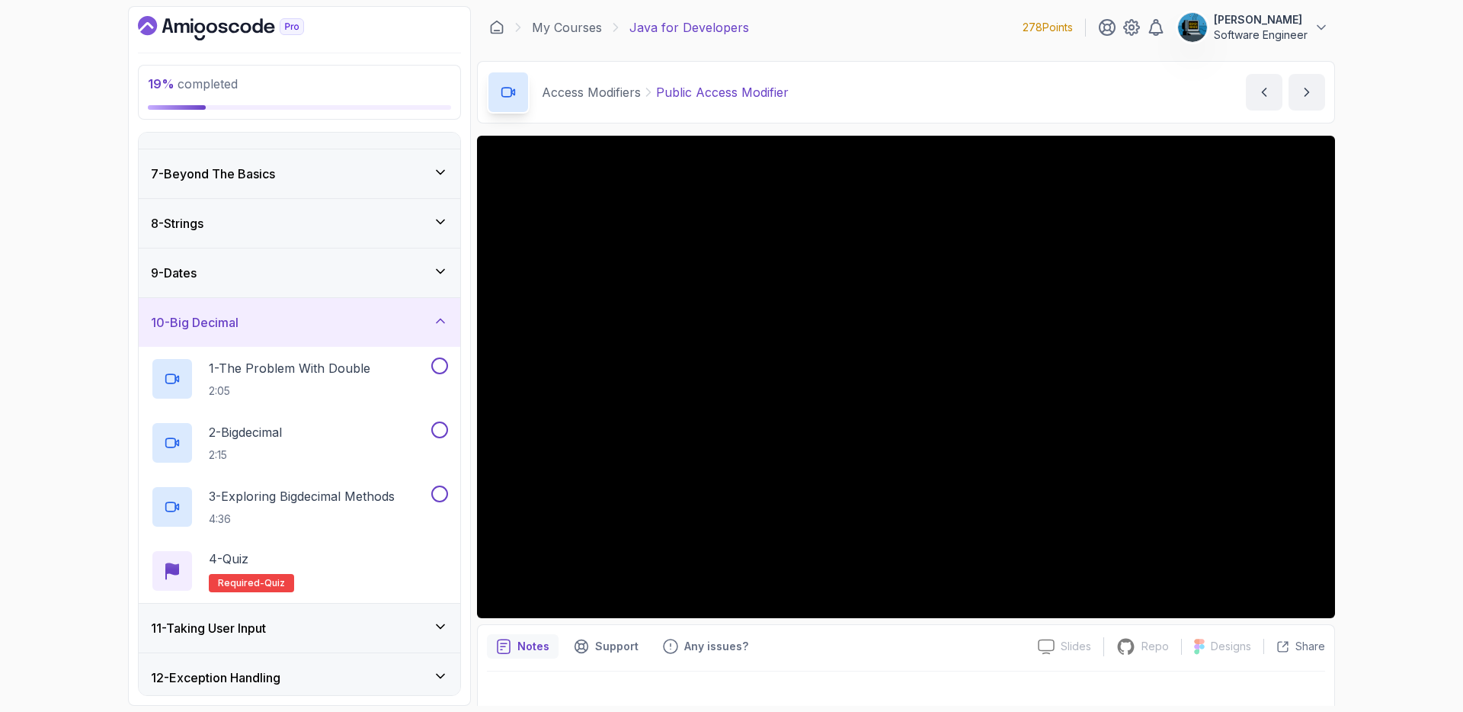
click at [274, 313] on div "10 - Big Decimal" at bounding box center [299, 322] width 297 height 18
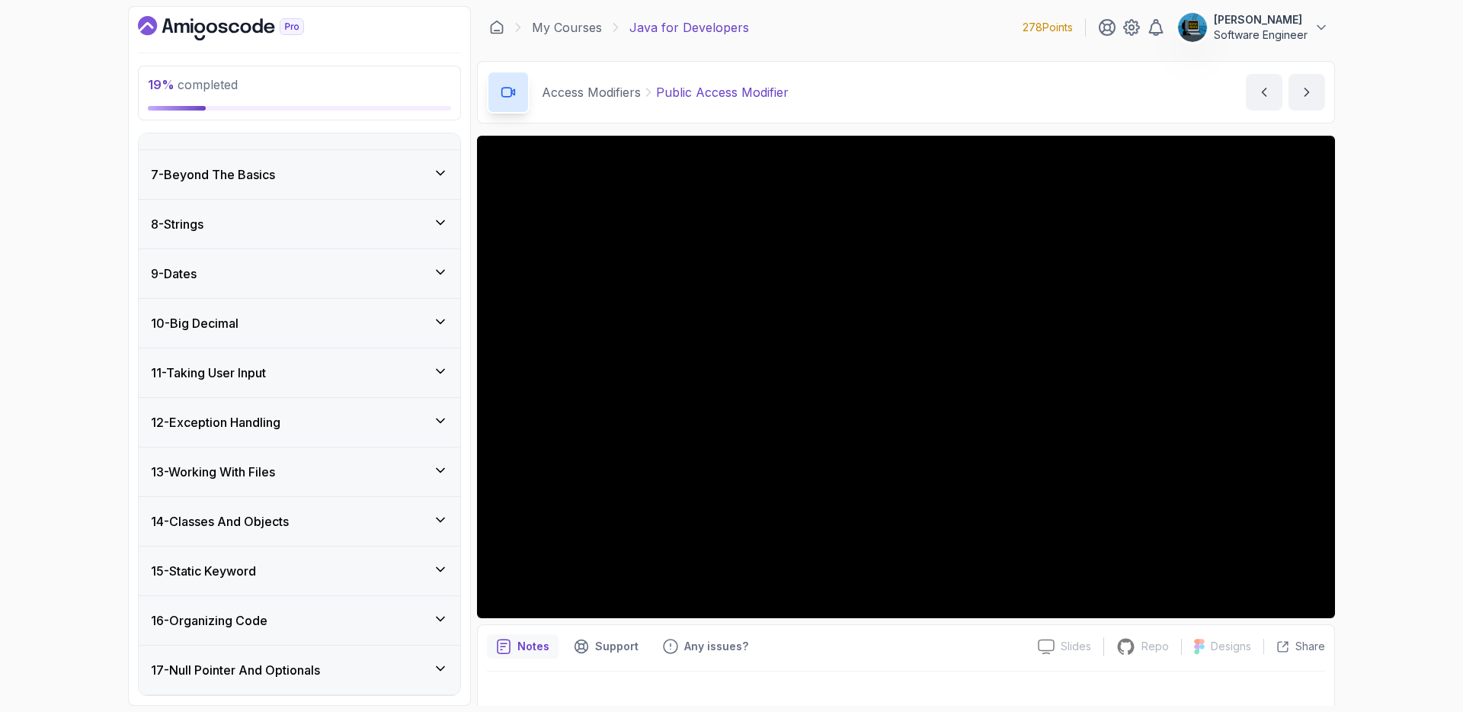
click at [275, 367] on div "11 - Taking User Input" at bounding box center [299, 372] width 297 height 18
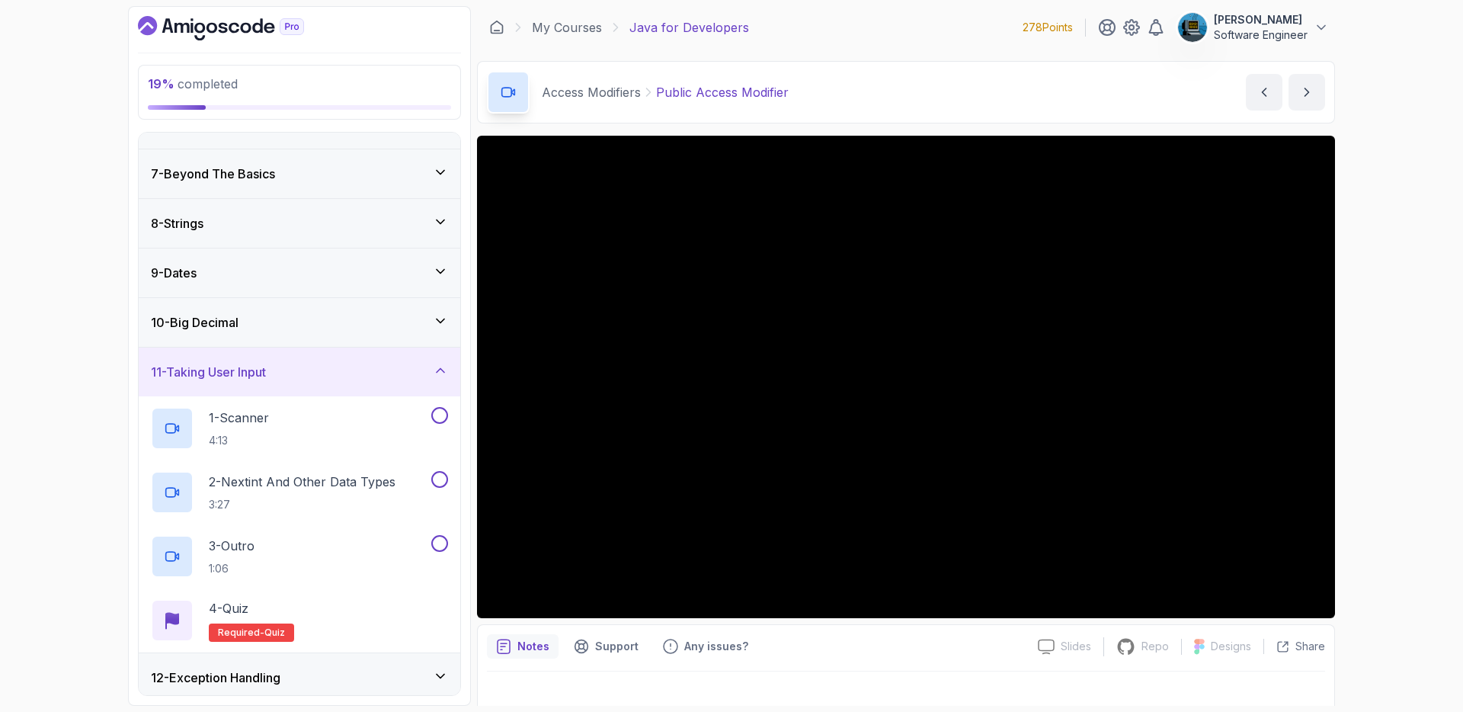
click at [266, 367] on h3 "11 - Taking User Input" at bounding box center [208, 372] width 115 height 18
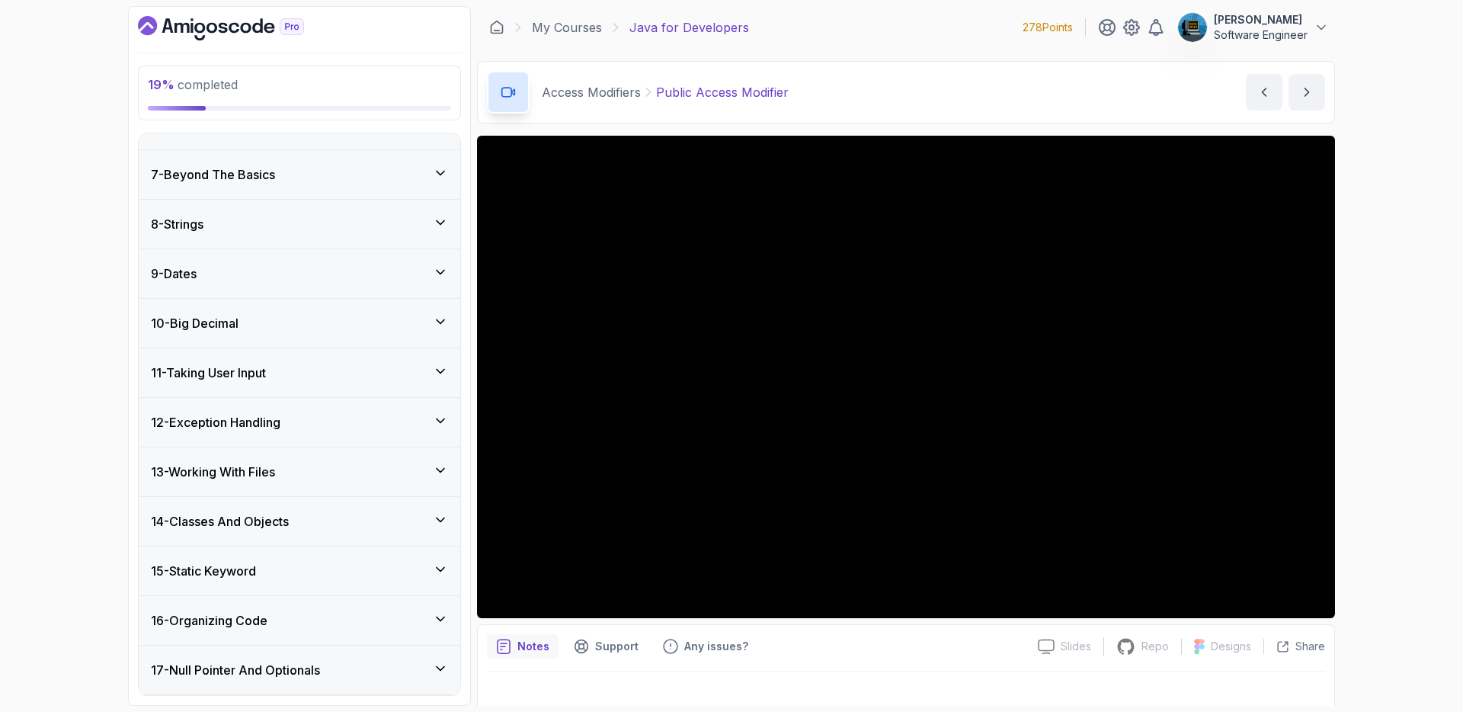
click at [299, 415] on div "12 - Exception Handling" at bounding box center [299, 422] width 297 height 18
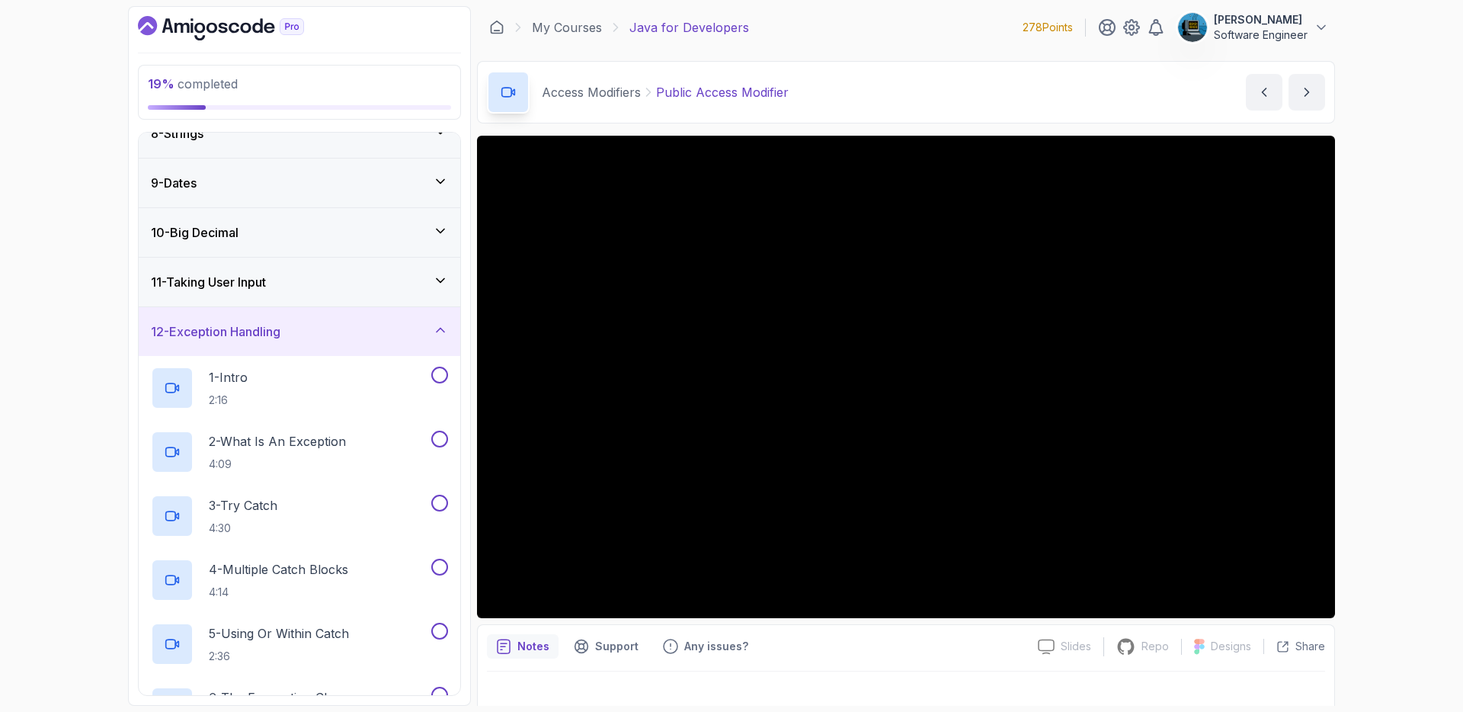
scroll to position [356, 0]
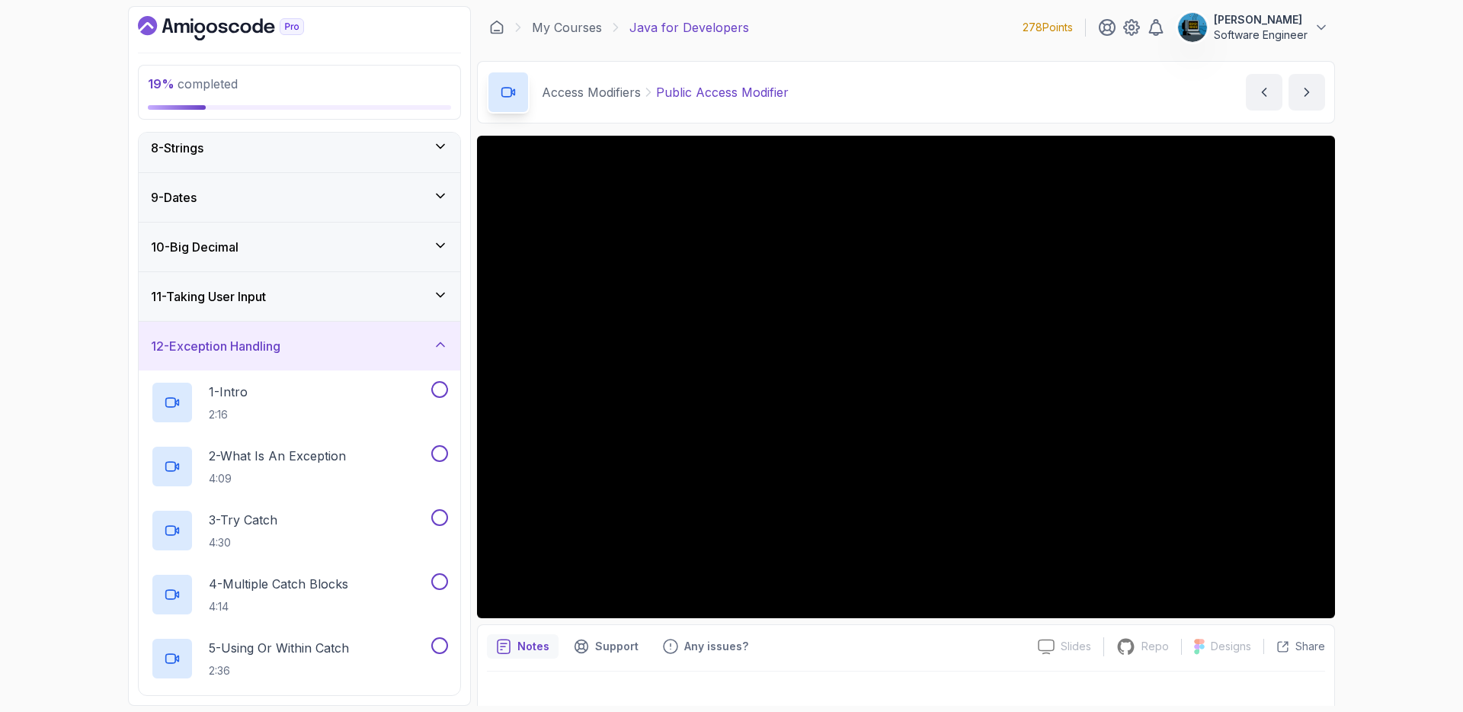
click at [303, 347] on div "12 - Exception Handling" at bounding box center [299, 346] width 297 height 18
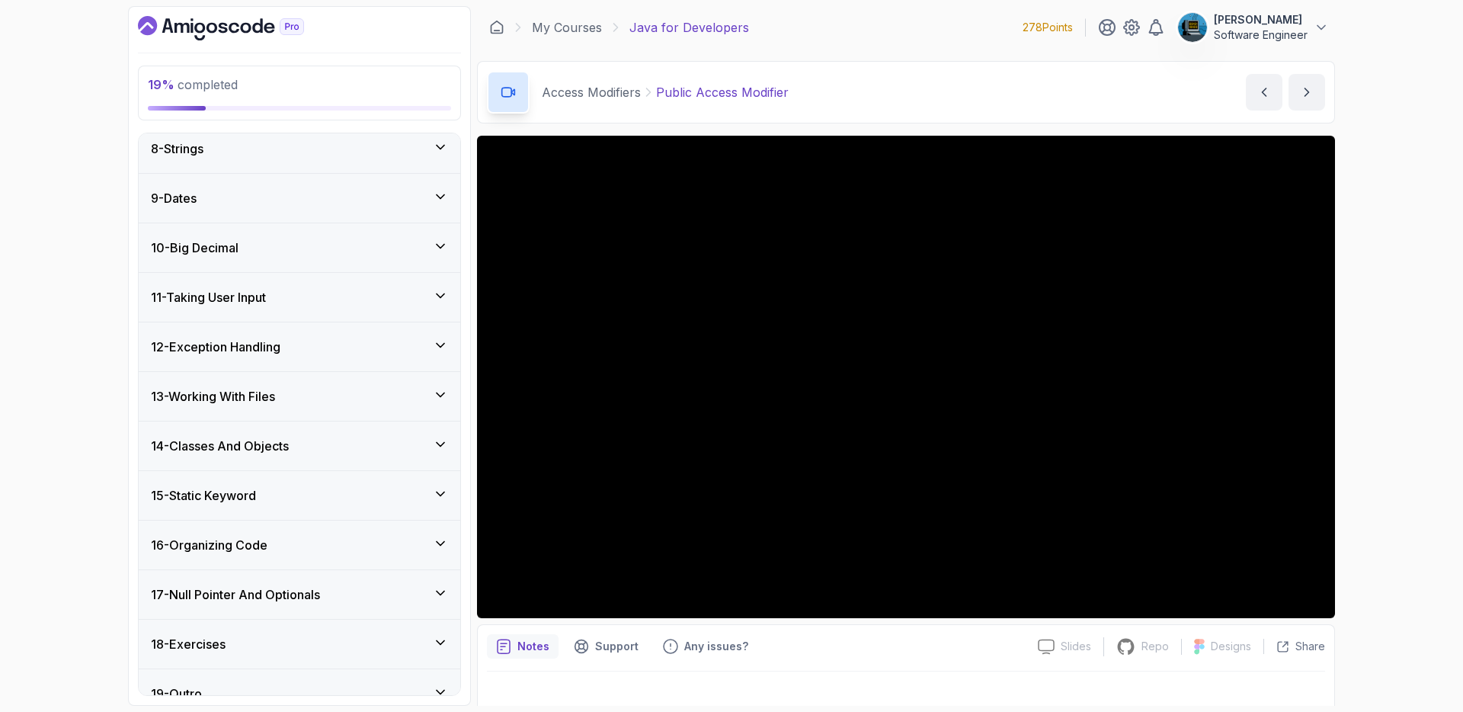
click at [284, 395] on div "13 - Working With Files" at bounding box center [299, 396] width 297 height 18
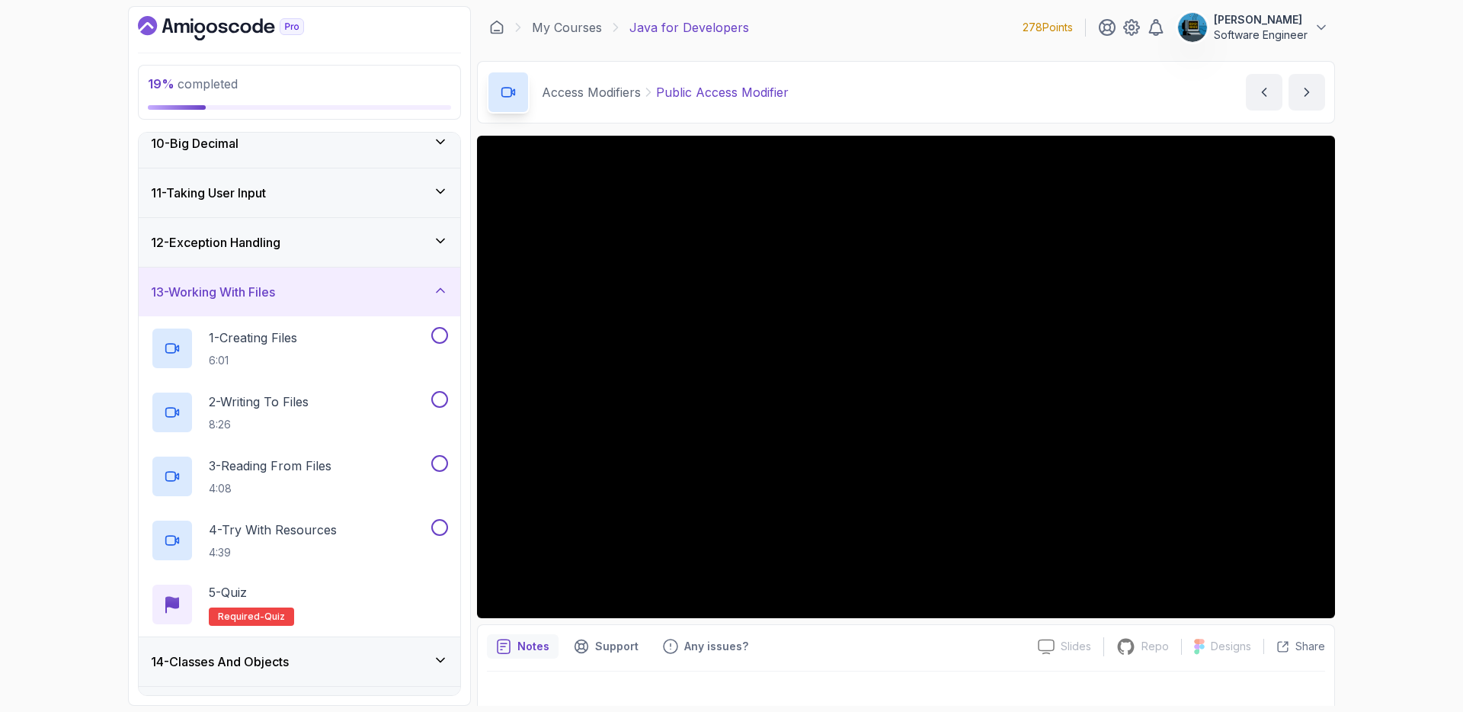
scroll to position [468, 0]
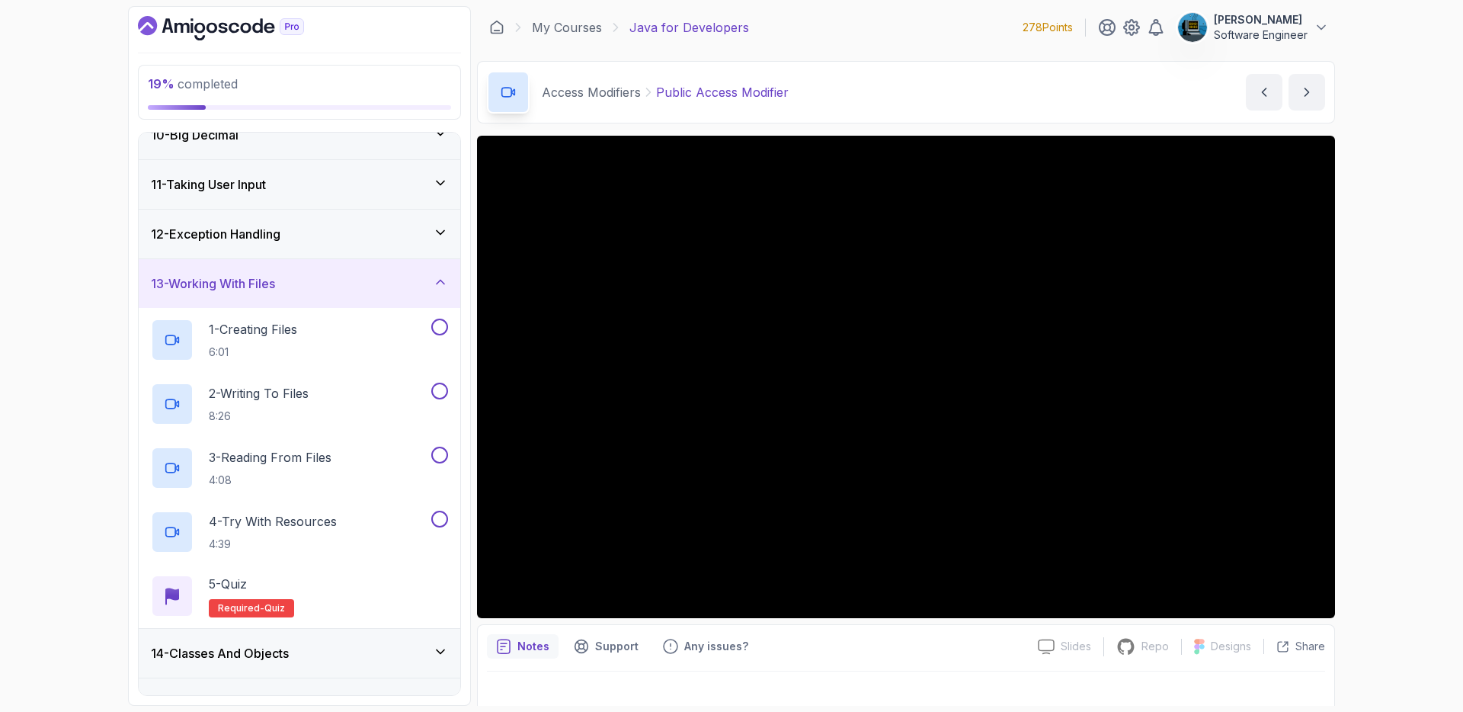
click at [307, 291] on div "13 - Working With Files" at bounding box center [299, 283] width 297 height 18
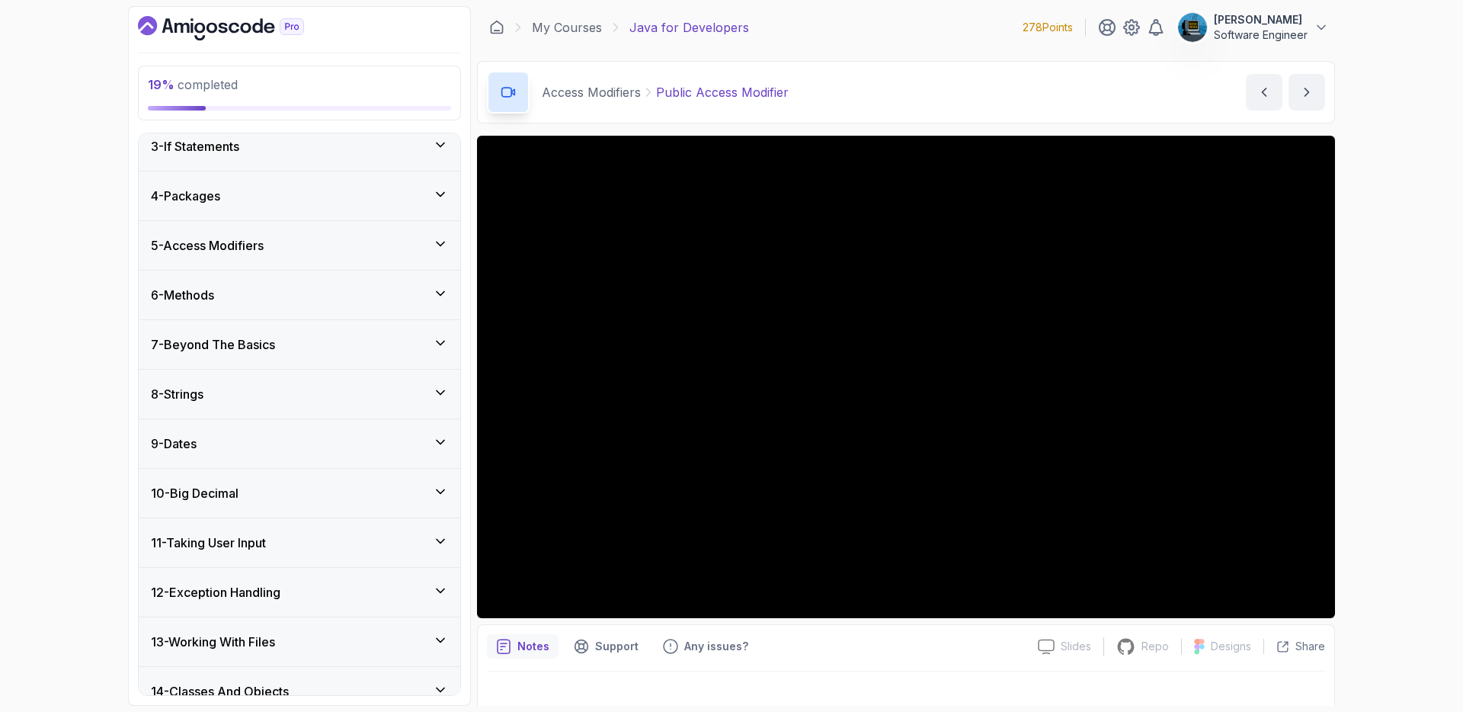
scroll to position [107, 0]
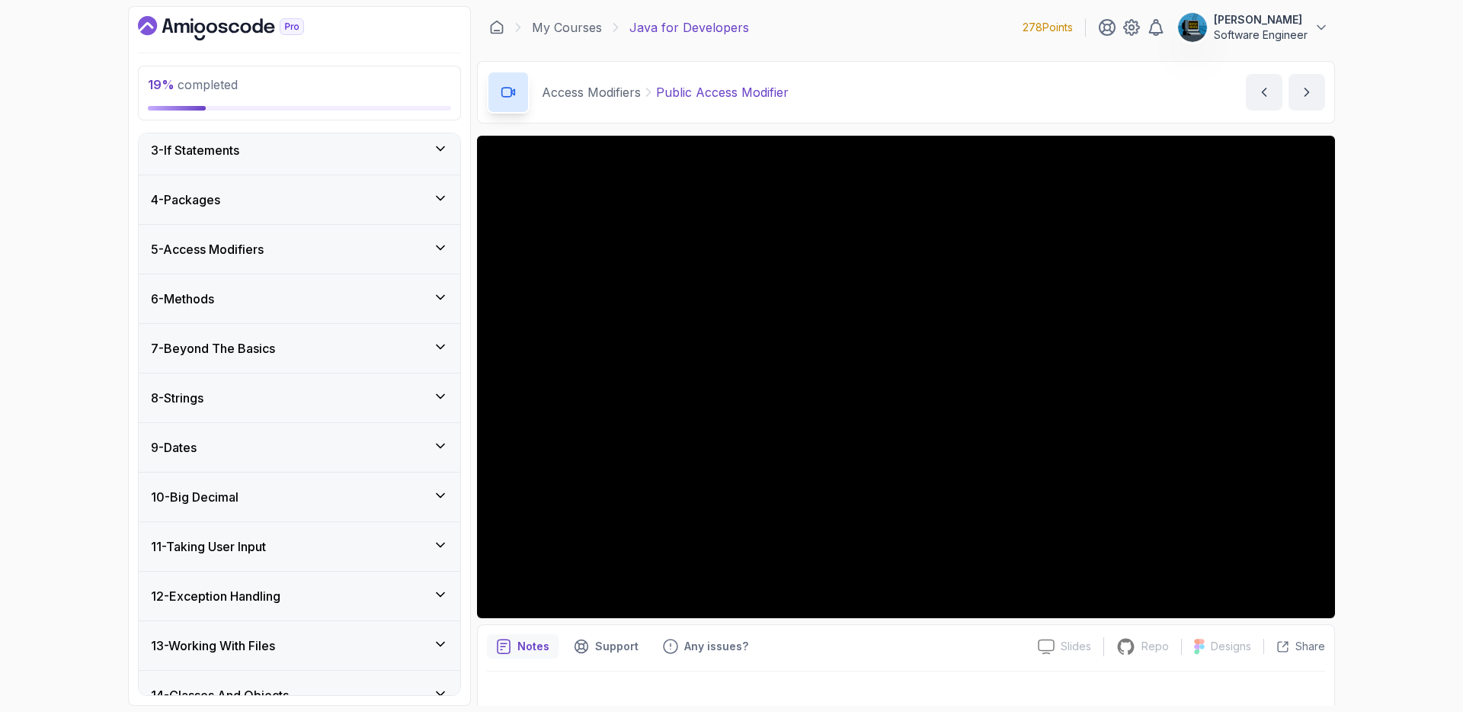
click at [281, 255] on div "5 - Access Modifiers" at bounding box center [299, 249] width 297 height 18
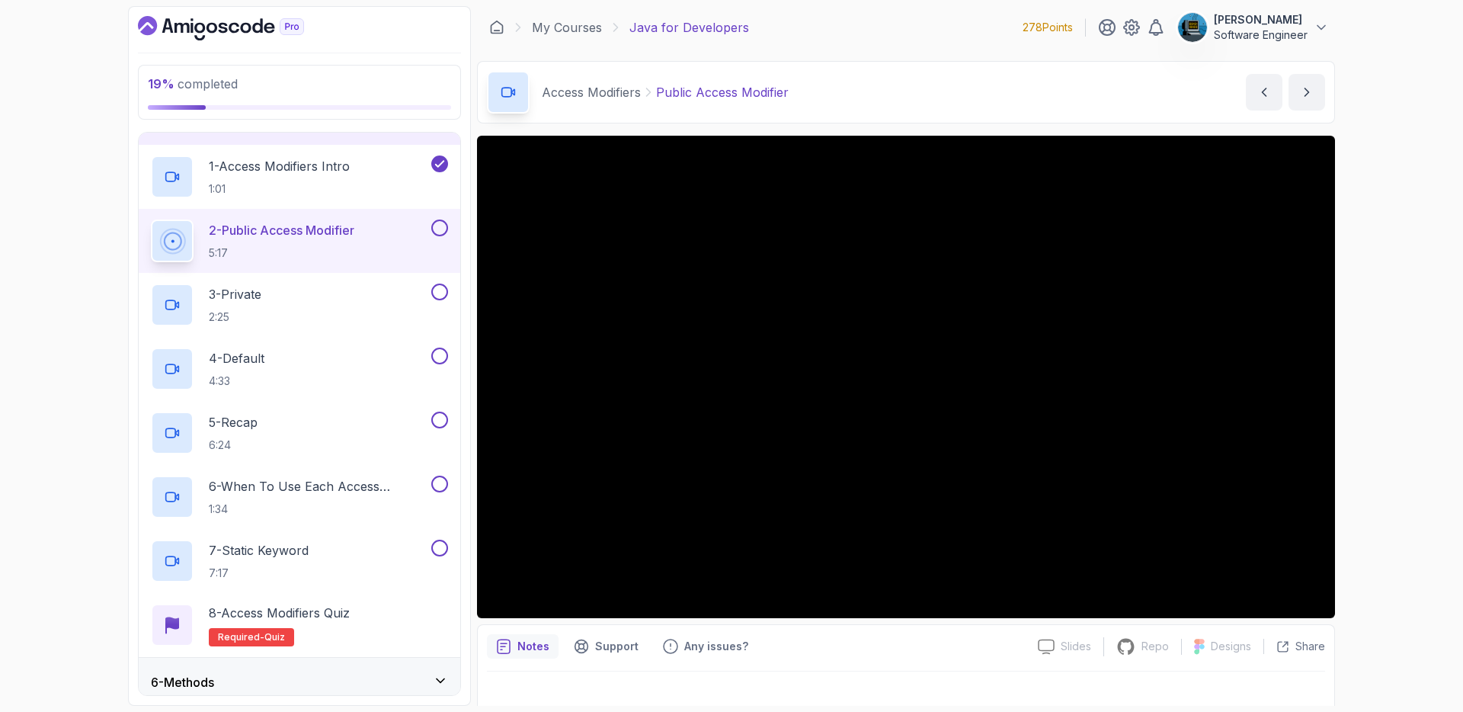
scroll to position [552, 0]
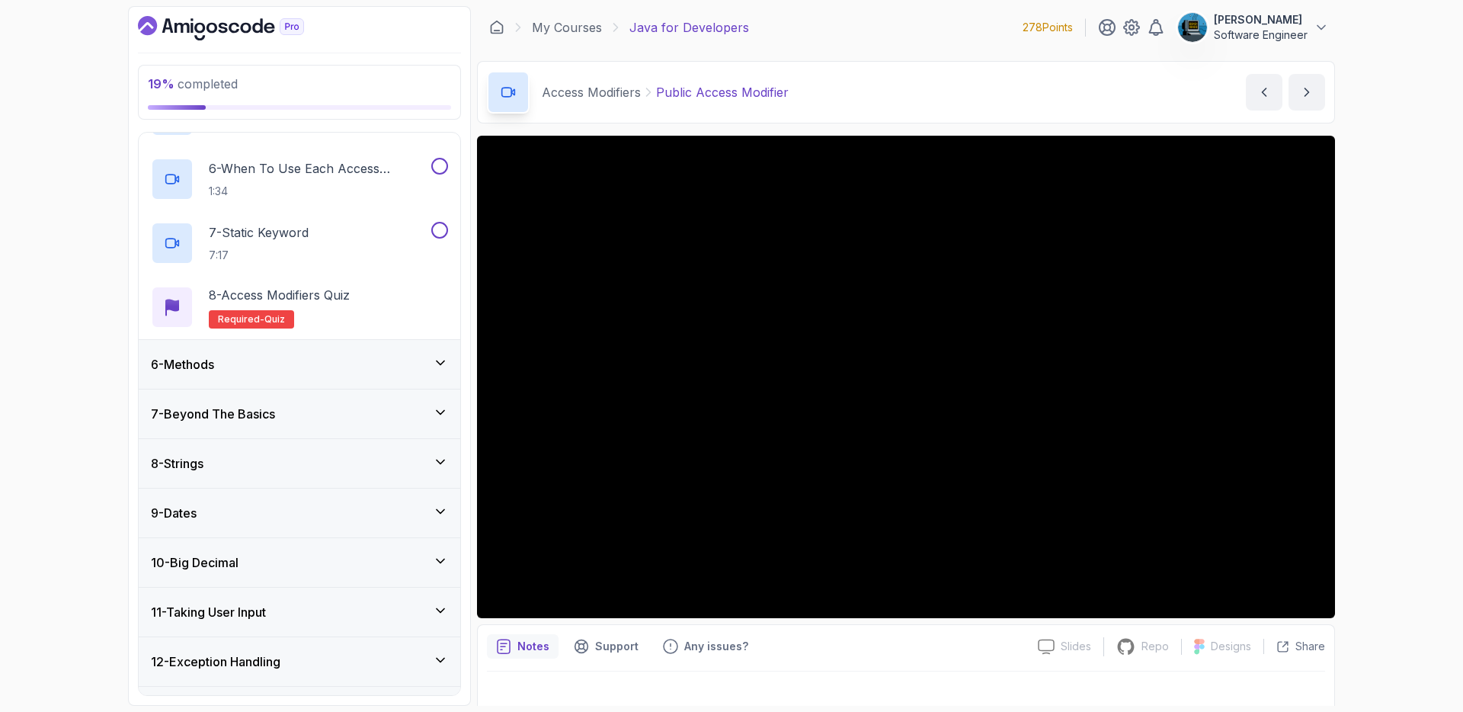
click at [378, 362] on div "6 - Methods" at bounding box center [299, 364] width 297 height 18
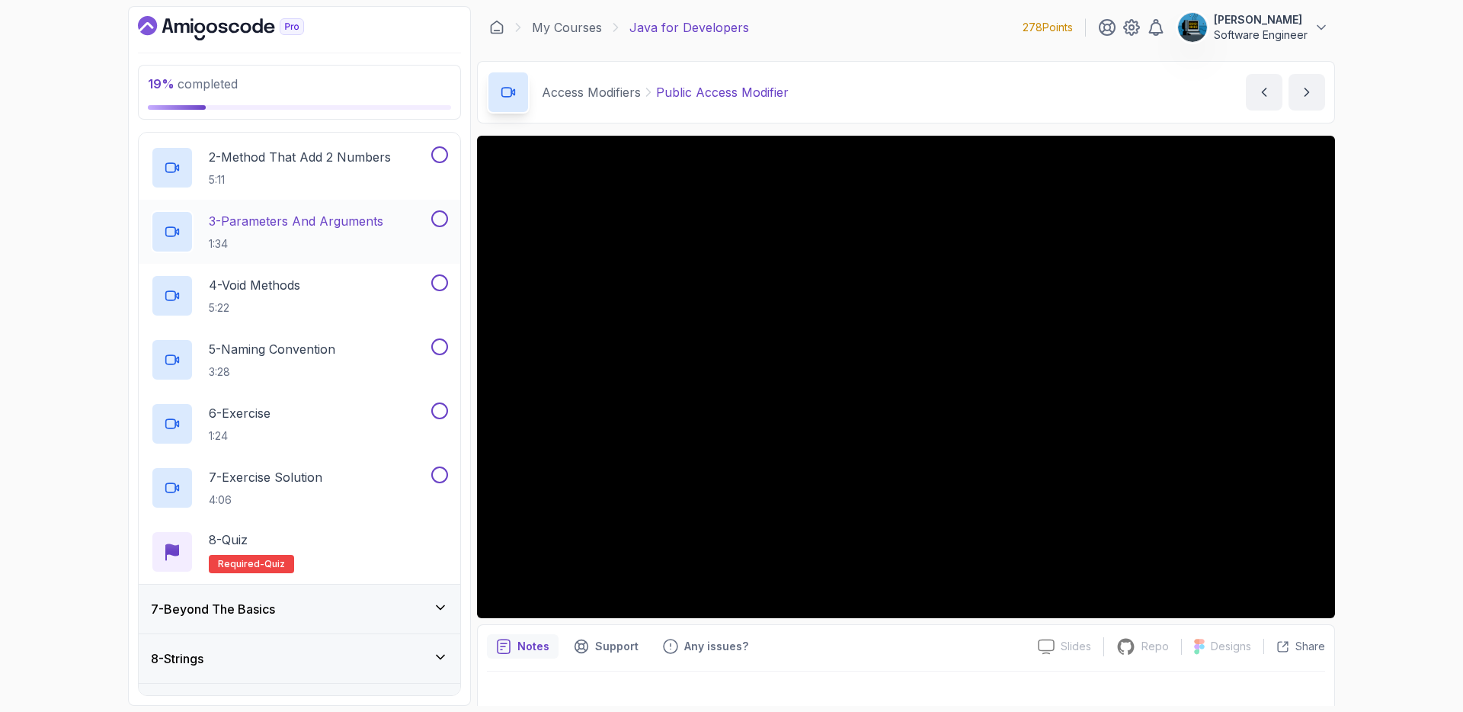
scroll to position [217, 0]
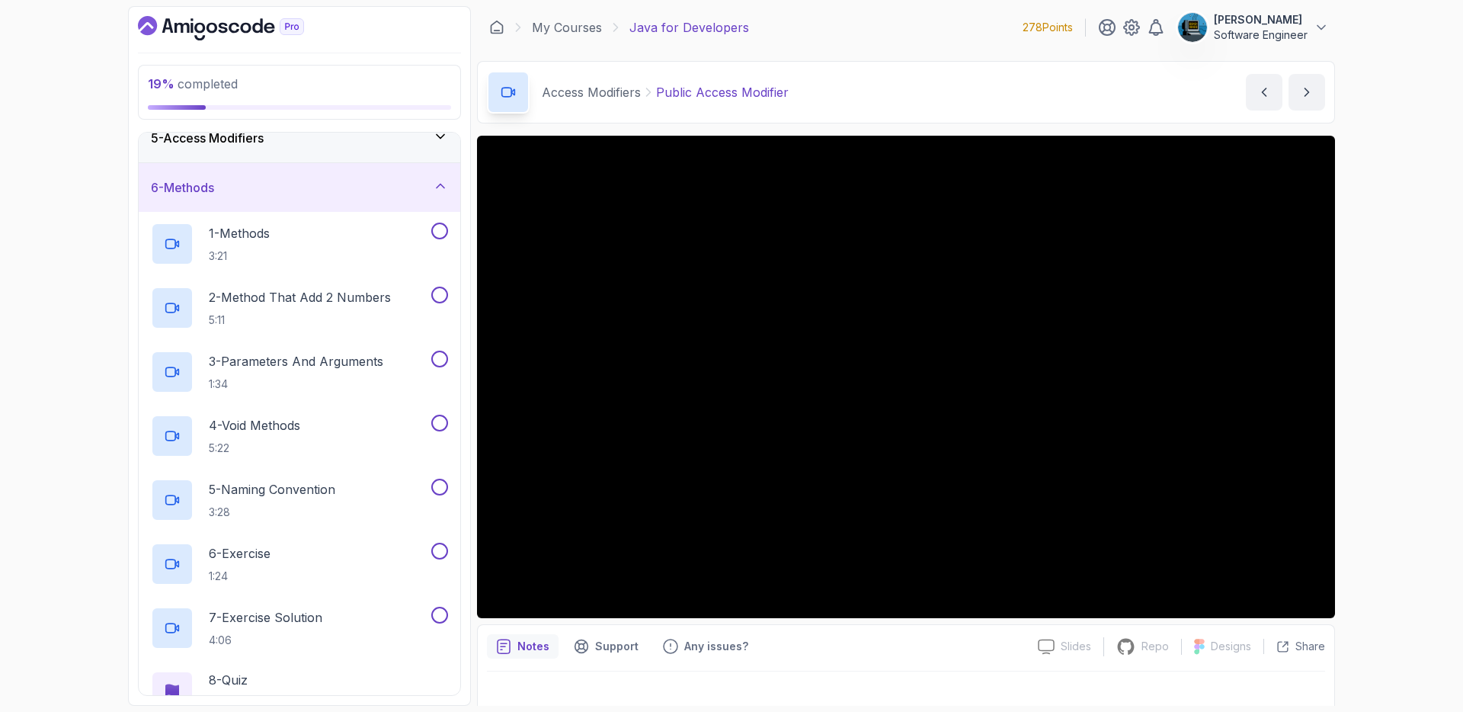
click at [340, 194] on div "6 - Methods" at bounding box center [299, 187] width 297 height 18
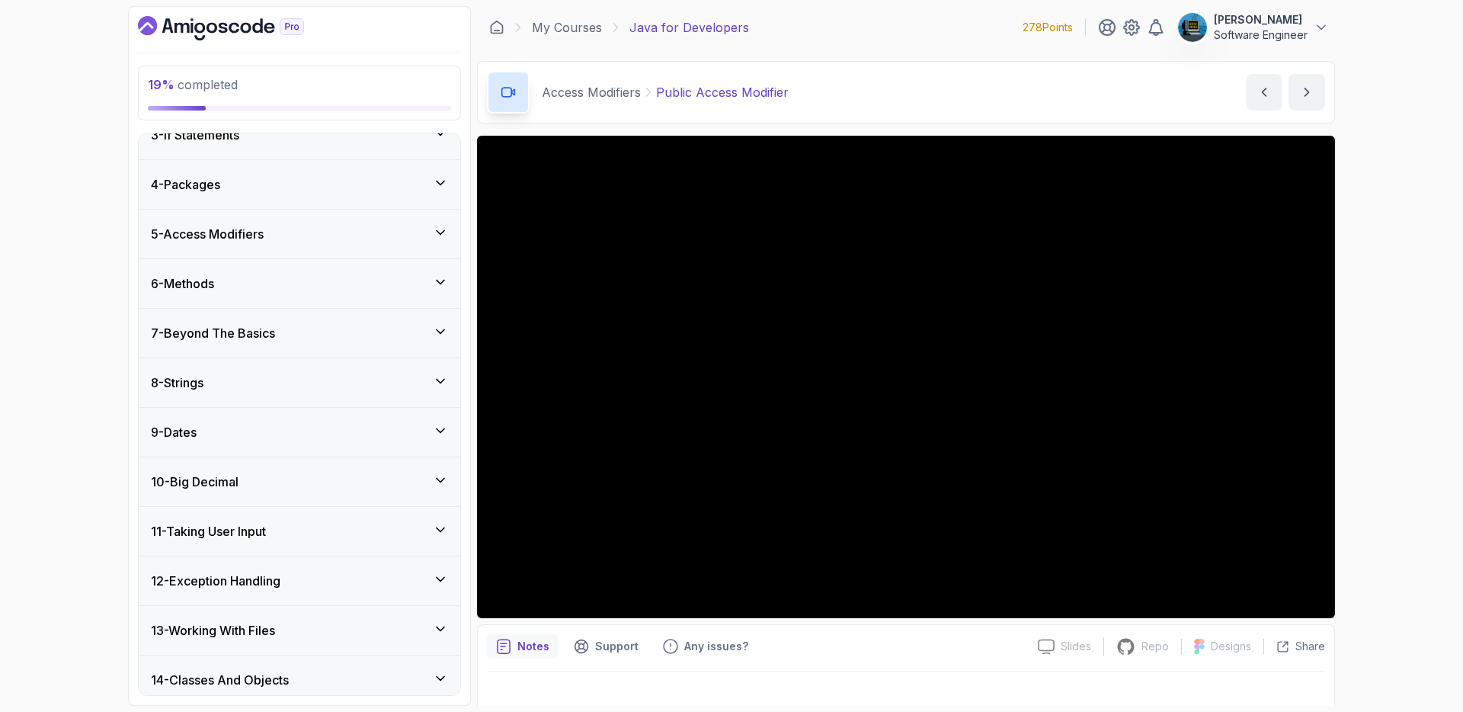
scroll to position [111, 0]
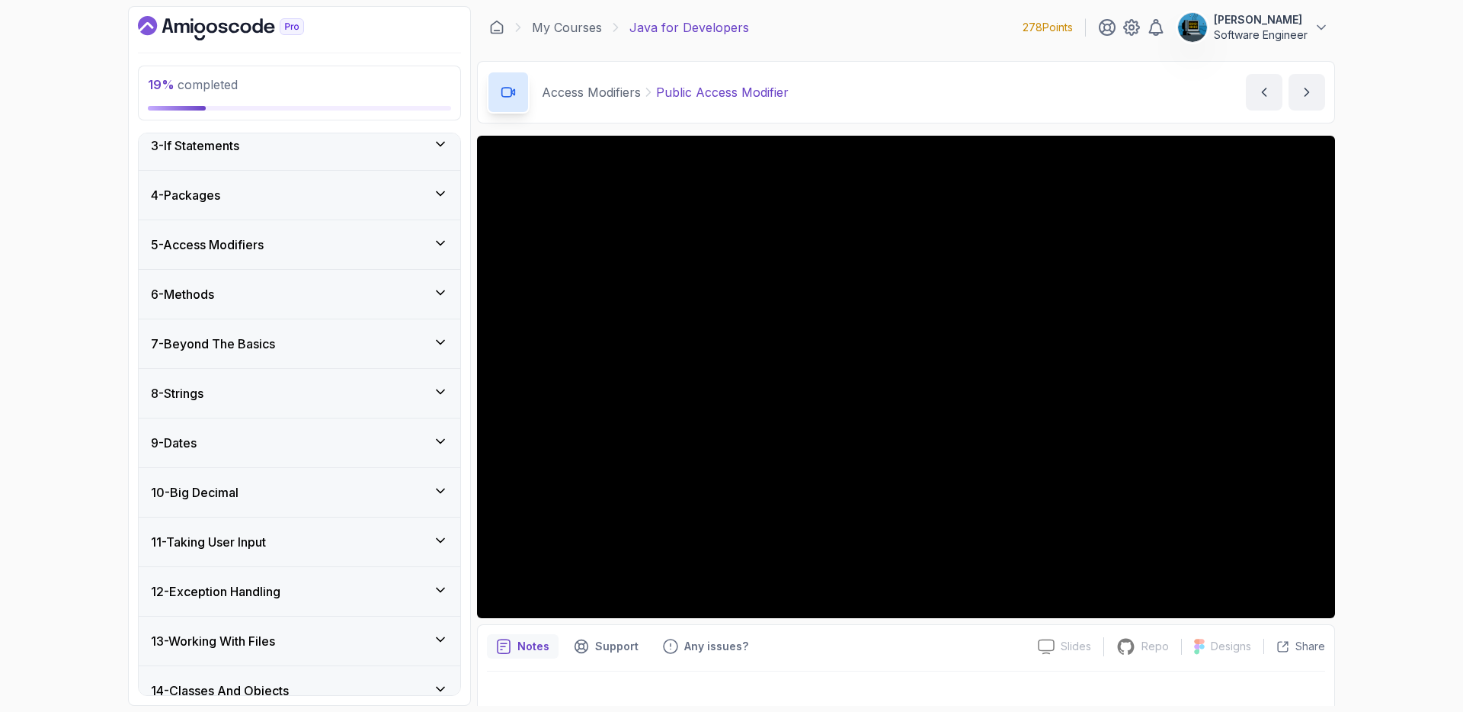
click at [326, 259] on div "5 - Access Modifiers" at bounding box center [300, 244] width 322 height 49
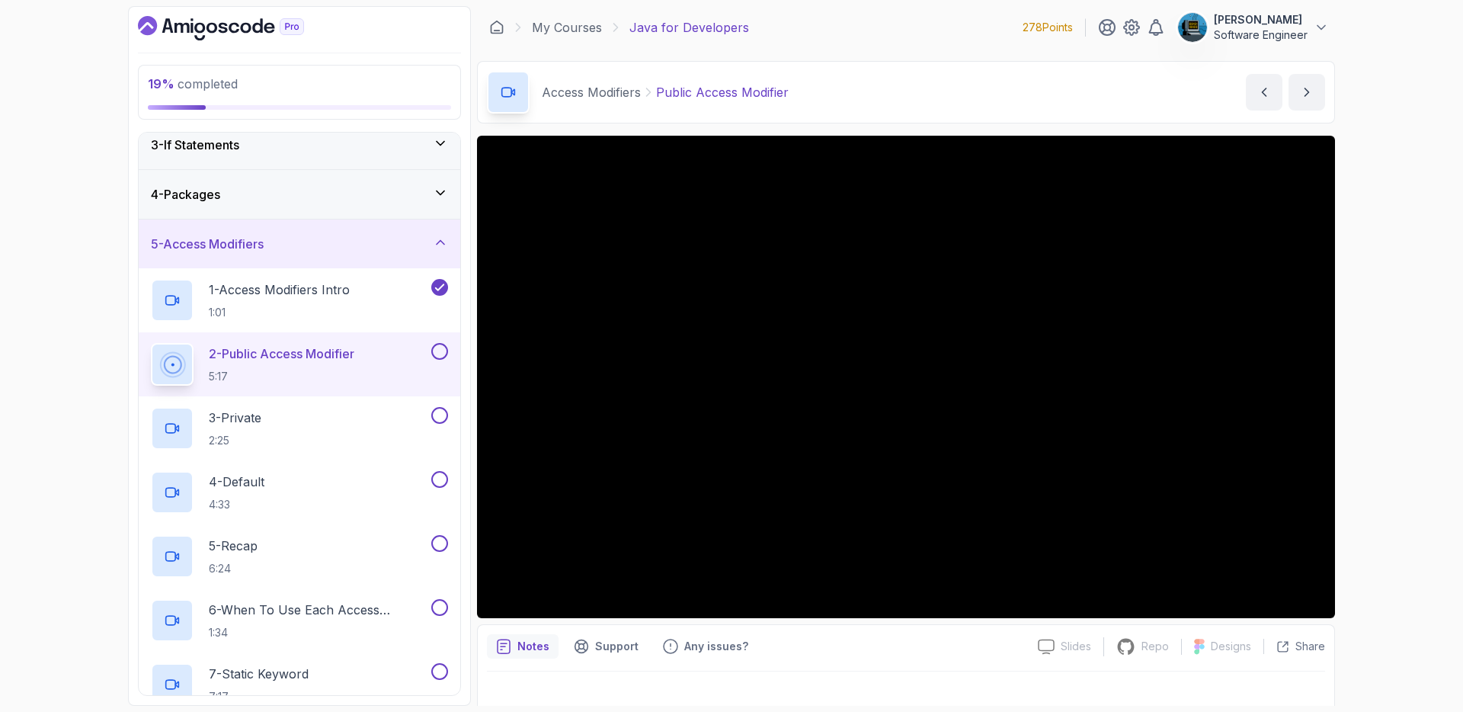
click at [328, 259] on div "5 - Access Modifiers" at bounding box center [300, 243] width 322 height 49
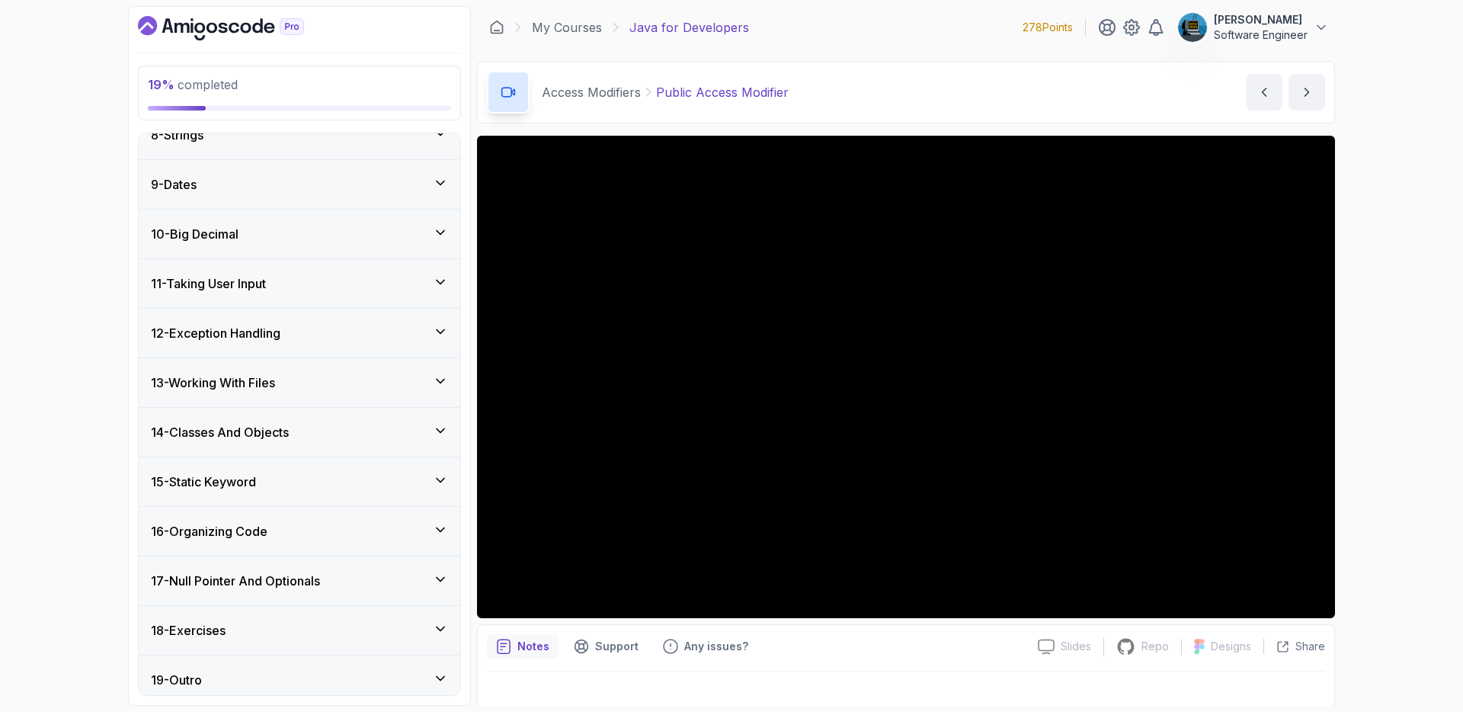
scroll to position [379, 0]
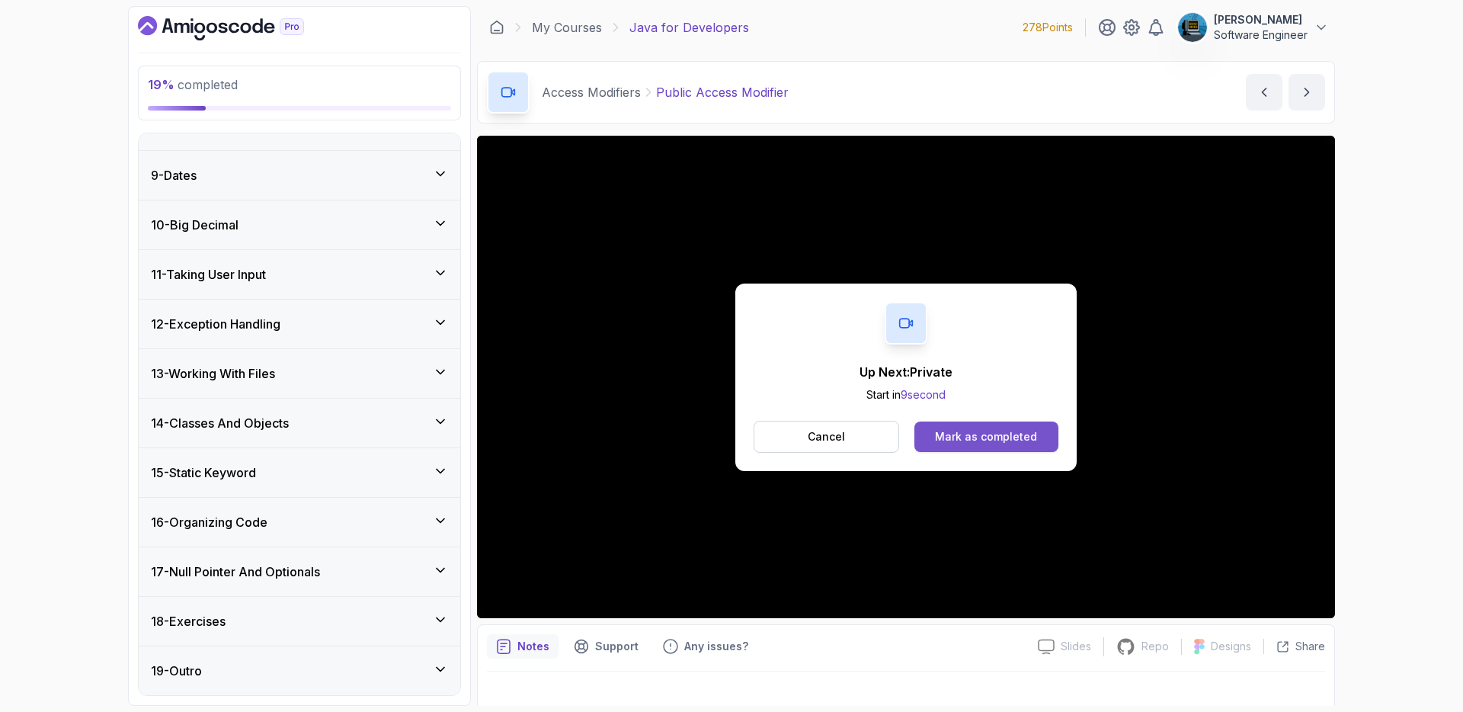
click at [1003, 435] on div "Mark as completed" at bounding box center [986, 436] width 102 height 15
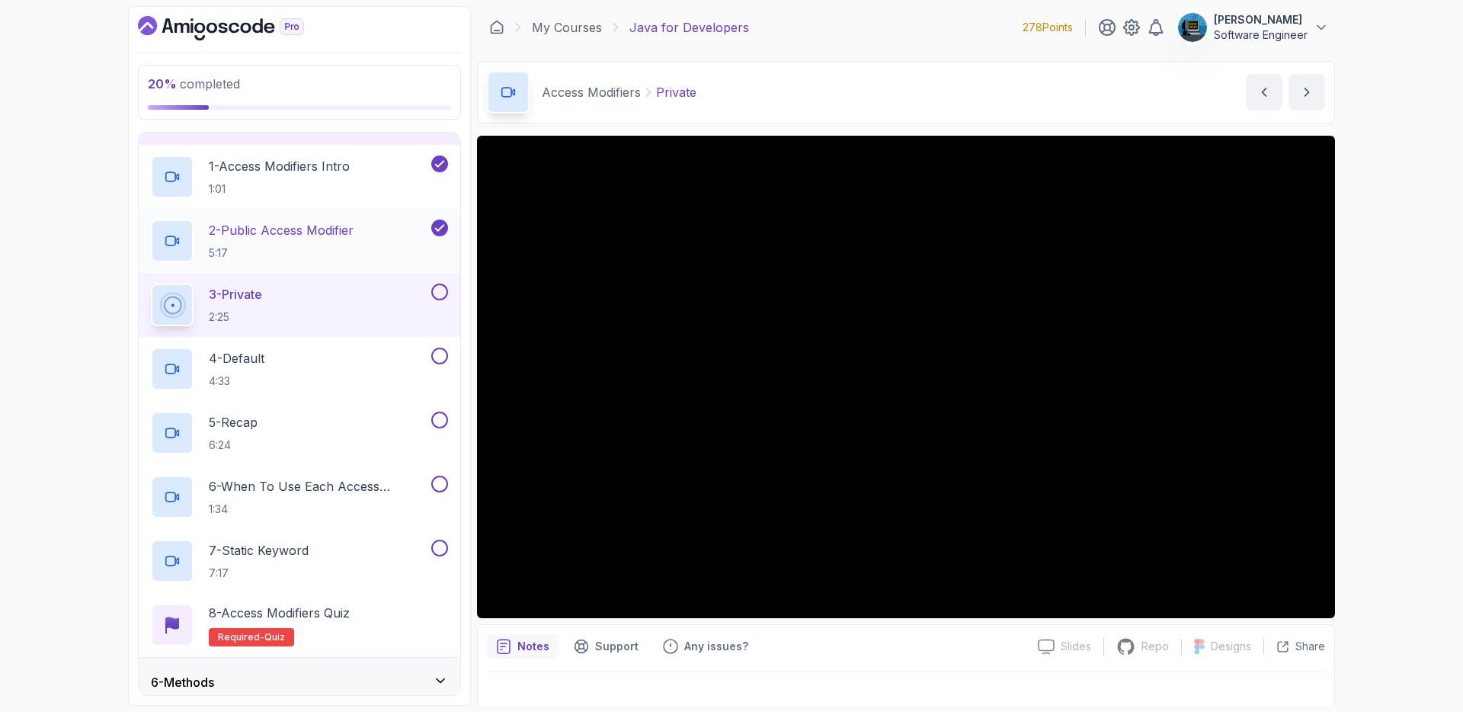
scroll to position [219, 0]
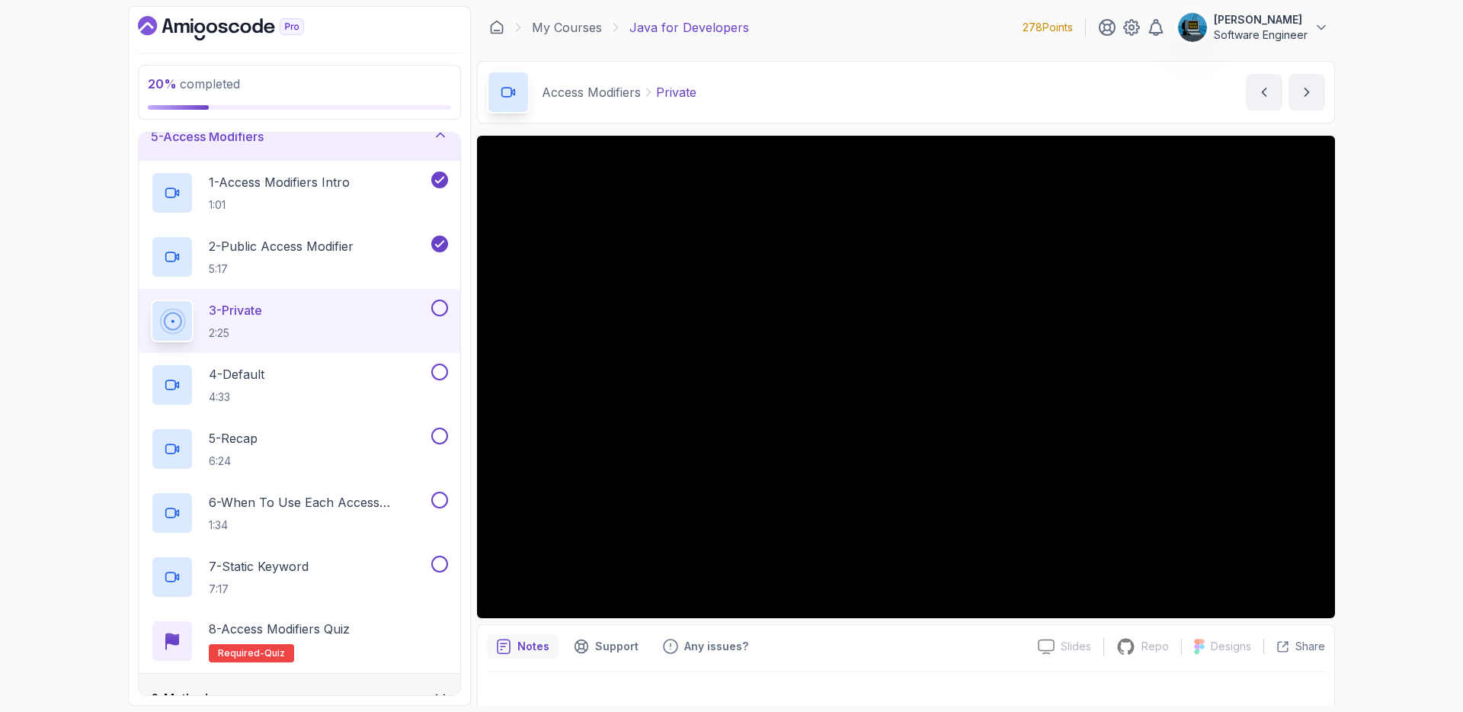
click at [382, 148] on div "5 - Access Modifiers" at bounding box center [300, 136] width 322 height 49
